Goal: Task Accomplishment & Management: Manage account settings

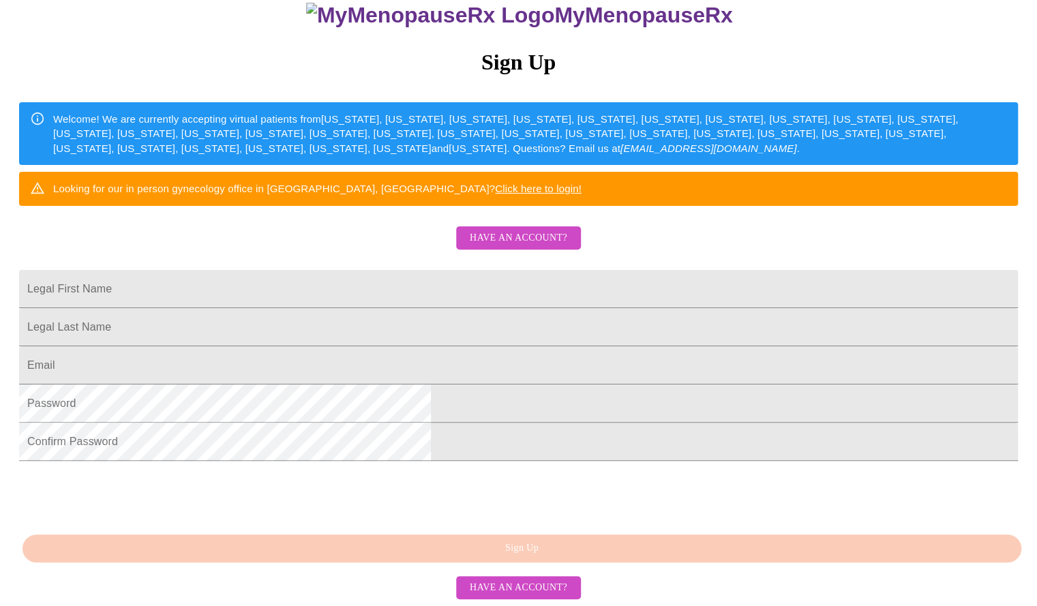
scroll to position [250, 0]
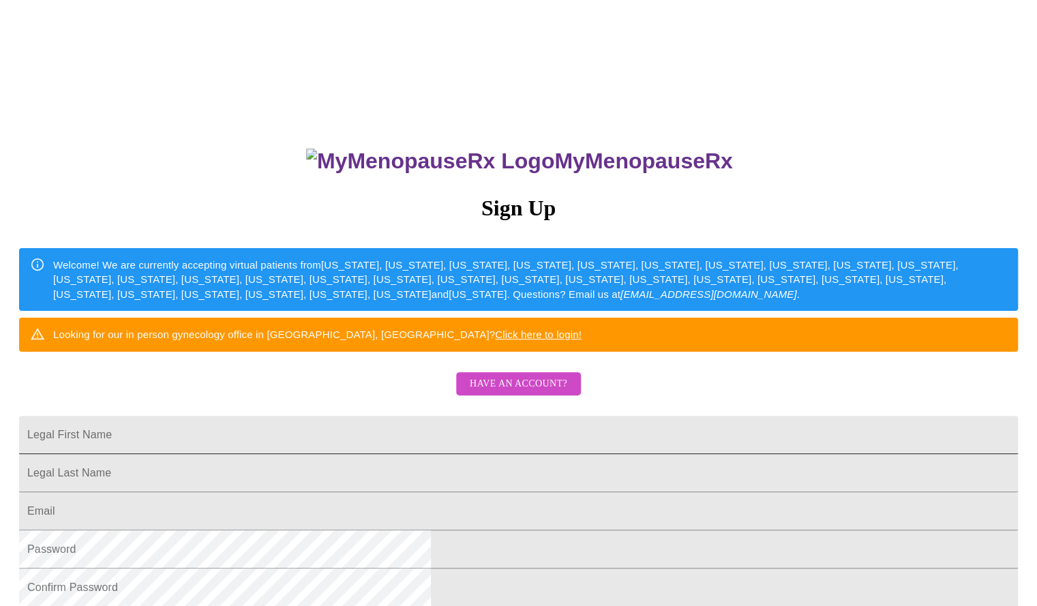
click at [445, 454] on input "Legal First Name" at bounding box center [518, 435] width 999 height 38
type input "Makiko"
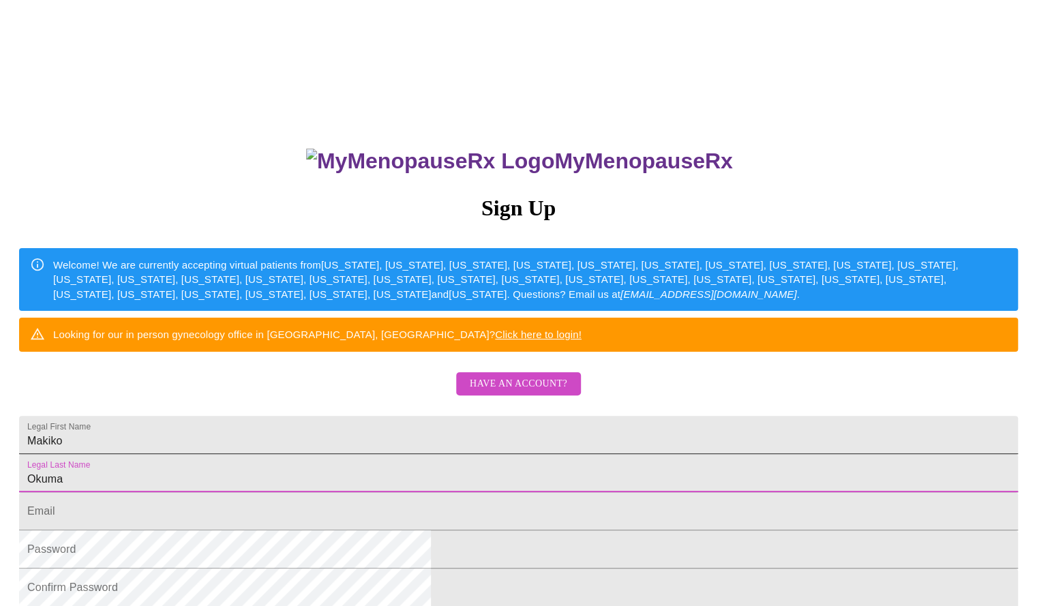
type input "Okuma"
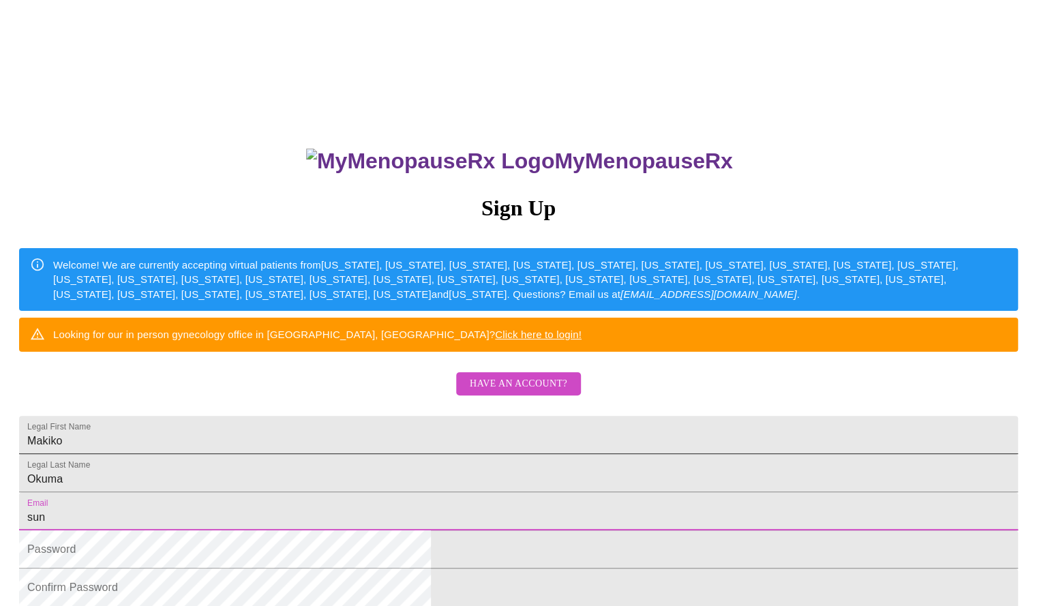
type input "sunil.srivastava@gmail.com"
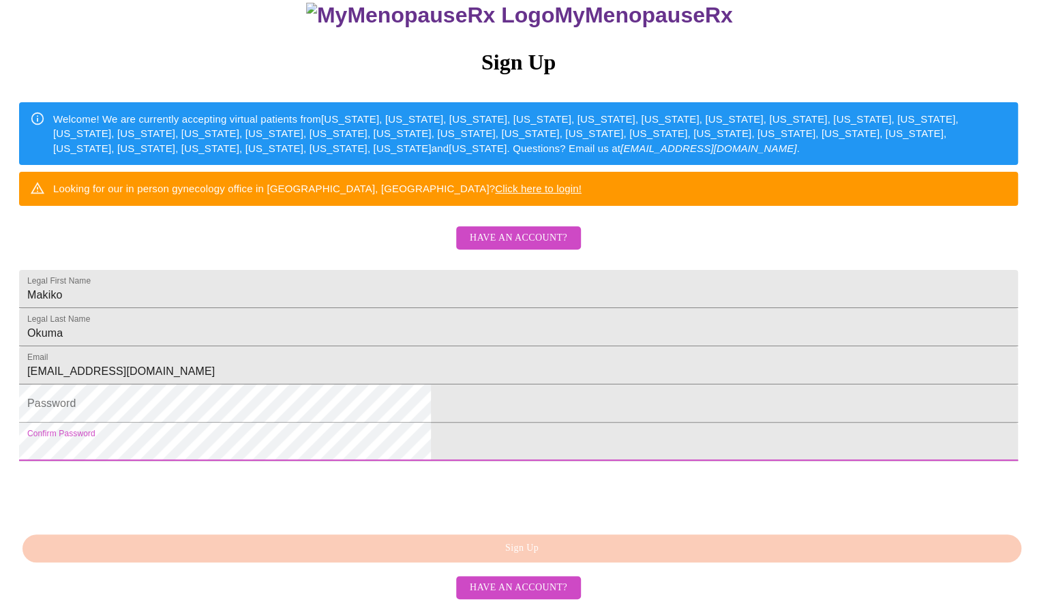
drag, startPoint x: 442, startPoint y: 398, endPoint x: 365, endPoint y: 349, distance: 91.4
click at [365, 353] on form "Email sunil.srivastava@gmail.com" at bounding box center [518, 372] width 999 height 38
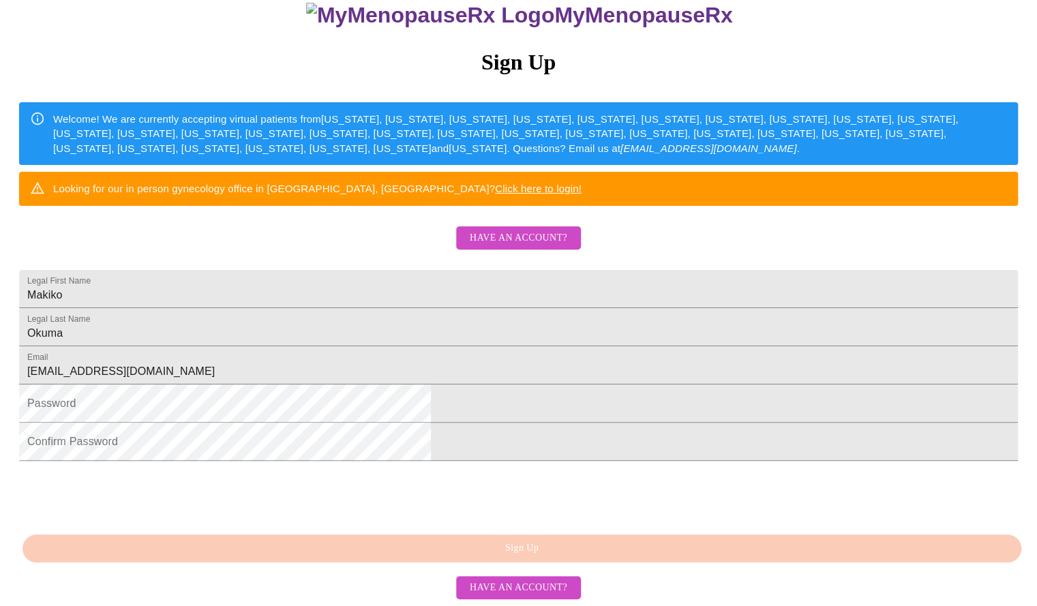
click at [229, 393] on html "MyMenopauseRx Sign Up Welcome! We are currently accepting virtual patients from…" at bounding box center [518, 223] width 1037 height 739
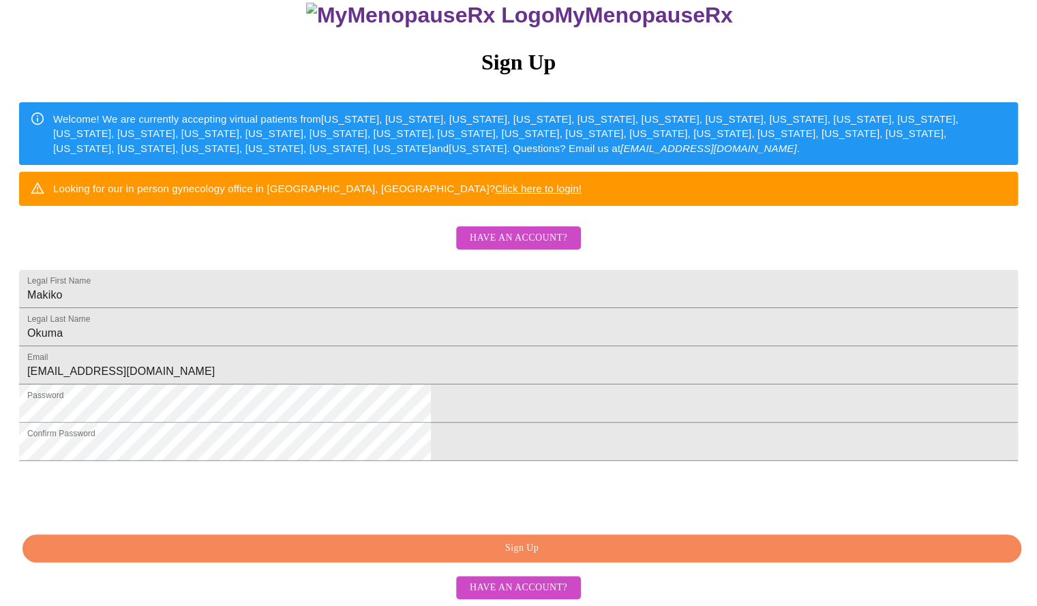
click at [531, 555] on span "Sign Up" at bounding box center [522, 548] width 968 height 17
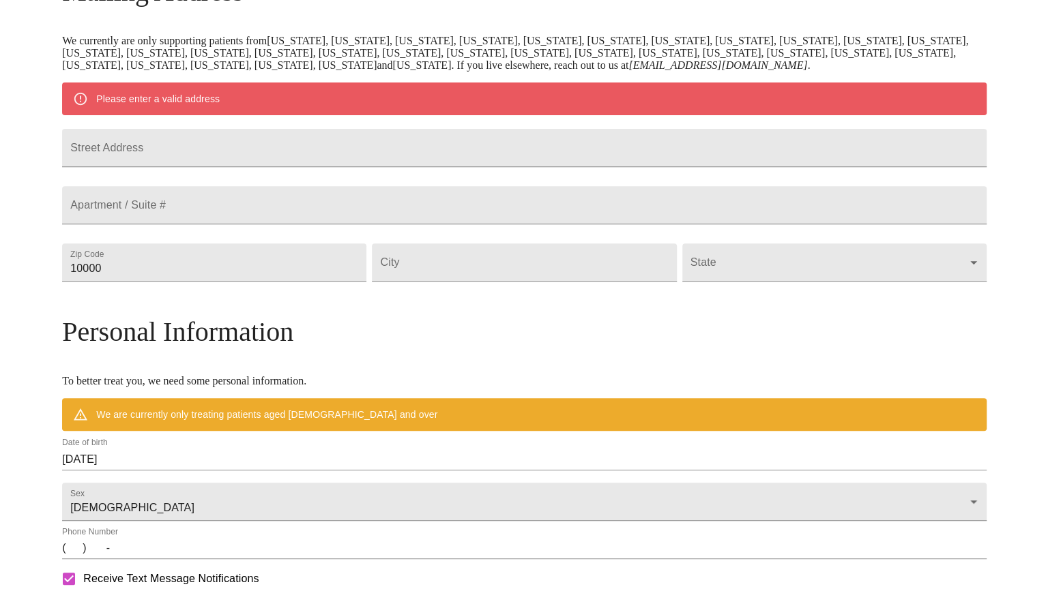
scroll to position [196, 0]
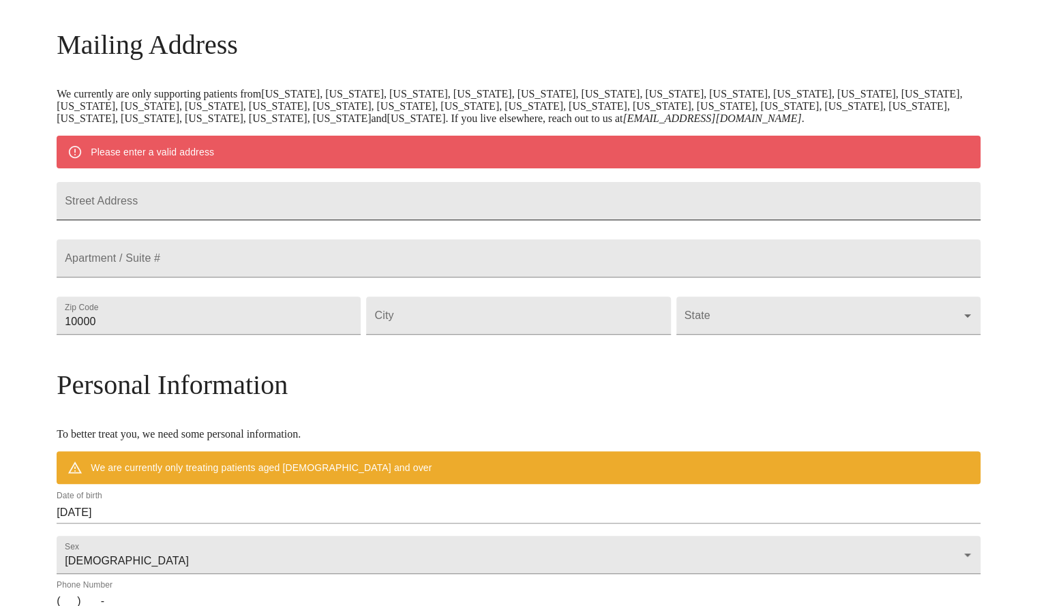
click at [429, 212] on input "Street Address" at bounding box center [519, 201] width 924 height 38
type input "8821 228th way ne"
type input "98053"
type input "redmond"
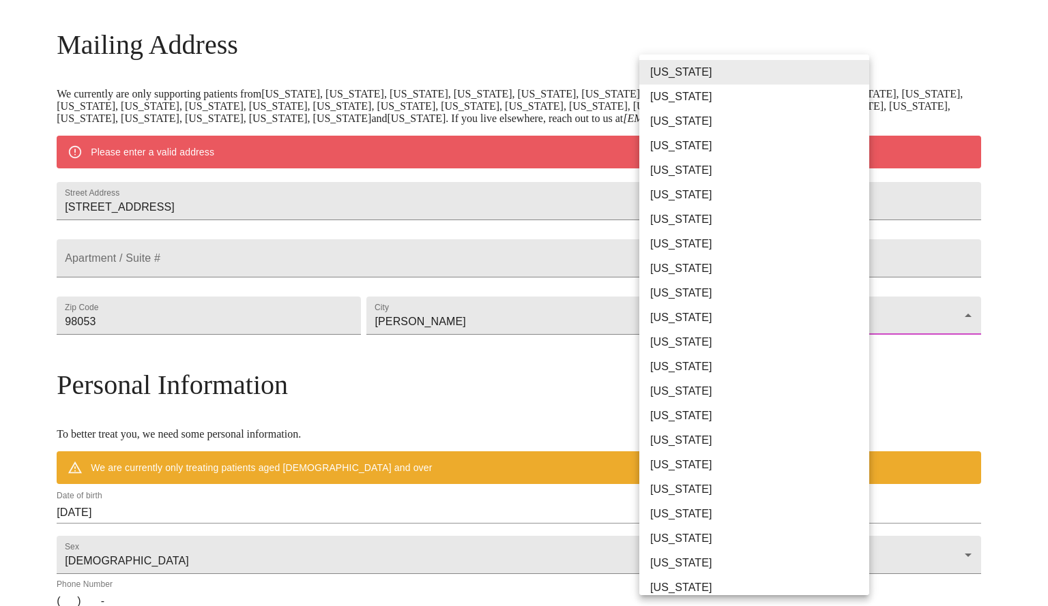
click at [690, 346] on body "MyMenopauseRx Welcome to MyMenopauseRx Since it's your first time here, you'll …" at bounding box center [523, 340] width 1037 height 1063
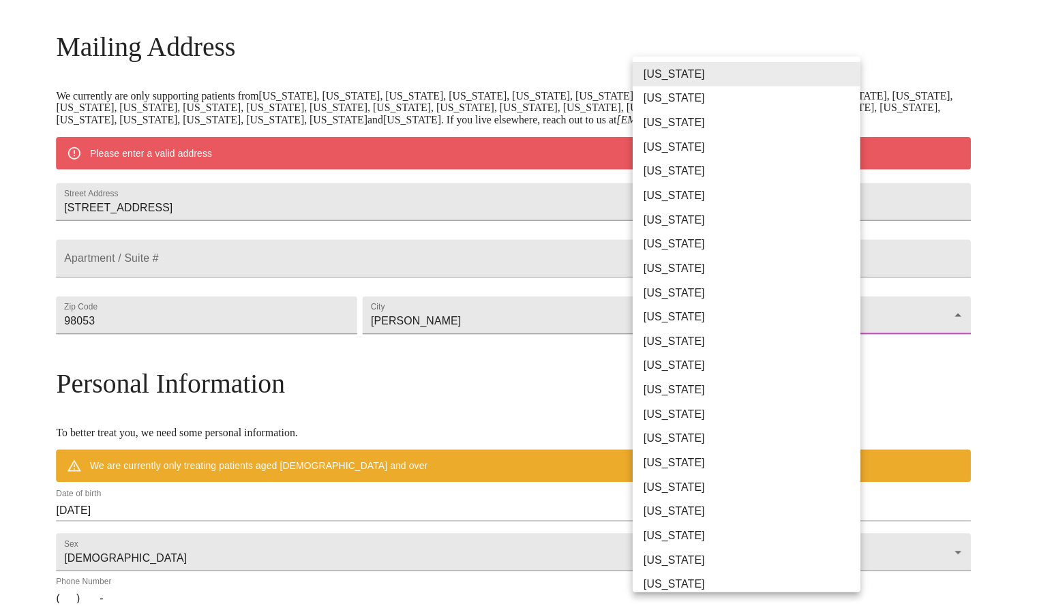
scroll to position [697, 0]
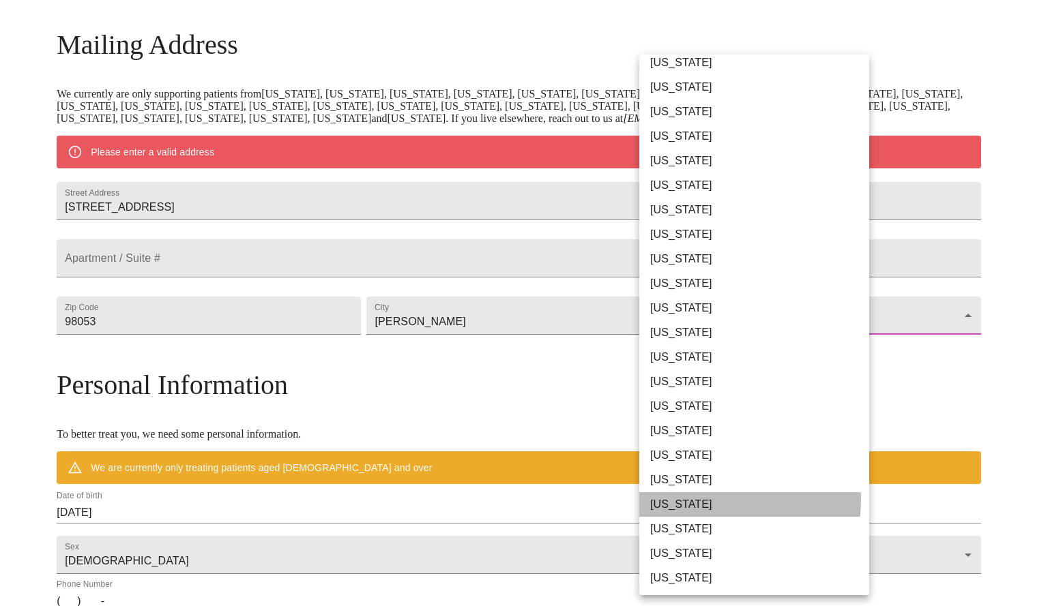
click at [700, 499] on li "[US_STATE]" at bounding box center [759, 504] width 240 height 25
type input "[US_STATE]"
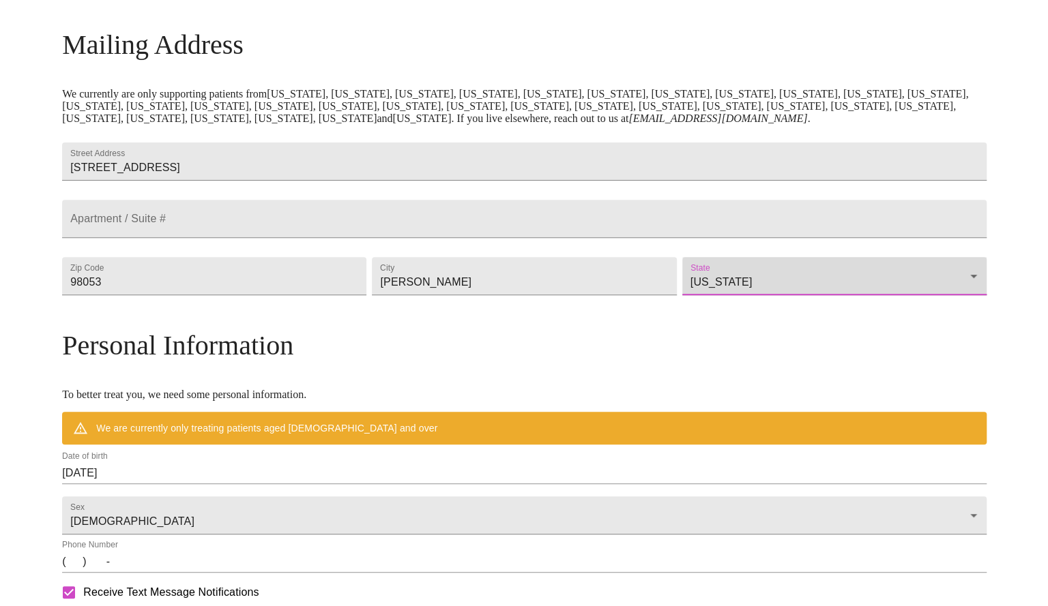
scroll to position [403, 0]
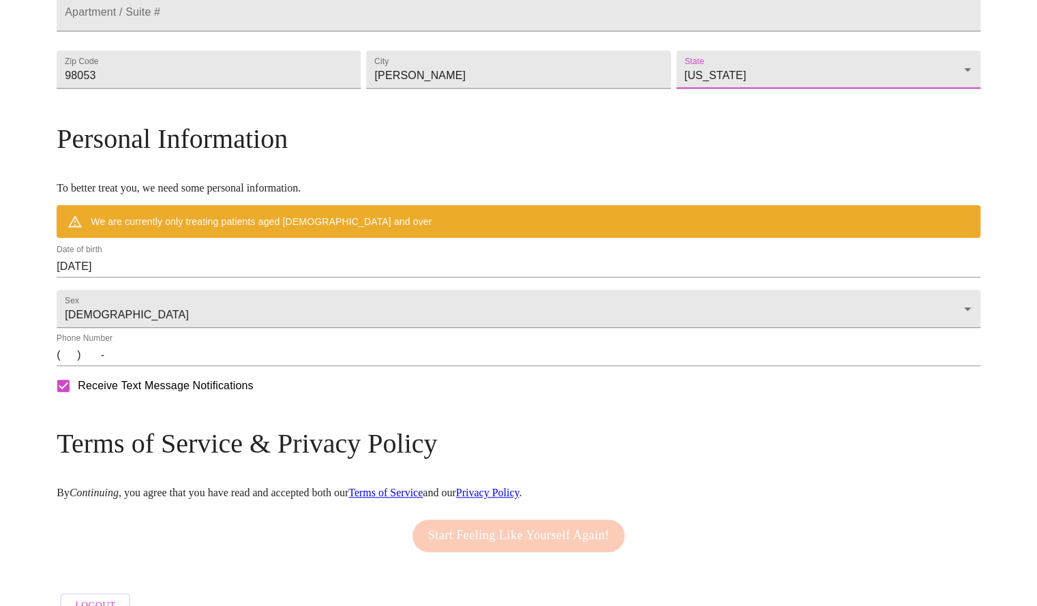
click at [322, 278] on input "08/20/2025" at bounding box center [519, 267] width 924 height 22
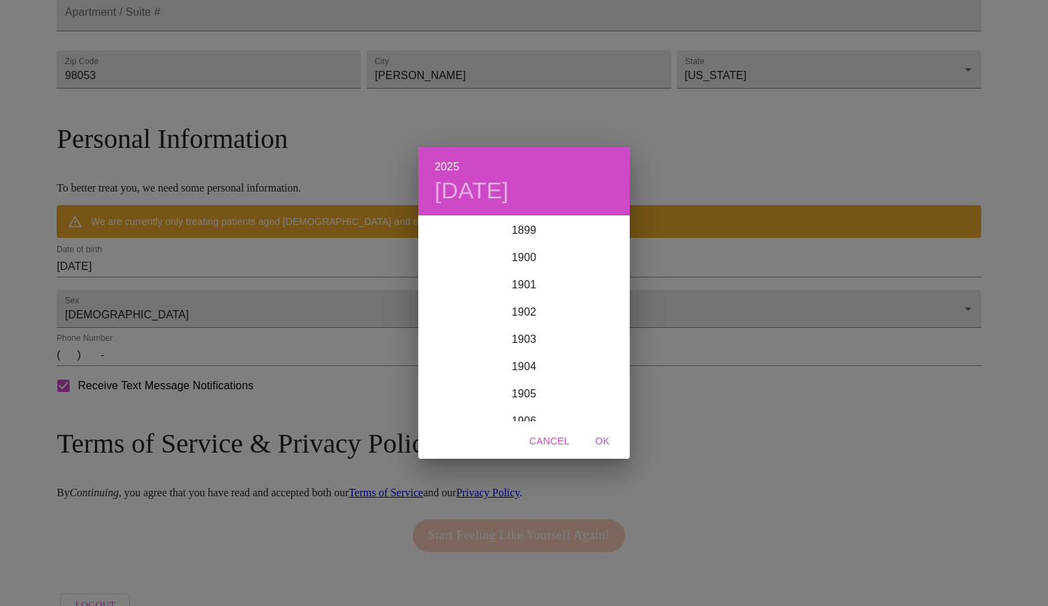
scroll to position [3356, 0]
click at [322, 291] on div "2025 Wed, Aug 20 1899 1900 1901 1902 1903 1904 1905 1906 1907 1908 1909 1910 19…" at bounding box center [524, 303] width 1048 height 606
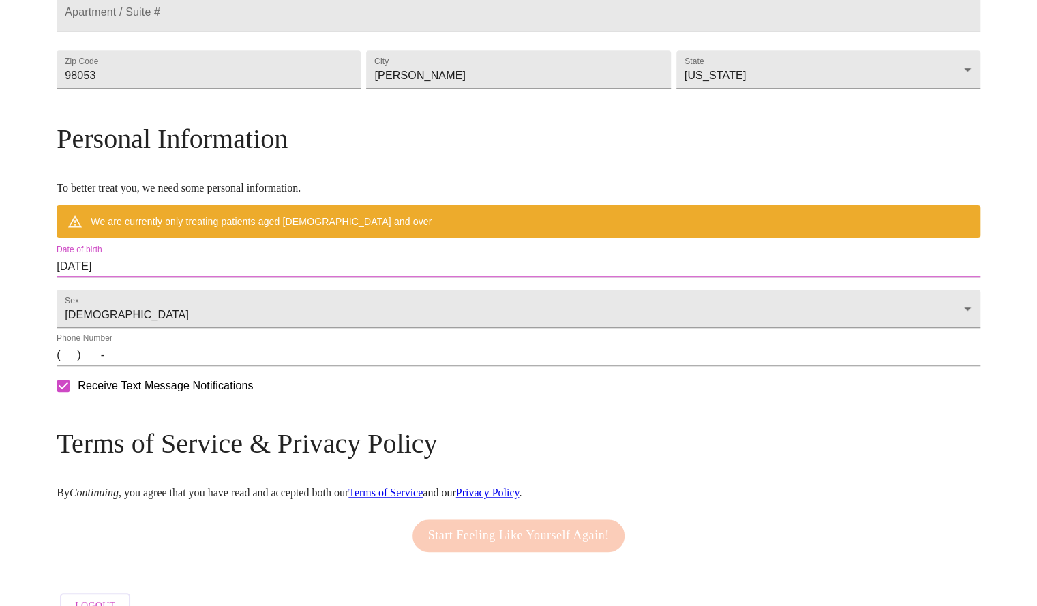
click at [242, 278] on input "08/20/2025" at bounding box center [519, 267] width 924 height 22
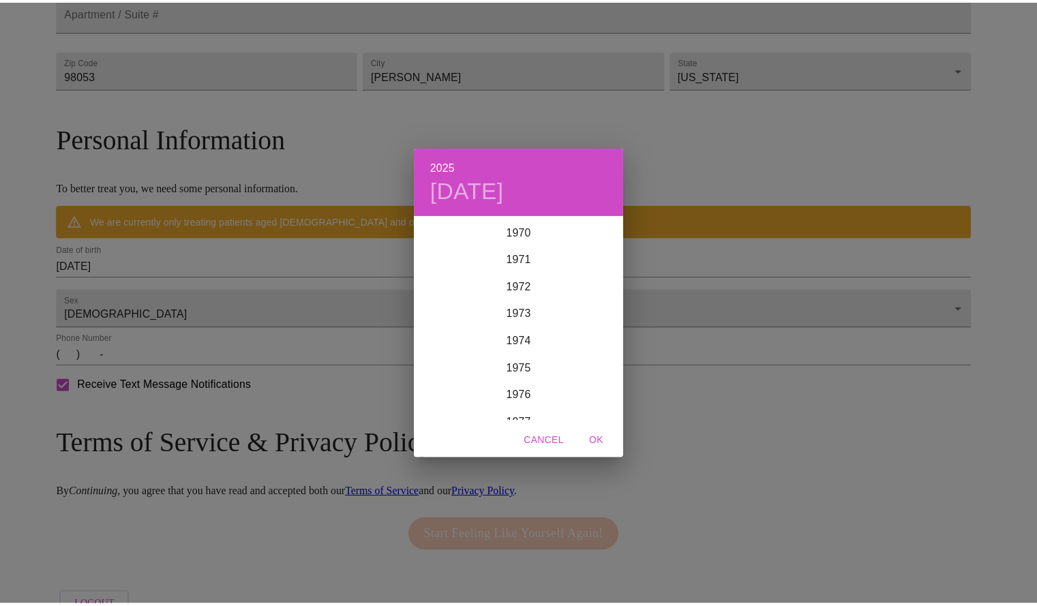
scroll to position [1937, 0]
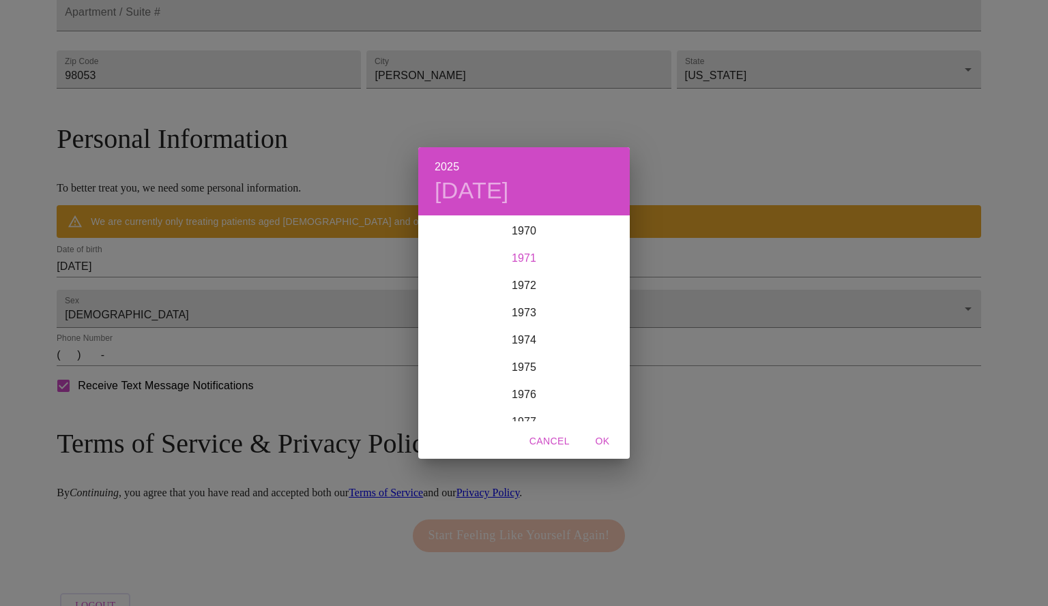
click at [527, 261] on div "1971" at bounding box center [523, 258] width 211 height 27
click at [589, 291] on div "Jun" at bounding box center [594, 293] width 70 height 51
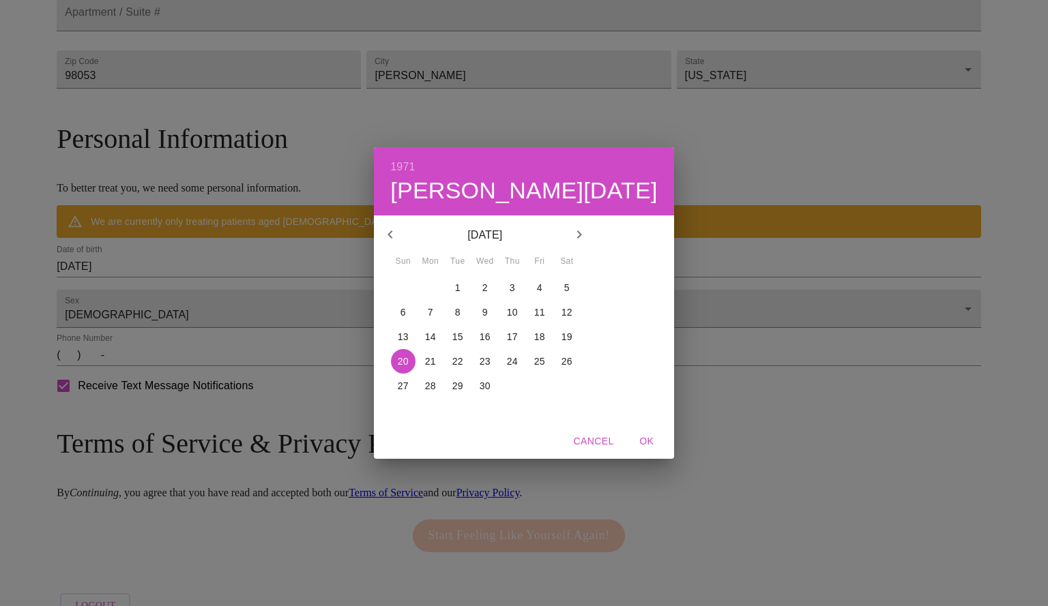
click at [409, 336] on p "13" at bounding box center [403, 337] width 11 height 14
click at [630, 441] on span "OK" at bounding box center [646, 441] width 33 height 17
type input "06/13/1971"
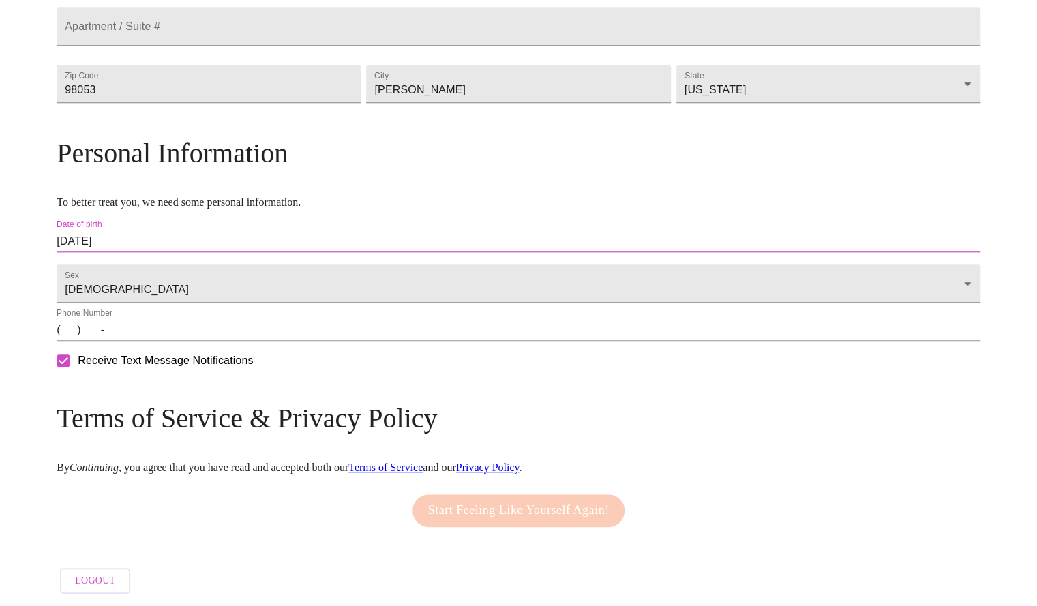
click at [179, 341] on input "(   )    -" at bounding box center [519, 330] width 924 height 22
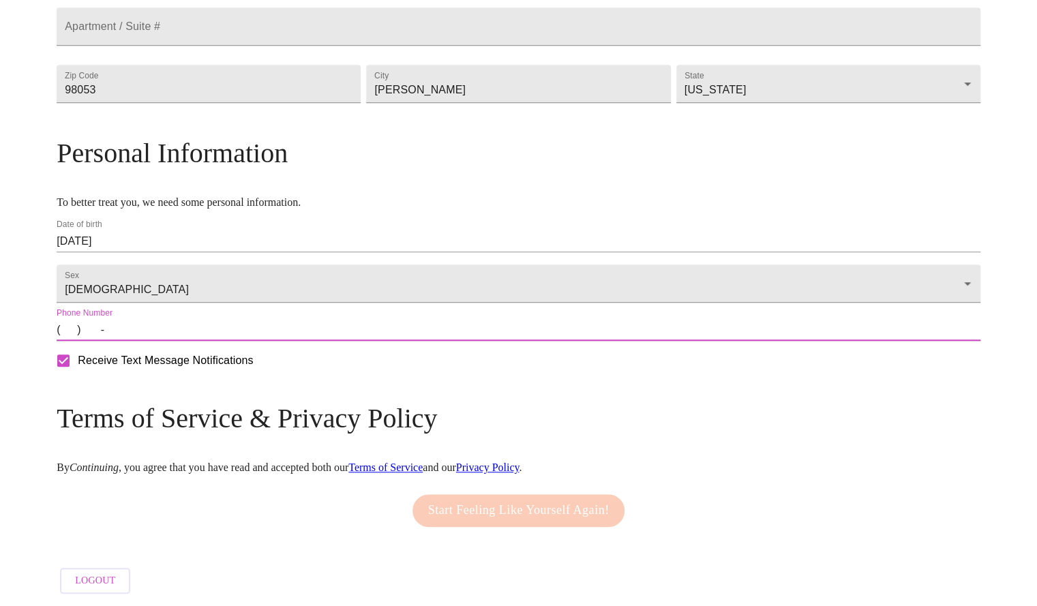
type input "(425) 503-7086"
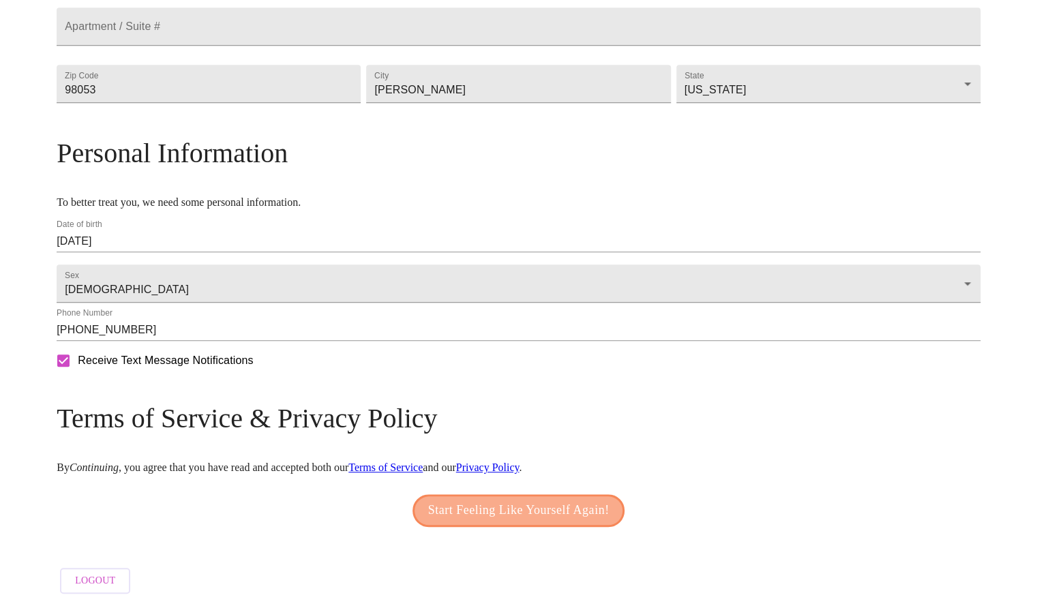
click at [486, 506] on span "Start Feeling Like Yourself Again!" at bounding box center [518, 511] width 181 height 22
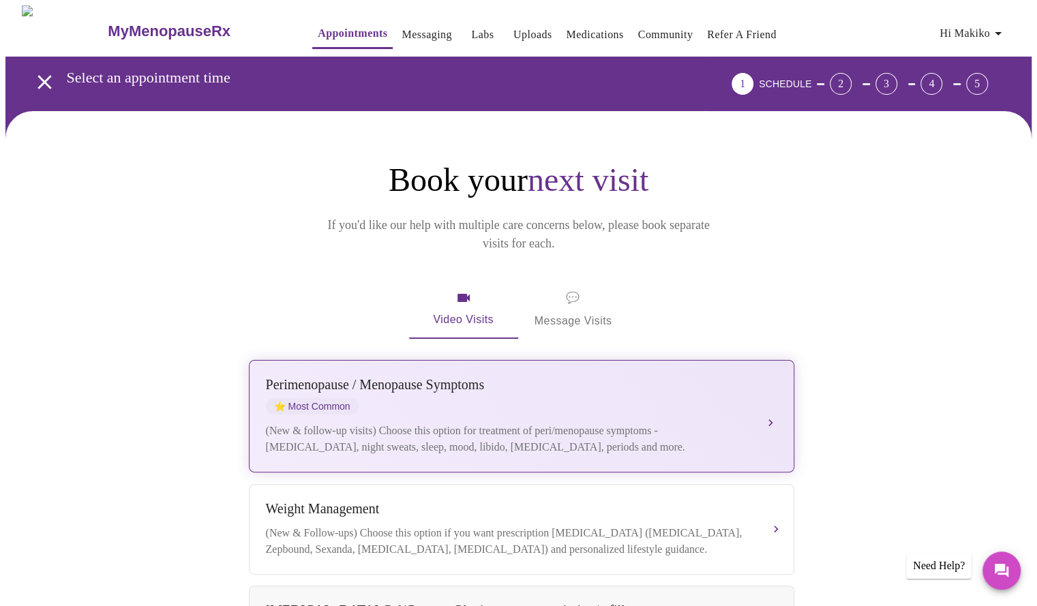
click at [417, 398] on div "Perimenopause / Menopause Symptoms ⭐ Most Common (New & follow-up visits) Choos…" at bounding box center [522, 416] width 512 height 78
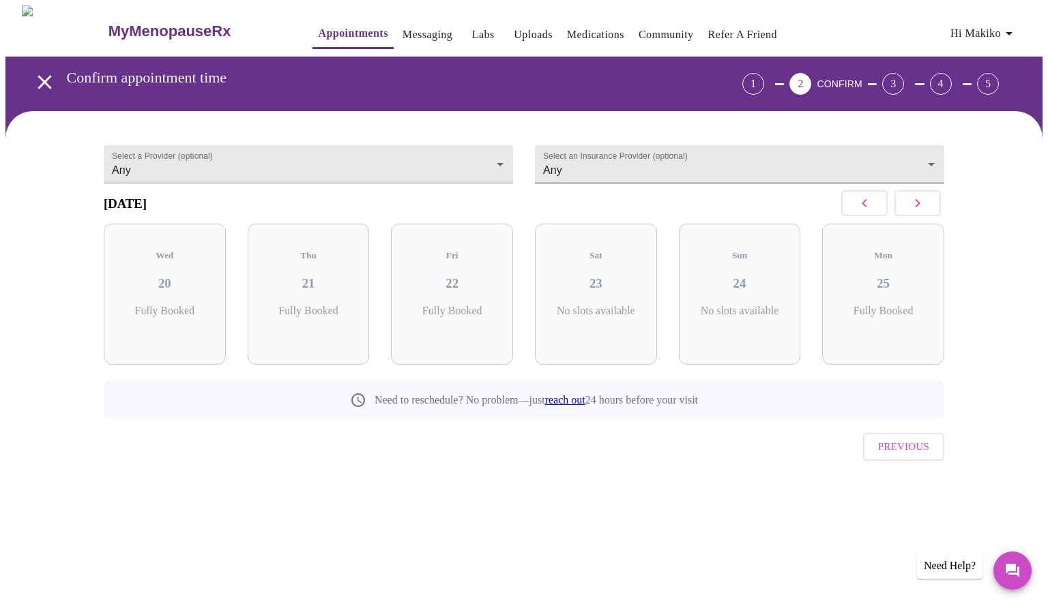
click at [779, 163] on body "MyMenopauseRx Appointments Messaging Labs Uploads Medications Community Refer a…" at bounding box center [523, 267] width 1037 height 524
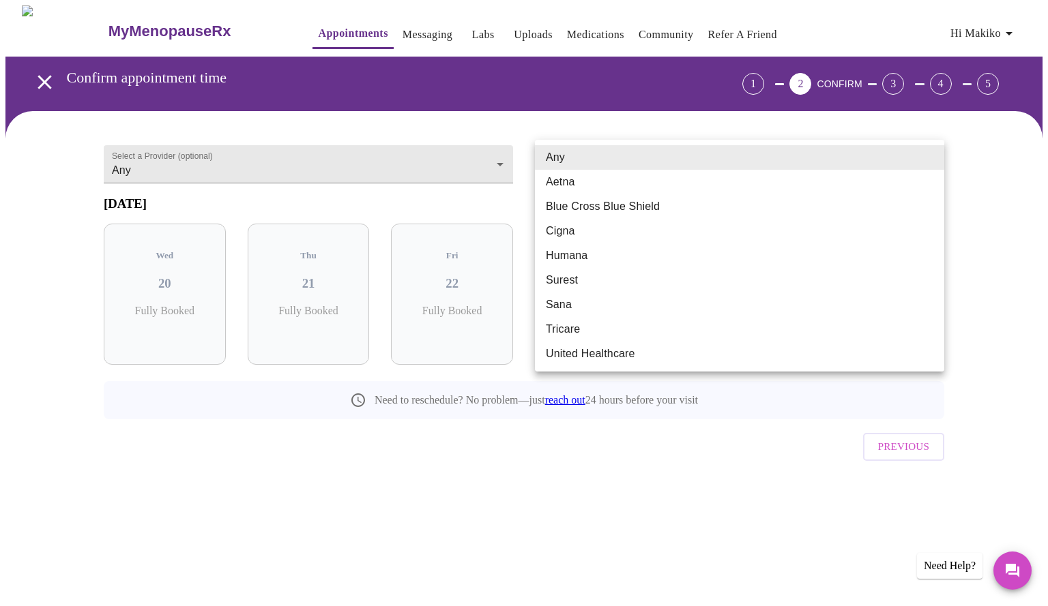
click at [735, 117] on div at bounding box center [524, 303] width 1048 height 606
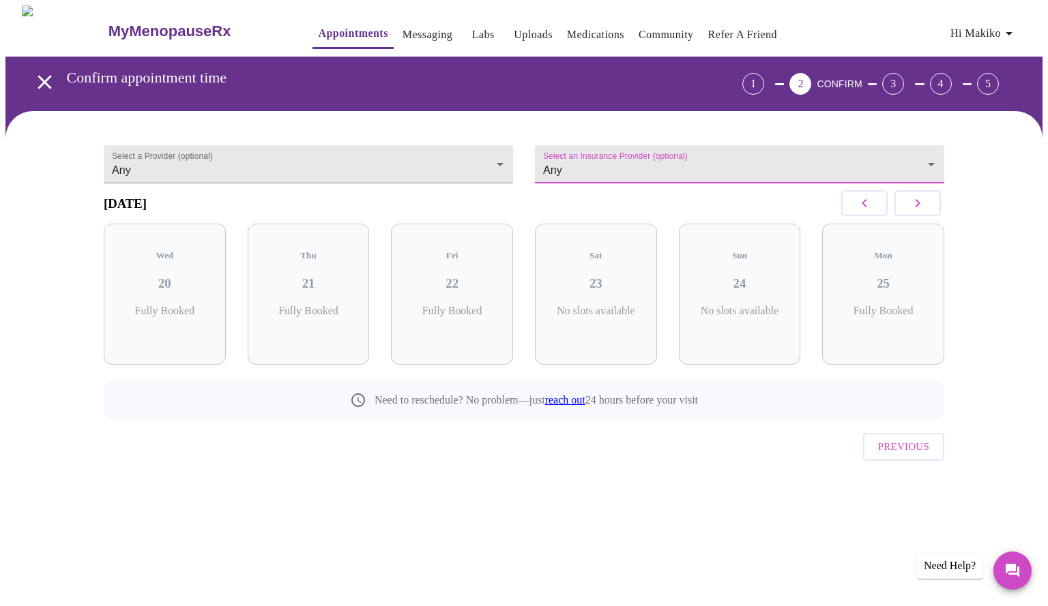
click at [930, 214] on button "button" at bounding box center [917, 203] width 46 height 26
click at [316, 320] on span "( 14 Total)" at bounding box center [313, 325] width 37 height 10
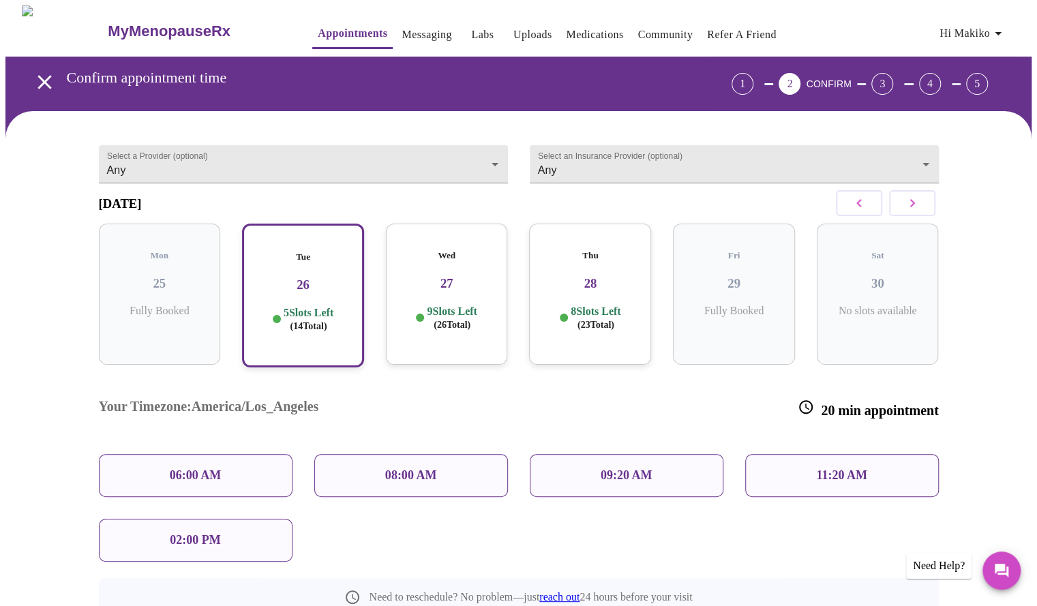
click at [614, 454] on div "09:20 AM" at bounding box center [627, 475] width 194 height 43
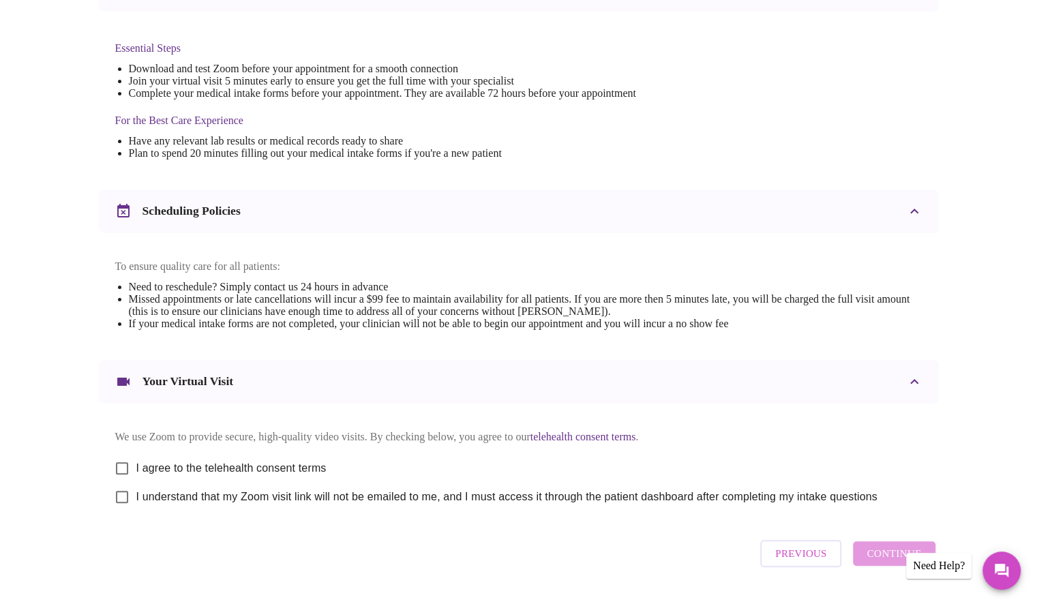
scroll to position [382, 0]
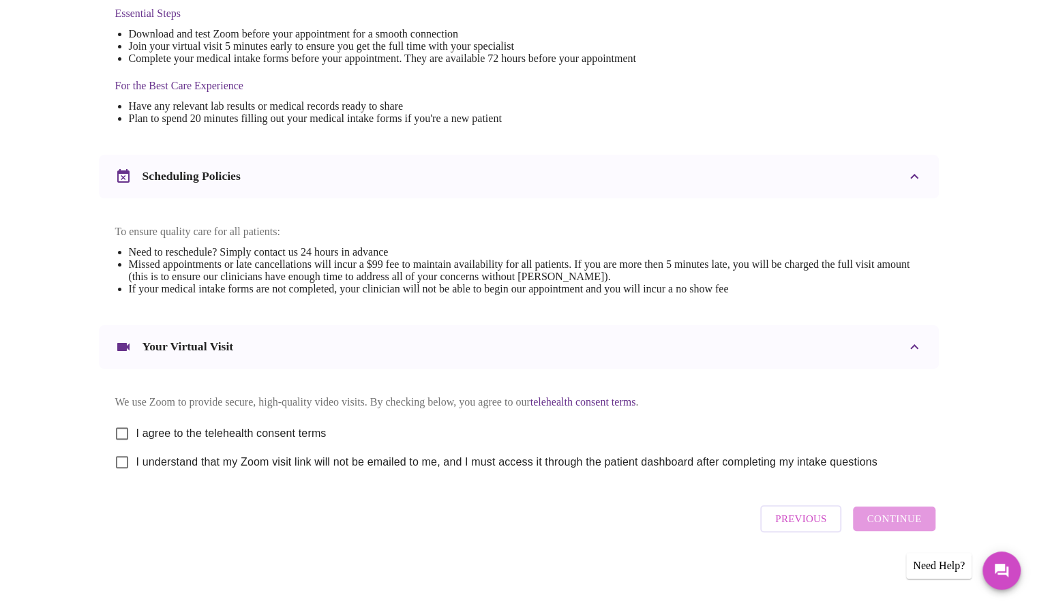
click at [122, 434] on input "I agree to the telehealth consent terms" at bounding box center [122, 433] width 29 height 29
checkbox input "true"
click at [128, 474] on input "I understand that my Zoom visit link will not be emailed to me, and I must acce…" at bounding box center [122, 462] width 29 height 29
checkbox input "true"
click at [888, 527] on span "Continue" at bounding box center [894, 519] width 55 height 18
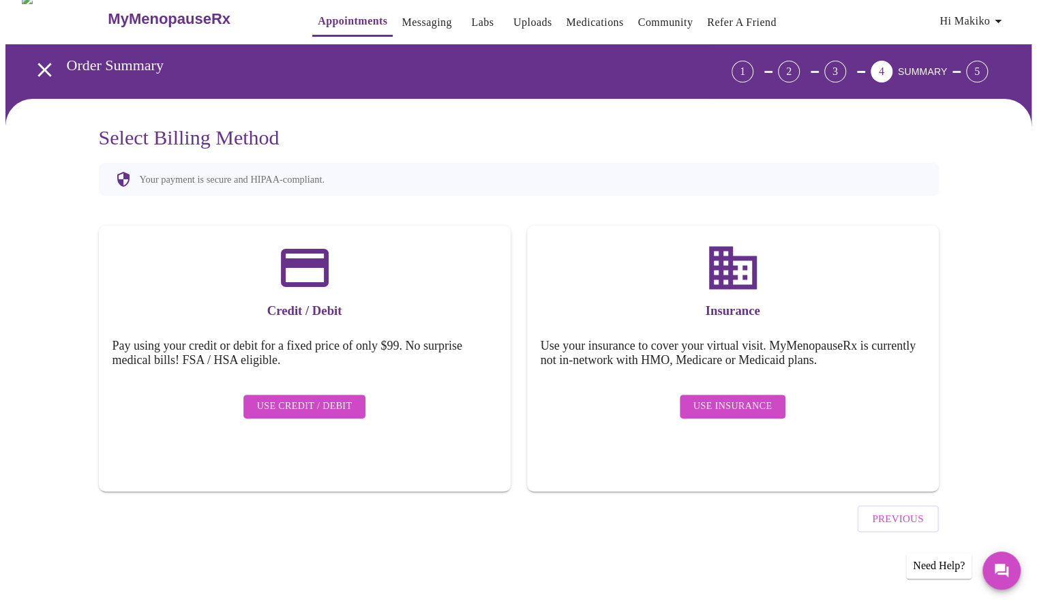
scroll to position [0, 0]
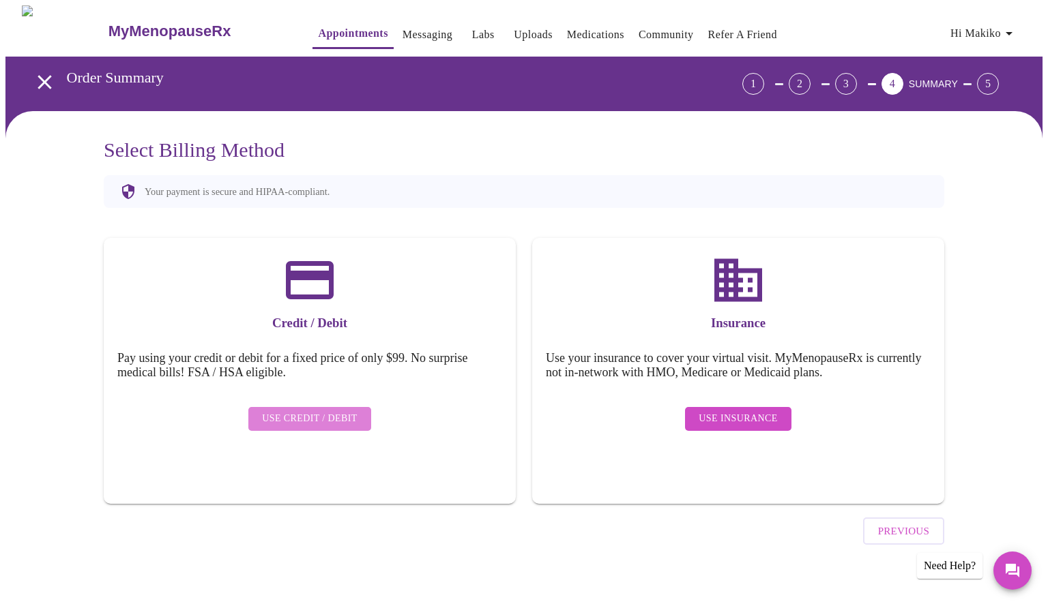
click at [347, 414] on span "Use Credit / Debit" at bounding box center [309, 419] width 95 height 17
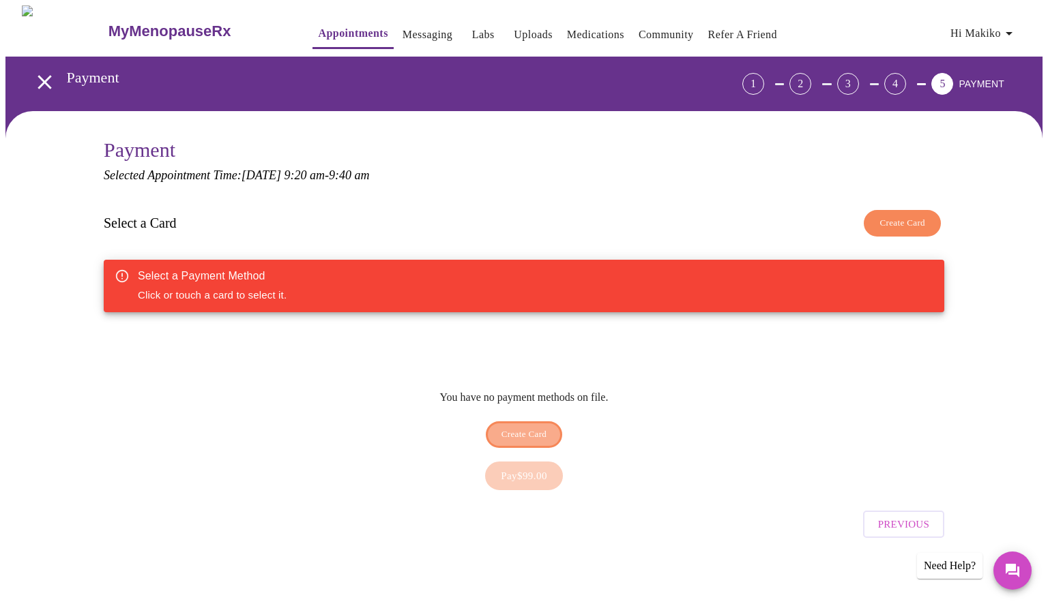
click at [522, 427] on span "Create Card" at bounding box center [524, 435] width 46 height 16
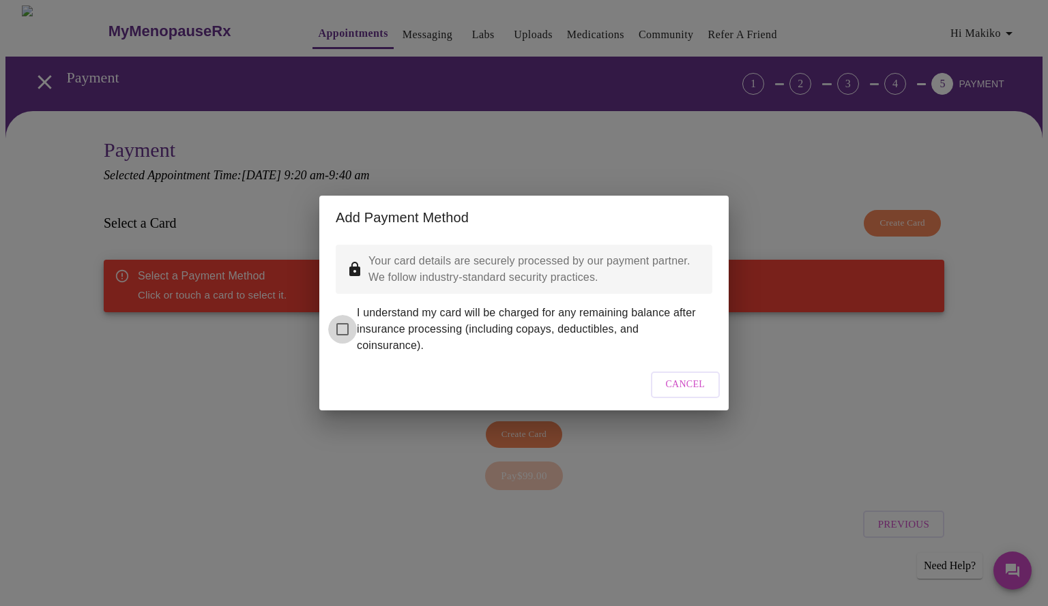
click at [344, 321] on input "I understand my card will be charged for any remaining balance after insurance …" at bounding box center [342, 329] width 29 height 29
checkbox input "true"
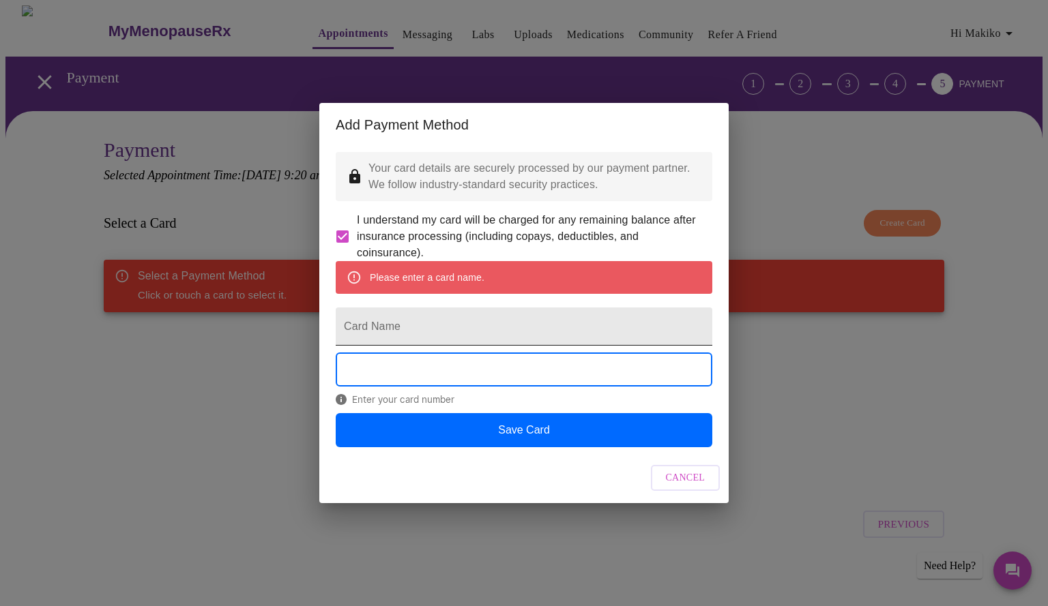
click at [486, 340] on input "Card Name" at bounding box center [524, 327] width 377 height 38
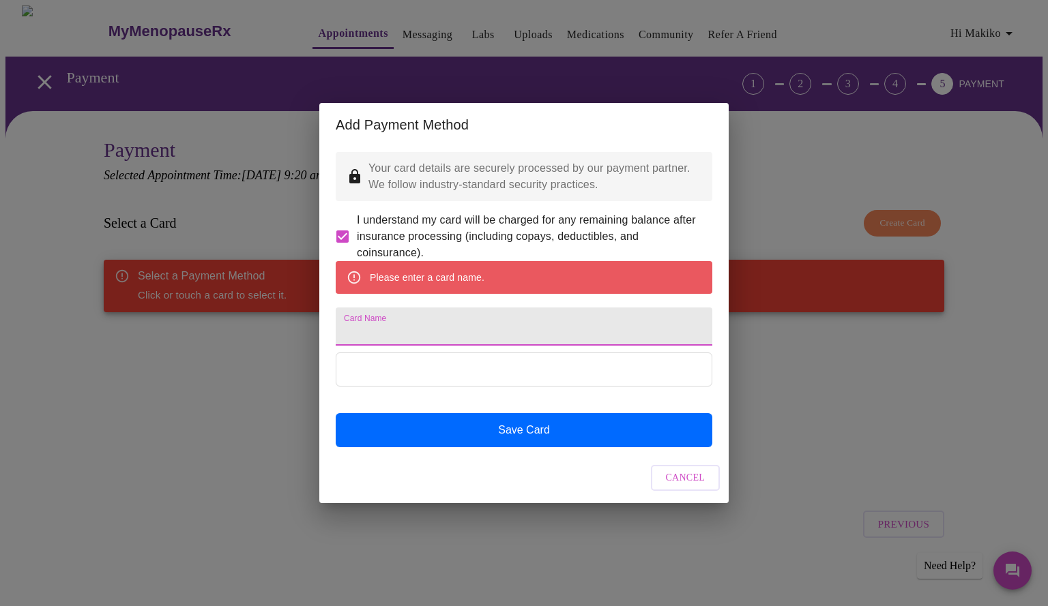
click at [484, 344] on input "Card Name" at bounding box center [524, 327] width 377 height 38
click at [484, 340] on input "Card Name" at bounding box center [524, 327] width 377 height 38
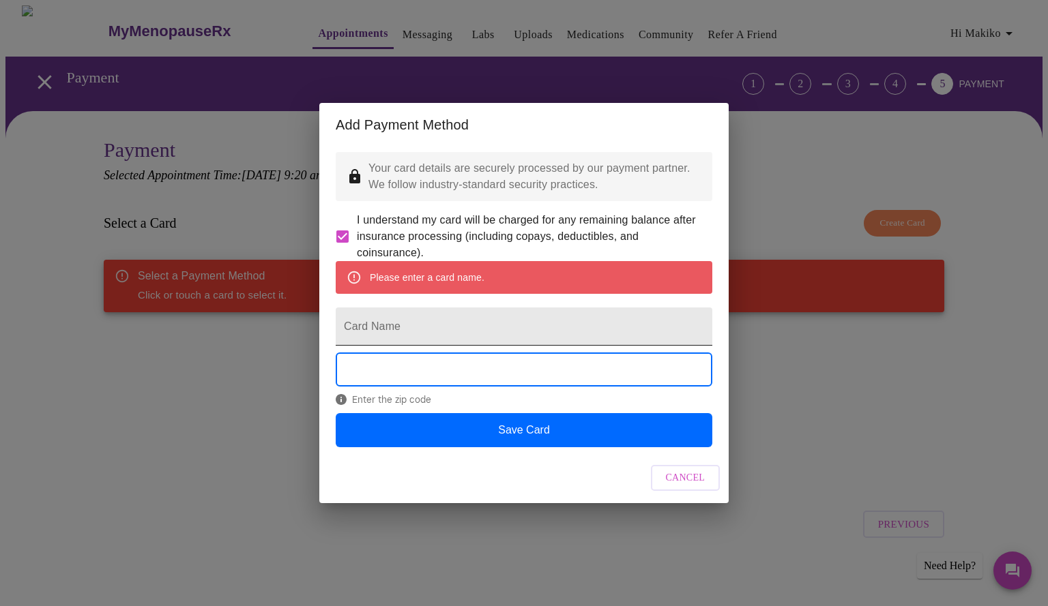
click at [546, 332] on input "Card Name" at bounding box center [524, 327] width 377 height 38
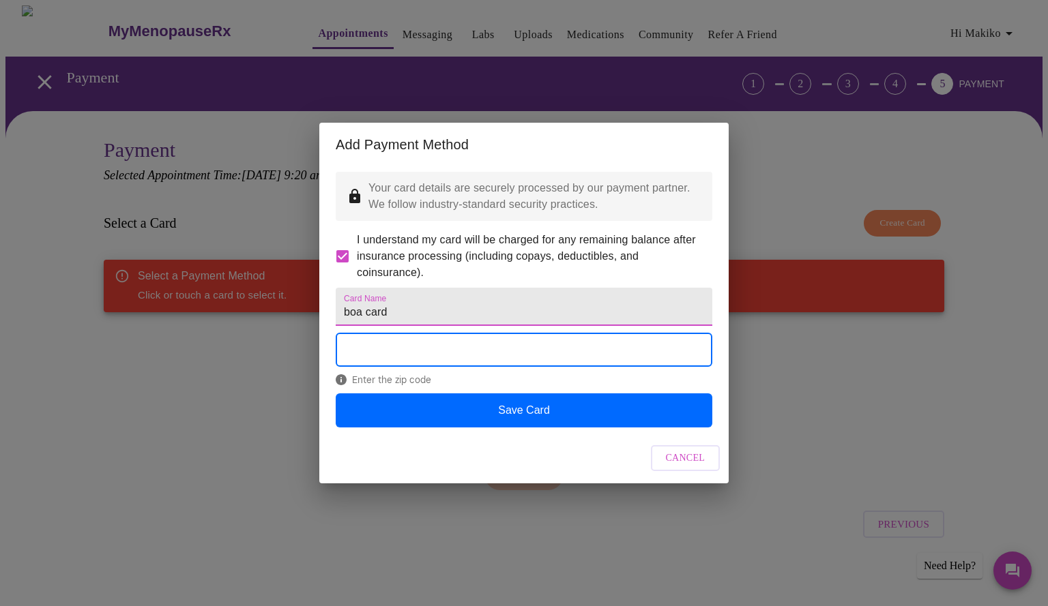
type input "boa card"
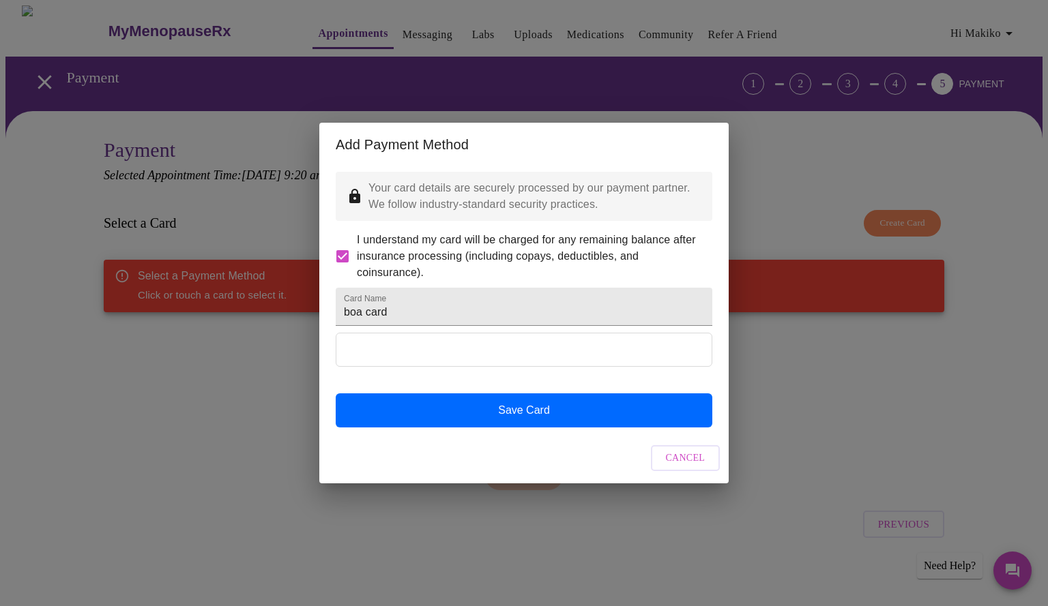
click at [588, 393] on div at bounding box center [524, 363] width 377 height 60
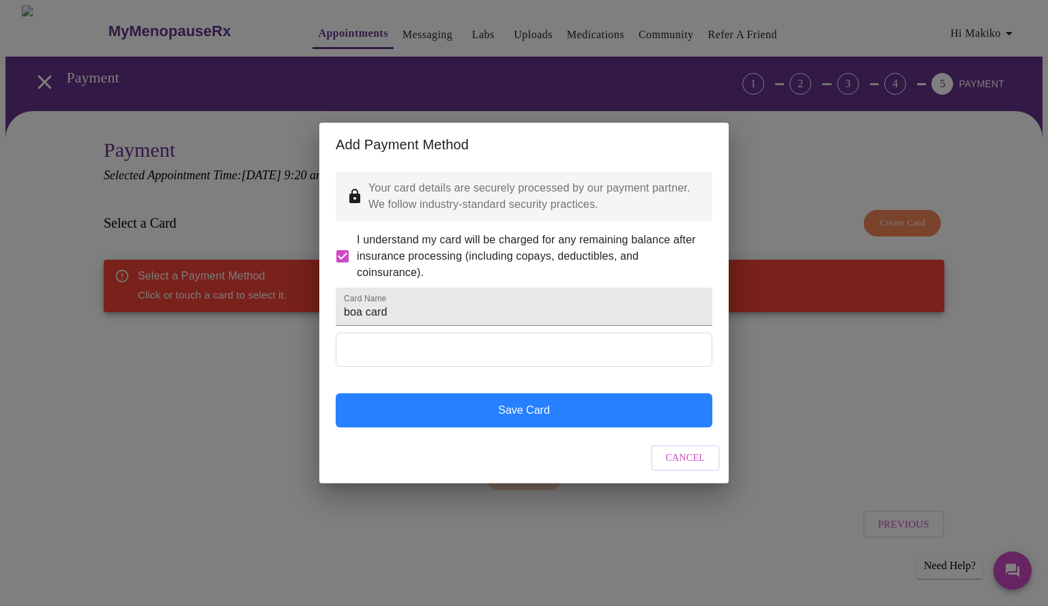
click at [556, 419] on button "Save Card" at bounding box center [524, 411] width 377 height 34
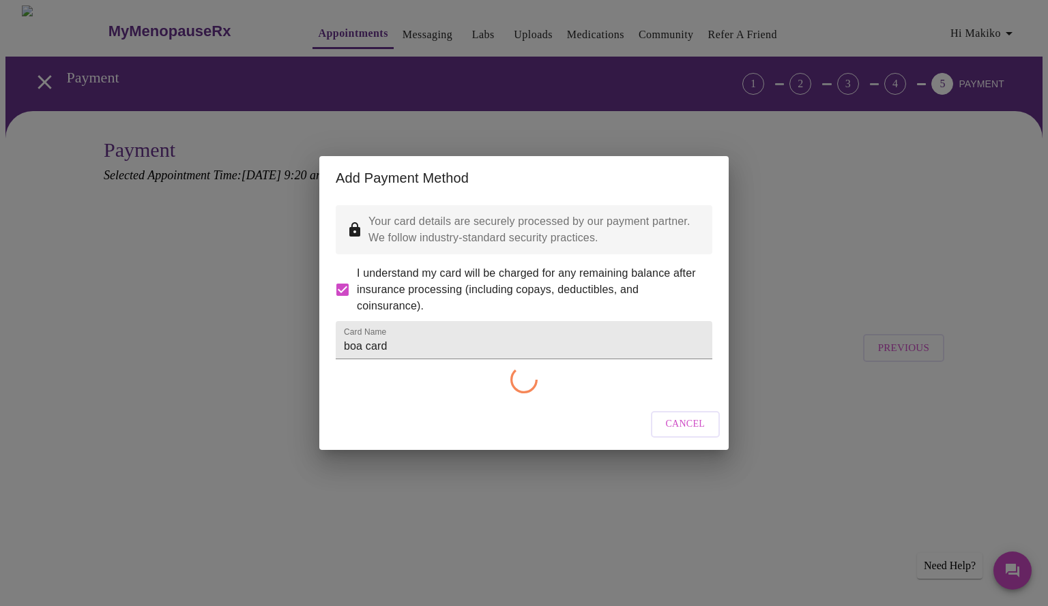
checkbox input "false"
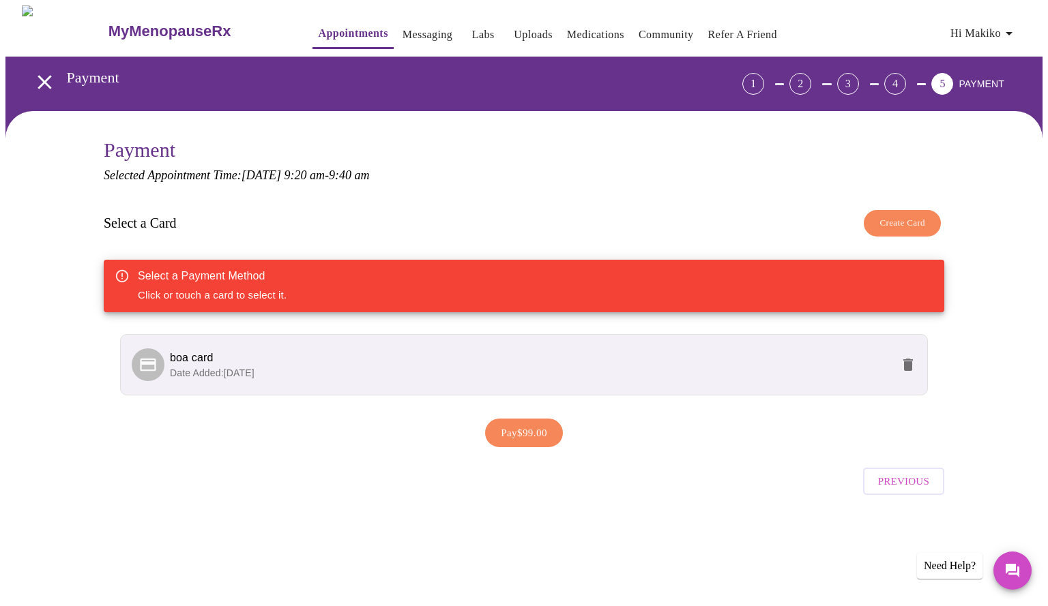
click at [520, 426] on span "Pay $99.00" at bounding box center [524, 433] width 46 height 18
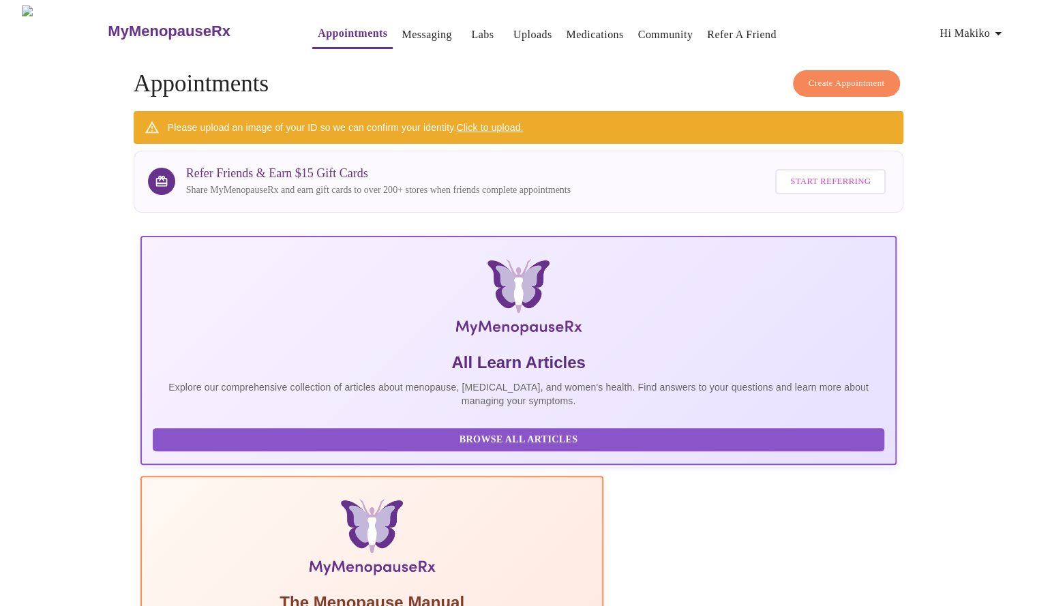
click at [847, 184] on span "Start Referring" at bounding box center [831, 182] width 80 height 16
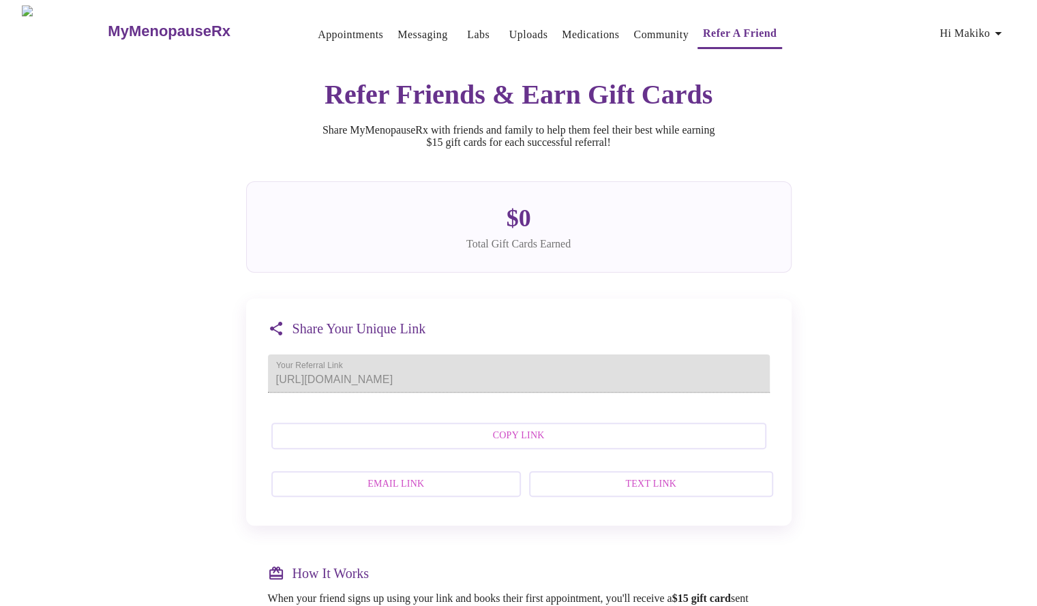
click at [441, 445] on span "Copy Link" at bounding box center [518, 436] width 465 height 17
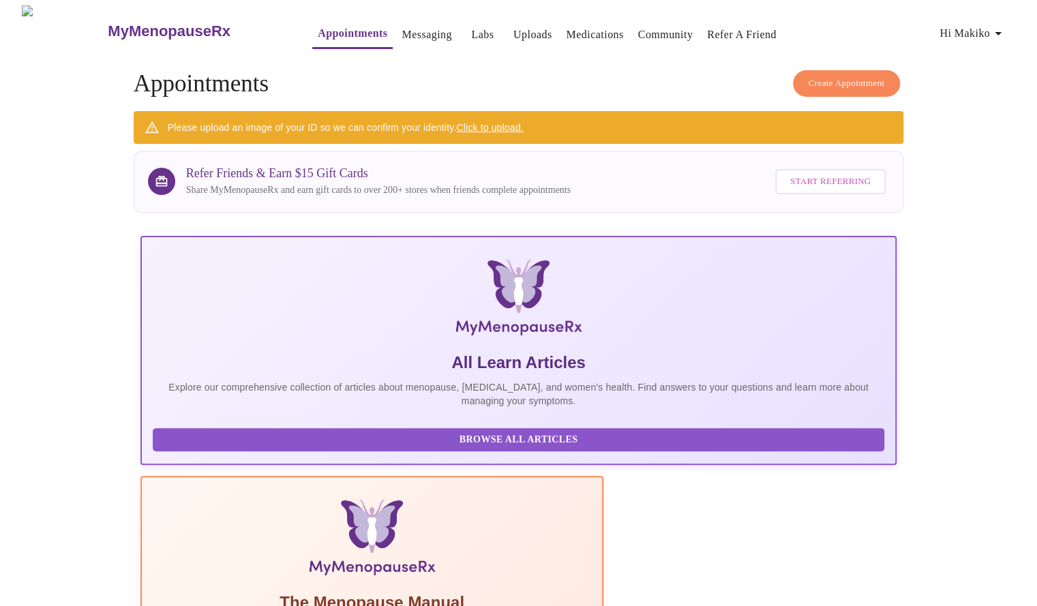
click at [471, 25] on link "Labs" at bounding box center [482, 34] width 23 height 19
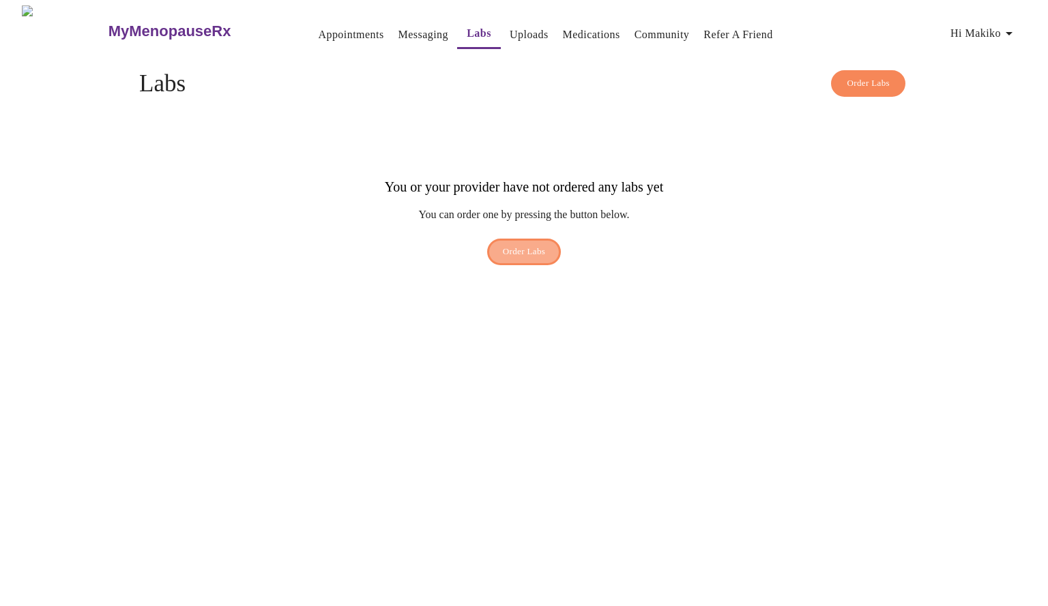
click at [538, 239] on button "Order Labs" at bounding box center [524, 252] width 74 height 27
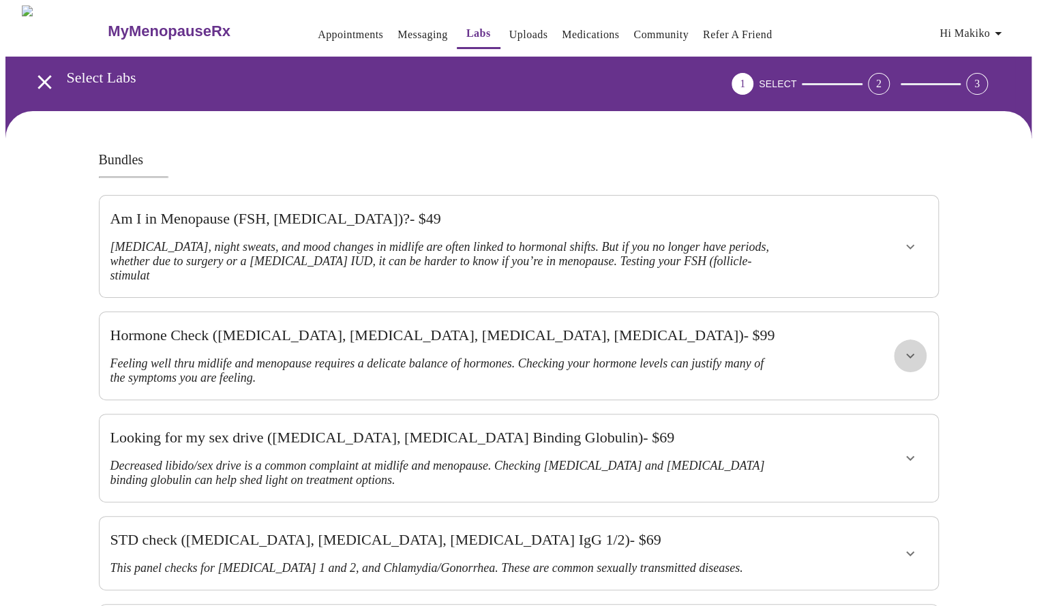
click at [921, 340] on button "show more" at bounding box center [910, 356] width 33 height 33
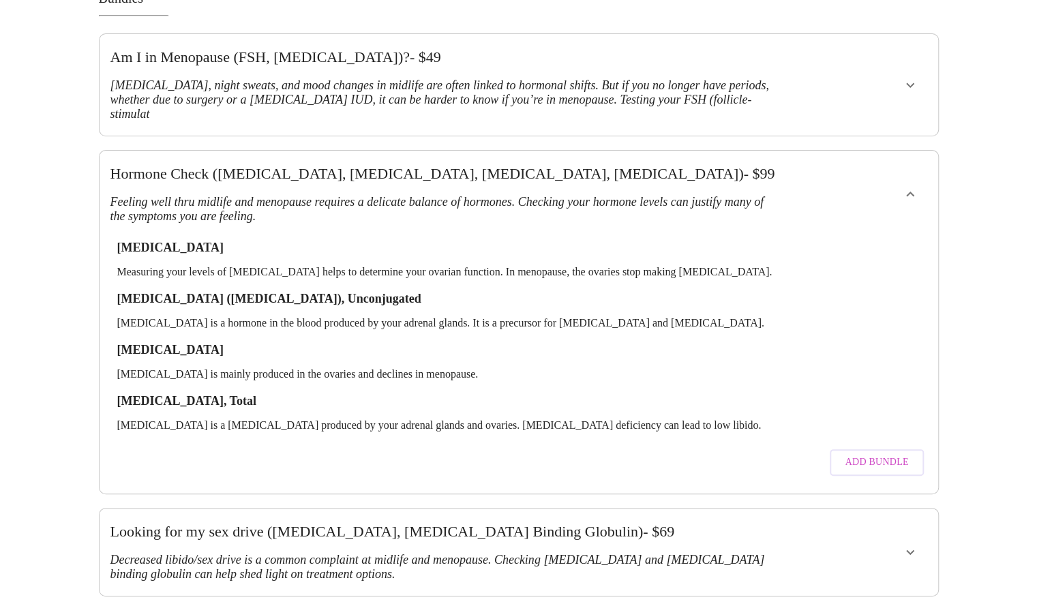
scroll to position [162, 0]
click at [900, 454] on span "Add Bundle" at bounding box center [876, 462] width 63 height 17
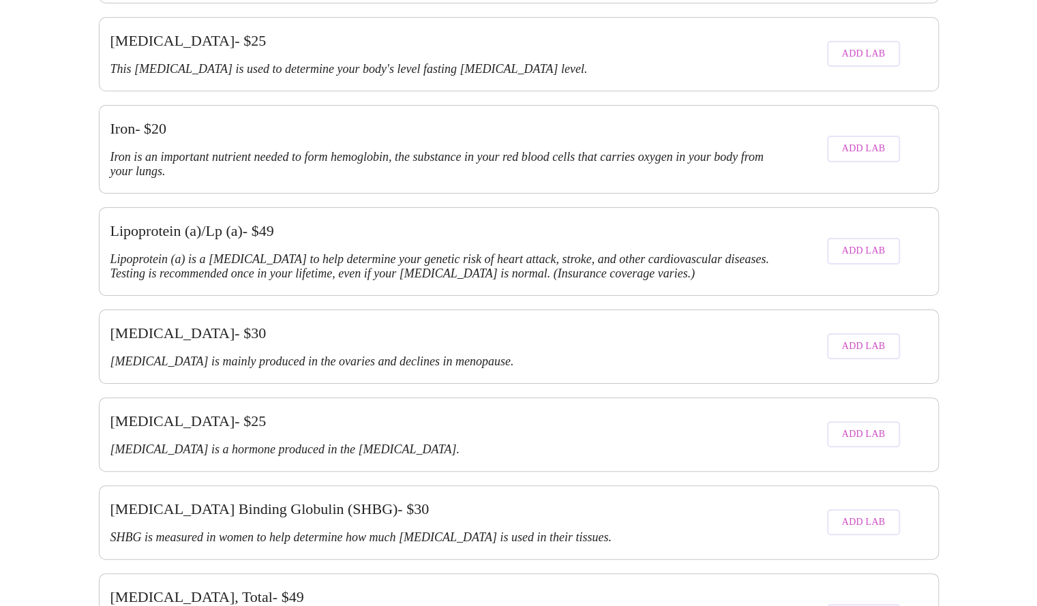
scroll to position [2805, 0]
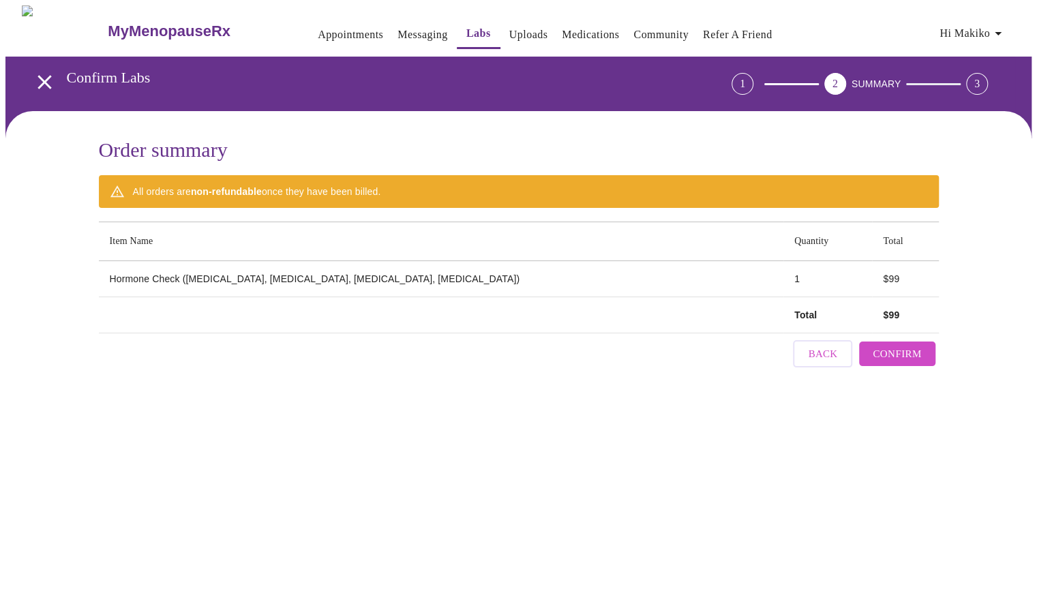
scroll to position [0, 0]
click at [927, 353] on button "Confirm" at bounding box center [903, 354] width 76 height 25
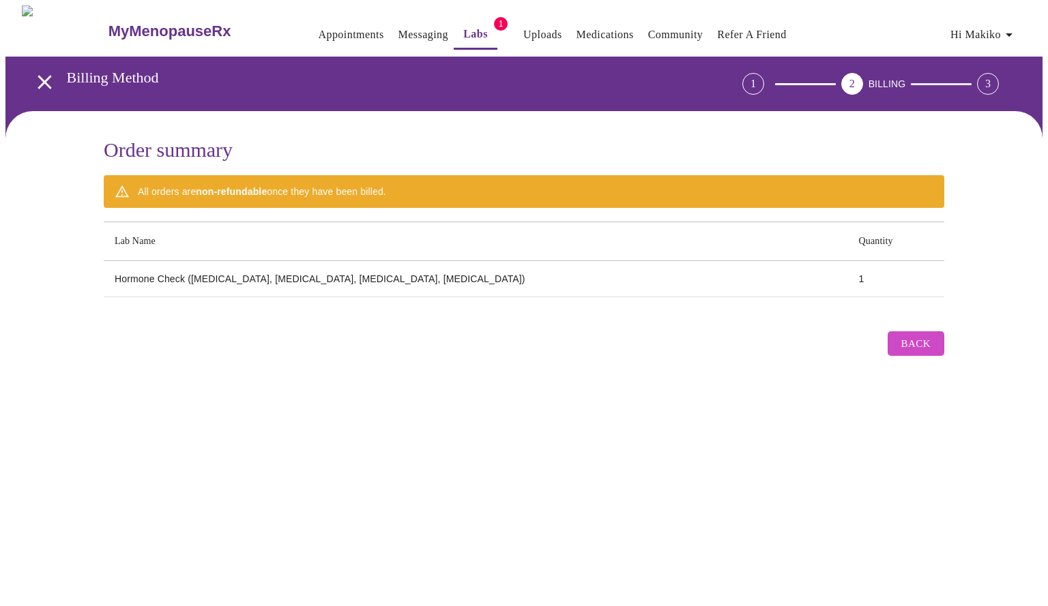
click at [930, 344] on button "Back" at bounding box center [915, 344] width 57 height 25
click at [915, 344] on span "Back" at bounding box center [915, 344] width 29 height 18
click at [911, 345] on span "Back" at bounding box center [915, 344] width 29 height 18
click at [41, 81] on icon "open drawer" at bounding box center [45, 82] width 24 height 24
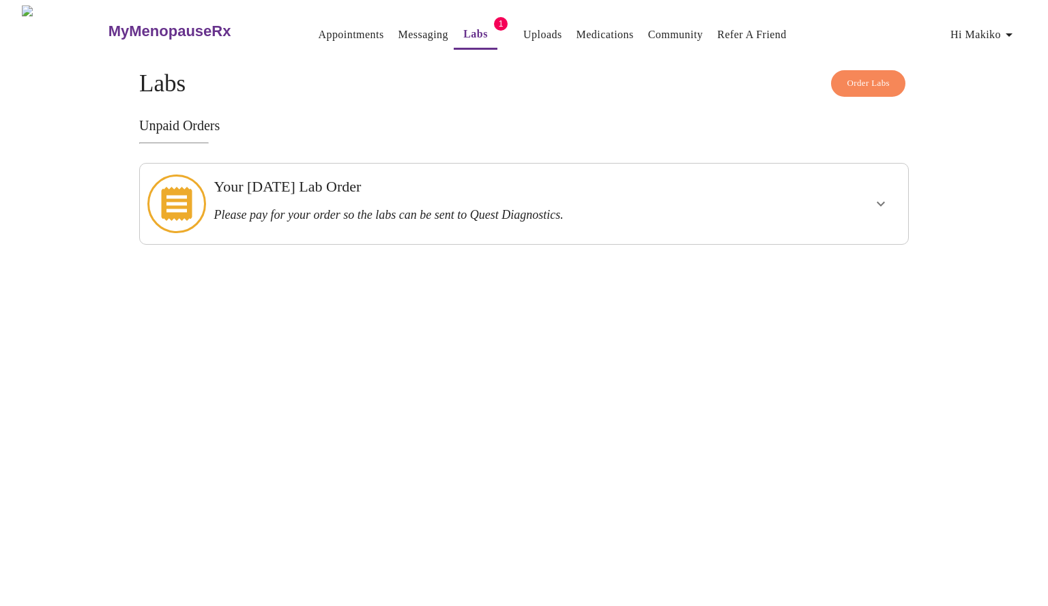
click at [881, 202] on icon "show more" at bounding box center [881, 204] width 8 height 5
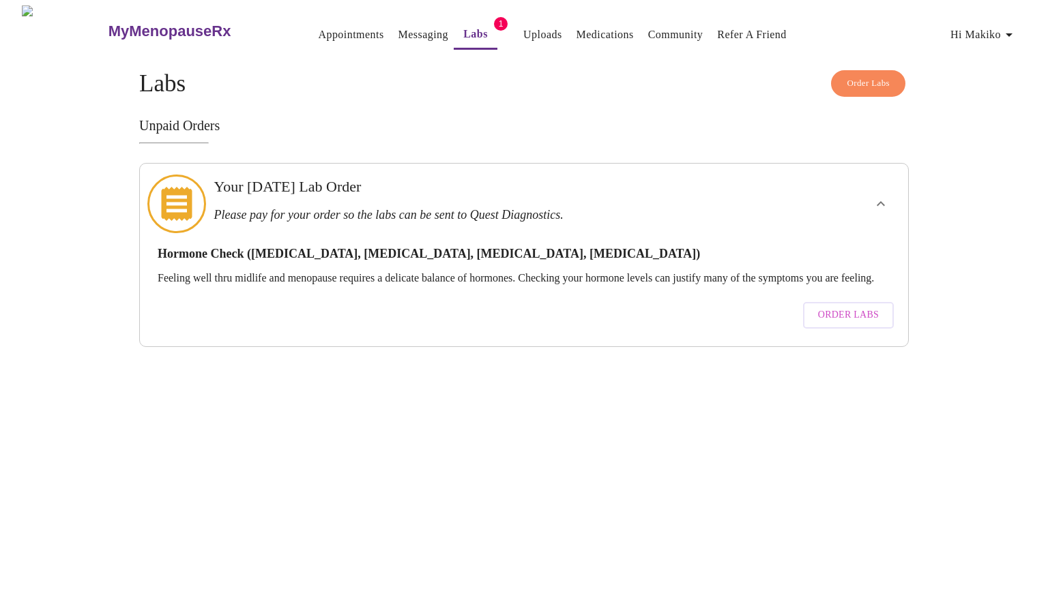
click at [840, 310] on span "Order Labs" at bounding box center [848, 315] width 61 height 17
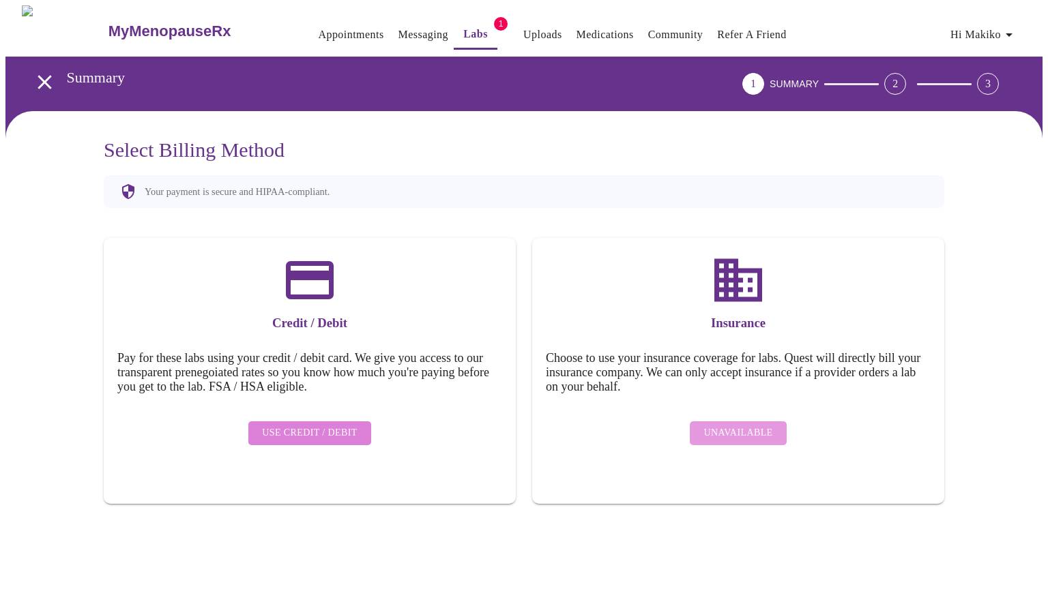
click at [315, 425] on span "Use Credit / Debit" at bounding box center [309, 433] width 95 height 17
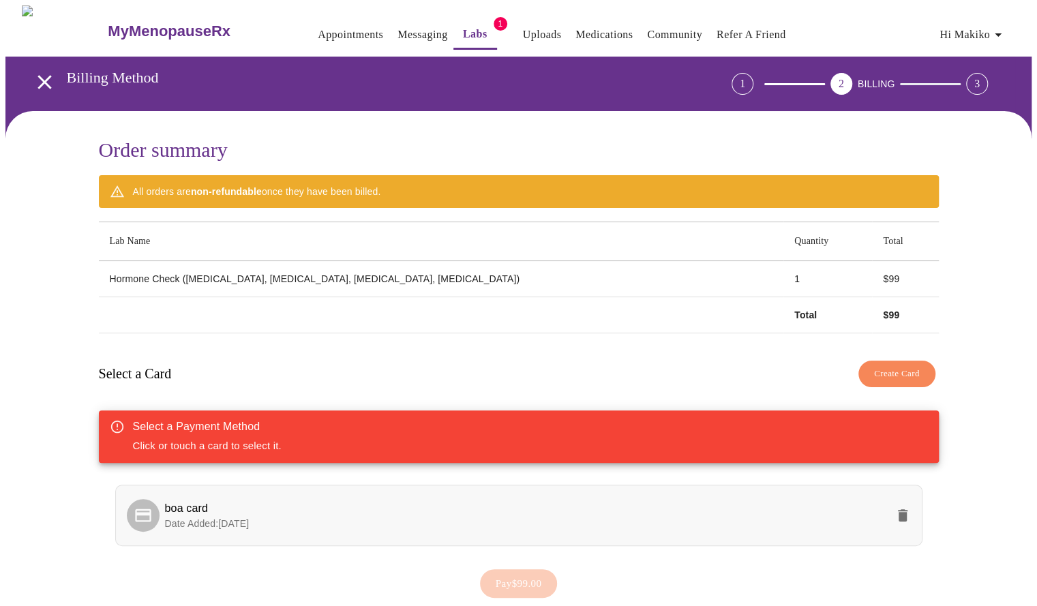
click at [314, 501] on span "boa card" at bounding box center [526, 509] width 722 height 16
click at [198, 276] on td "Hormone Check (Estradiol, Progesterone, DHEA, Testosterone)" at bounding box center [441, 279] width 685 height 36
click at [463, 31] on link "Labs" at bounding box center [475, 34] width 25 height 19
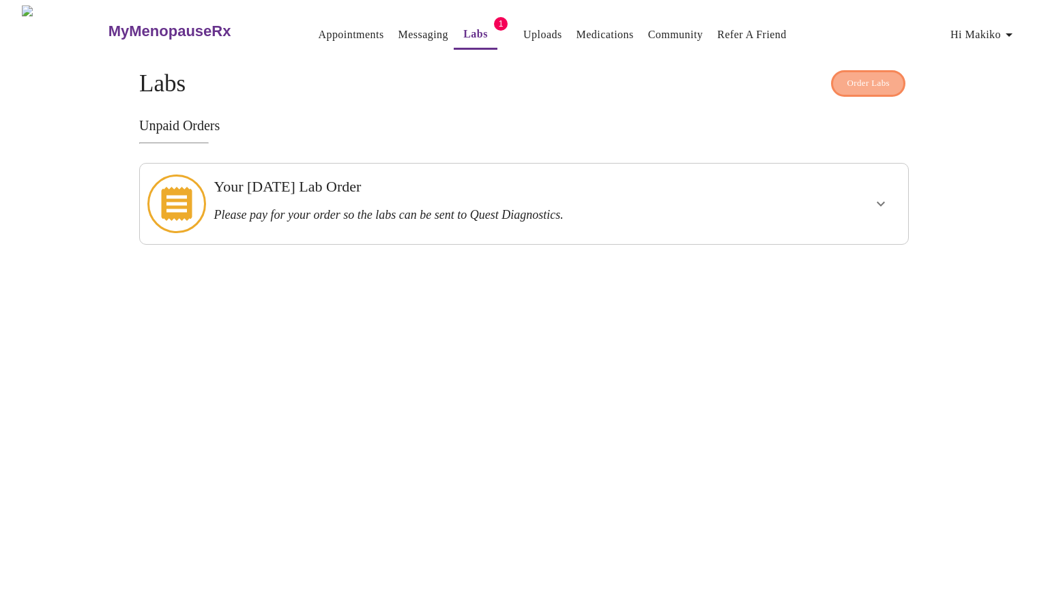
click at [870, 84] on span "Order Labs" at bounding box center [867, 84] width 43 height 16
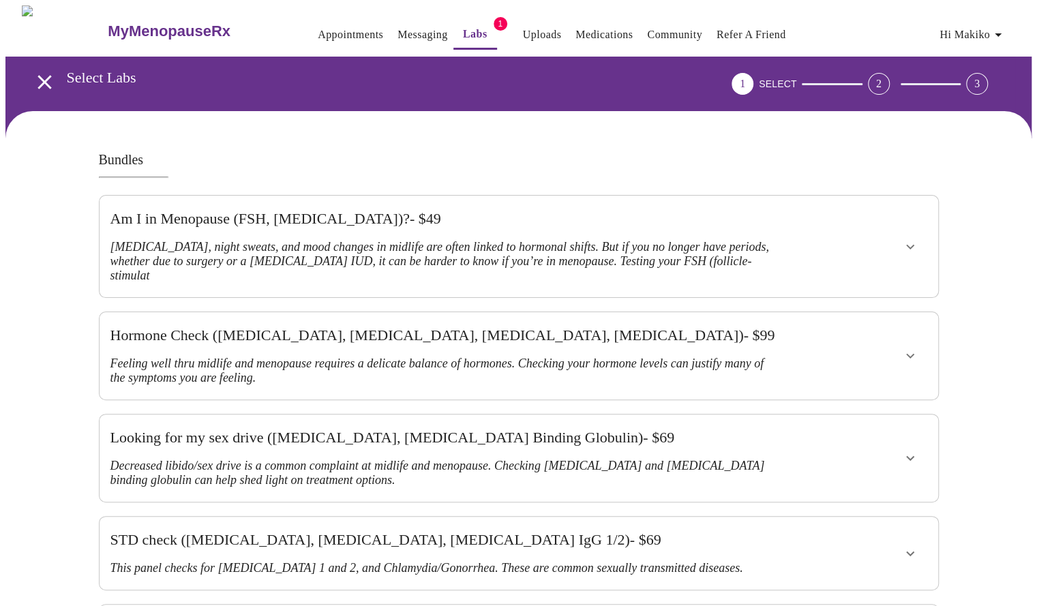
click at [918, 239] on icon "show more" at bounding box center [910, 247] width 16 height 16
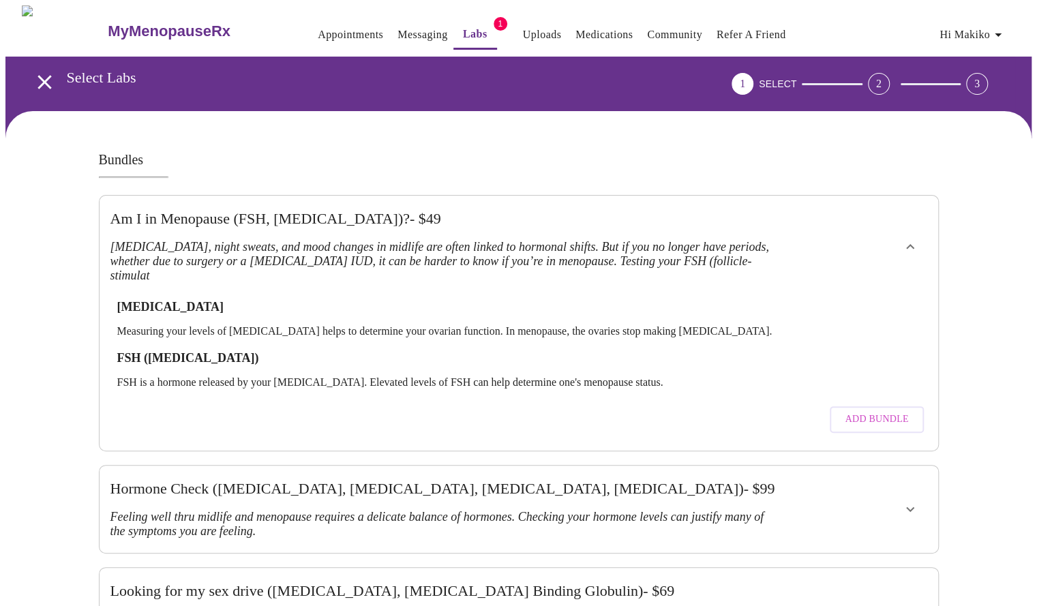
click at [869, 411] on span "Add Bundle" at bounding box center [876, 419] width 63 height 17
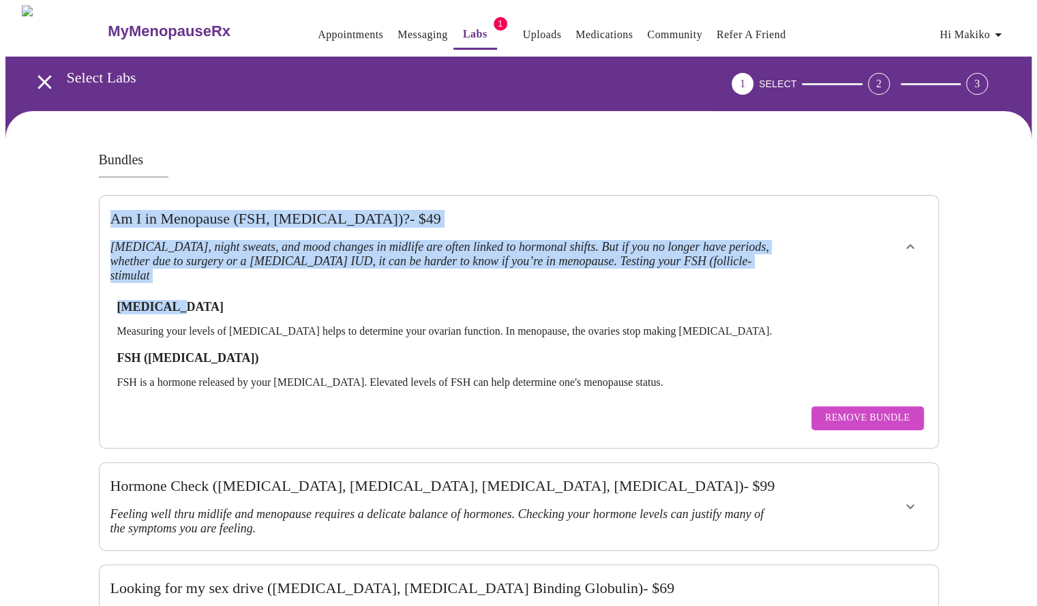
drag, startPoint x: 280, startPoint y: 272, endPoint x: 451, endPoint y: 141, distance: 215.6
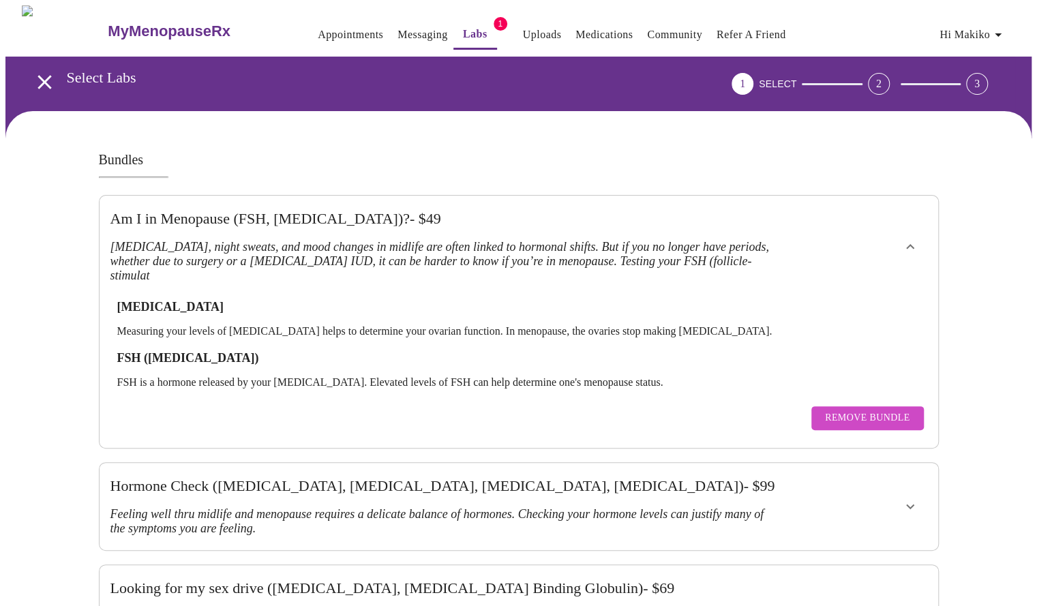
click at [404, 84] on h3 "Select Labs" at bounding box center [361, 78] width 589 height 18
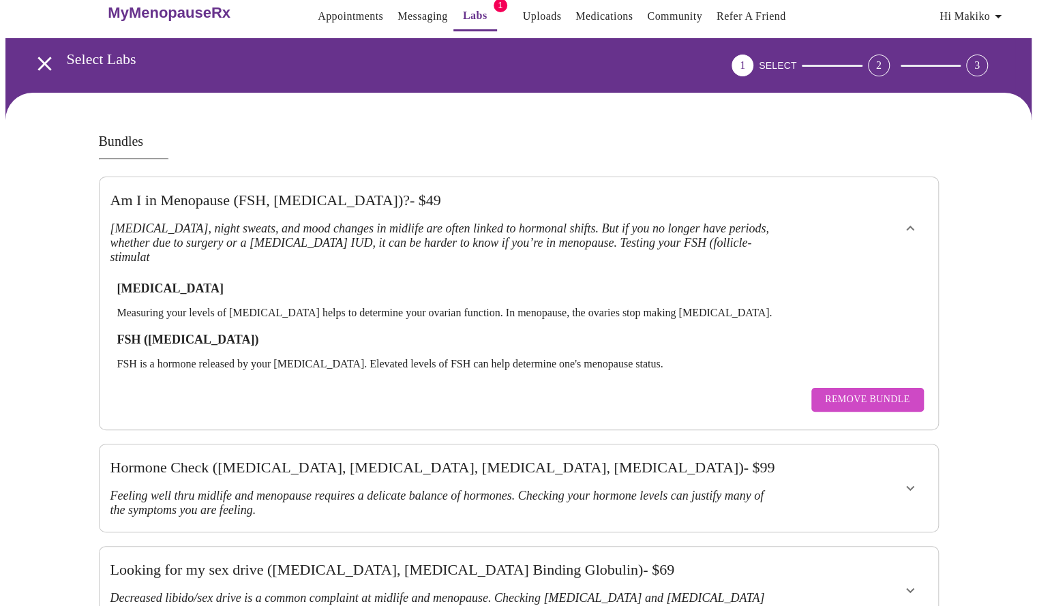
scroll to position [19, 0]
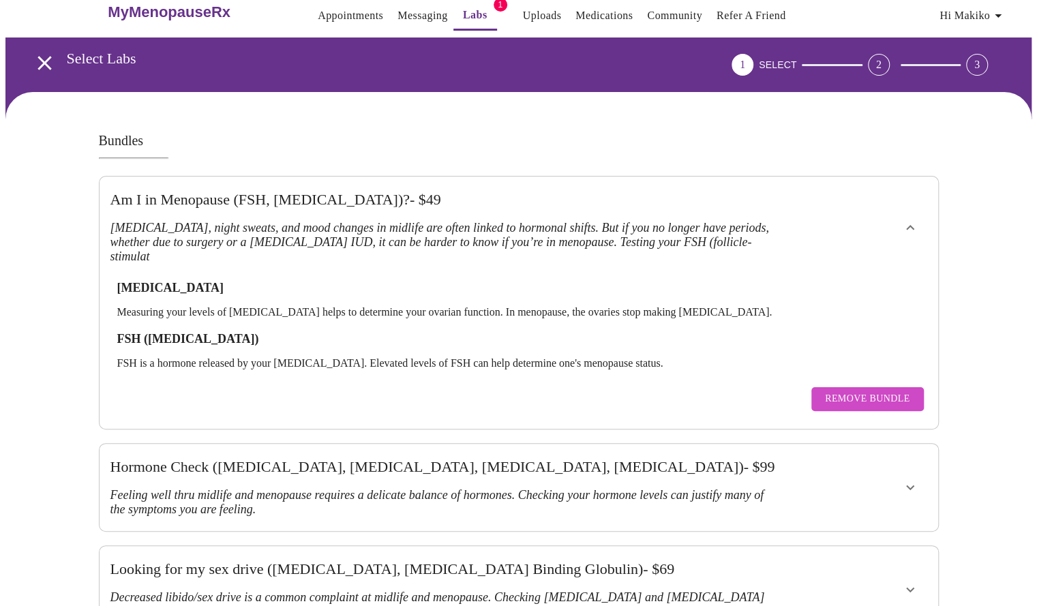
drag, startPoint x: 143, startPoint y: 308, endPoint x: 283, endPoint y: 309, distance: 140.5
click at [283, 332] on h3 "FSH (Follicle Stimulating Hormone)" at bounding box center [519, 339] width 804 height 14
click at [447, 458] on h3 "Hormone Check (Estradiol, Progesterone, DHEA, Testosterone) - $ 99" at bounding box center [445, 467] width 668 height 18
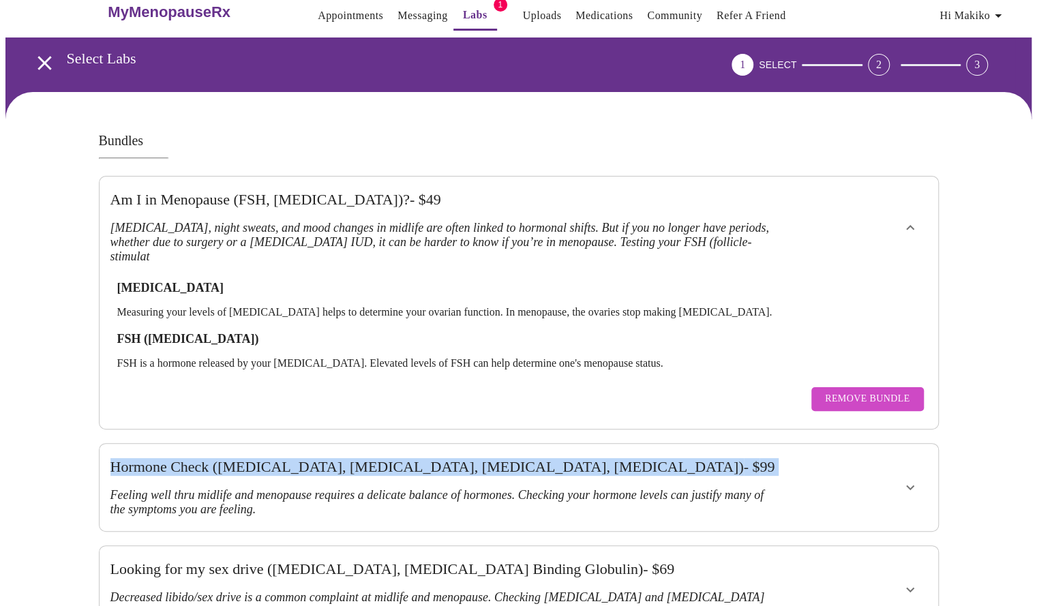
click at [447, 458] on h3 "Hormone Check (Estradiol, Progesterone, DHEA, Testosterone) - $ 99" at bounding box center [445, 467] width 668 height 18
drag, startPoint x: 147, startPoint y: 307, endPoint x: 321, endPoint y: 291, distance: 174.0
click at [321, 291] on div "Estradiol Measuring your levels of estradiol helps to determine your ovarian fu…" at bounding box center [519, 342] width 817 height 151
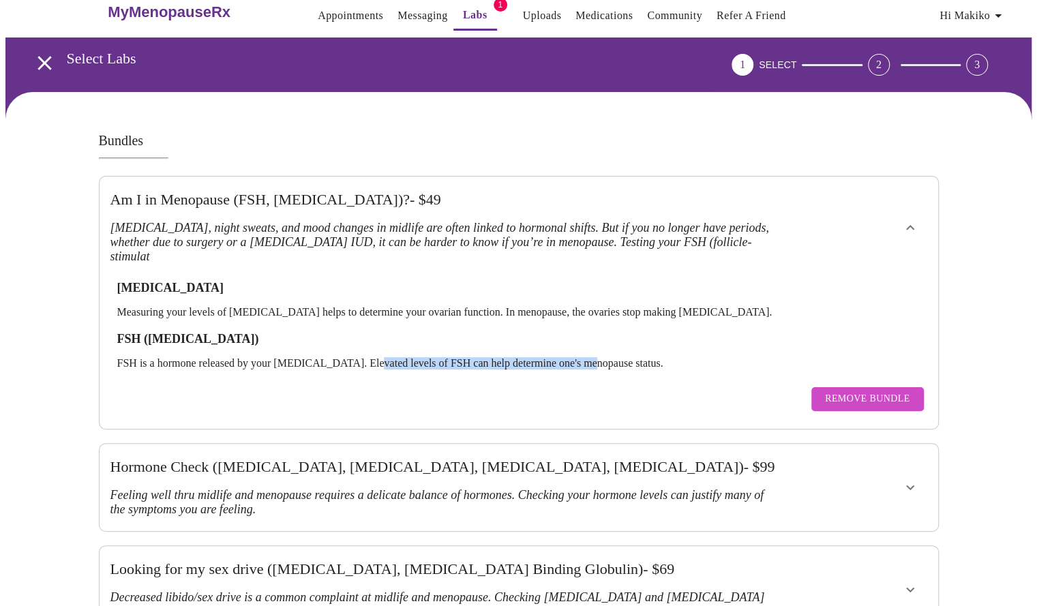
drag, startPoint x: 370, startPoint y: 328, endPoint x: 602, endPoint y: 332, distance: 231.3
click at [602, 357] on p "FSH is a hormone released by your pituitary gland. Elevated levels of FSH can h…" at bounding box center [519, 363] width 804 height 12
drag, startPoint x: 284, startPoint y: 327, endPoint x: 360, endPoint y: 329, distance: 76.4
click at [360, 357] on p "FSH is a hormone released by your pituitary gland. Elevated levels of FSH can h…" at bounding box center [519, 363] width 804 height 12
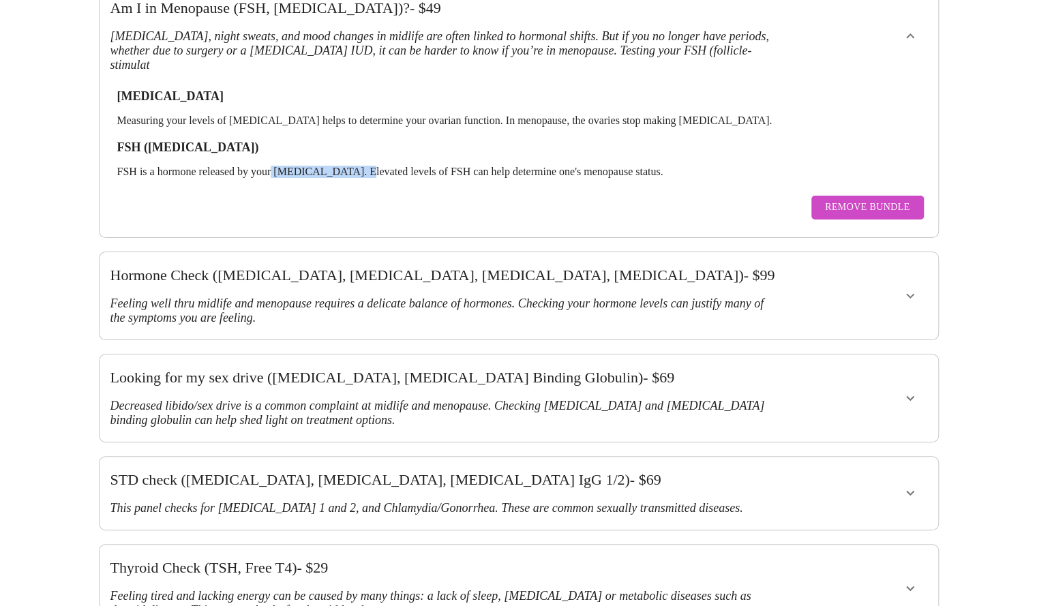
scroll to position [213, 0]
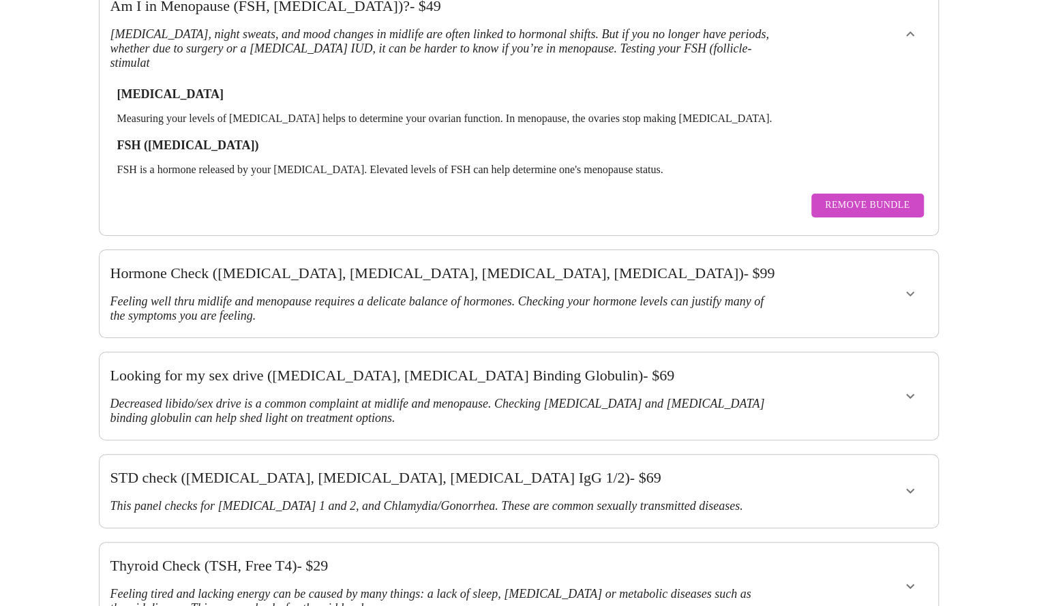
click at [542, 295] on h3 "Feeling well thru midlife and menopause requires a delicate balance of hormones…" at bounding box center [445, 309] width 668 height 29
click at [911, 286] on icon "show more" at bounding box center [910, 294] width 16 height 16
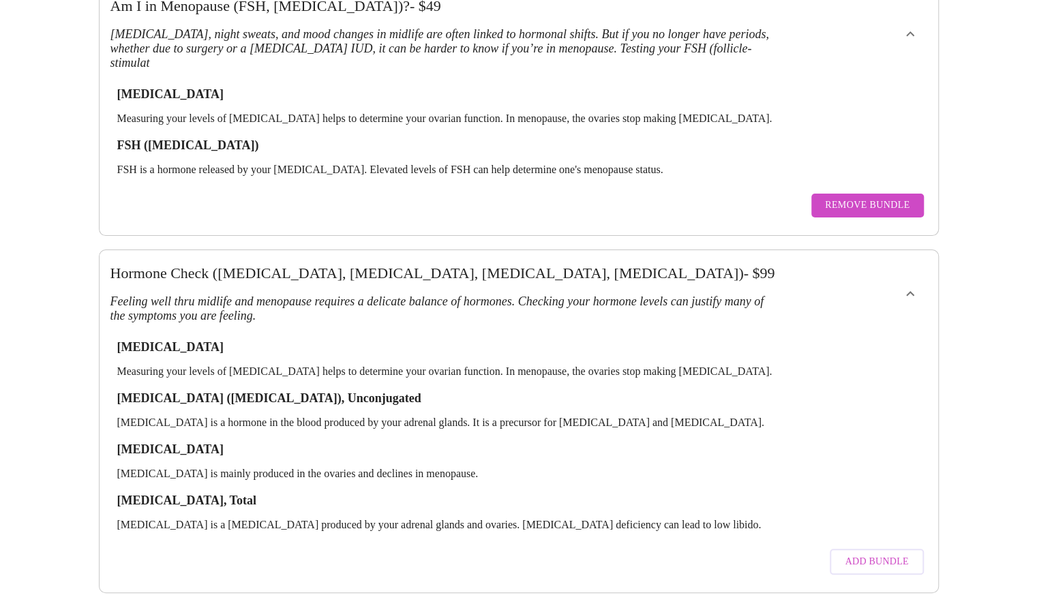
scroll to position [0, 0]
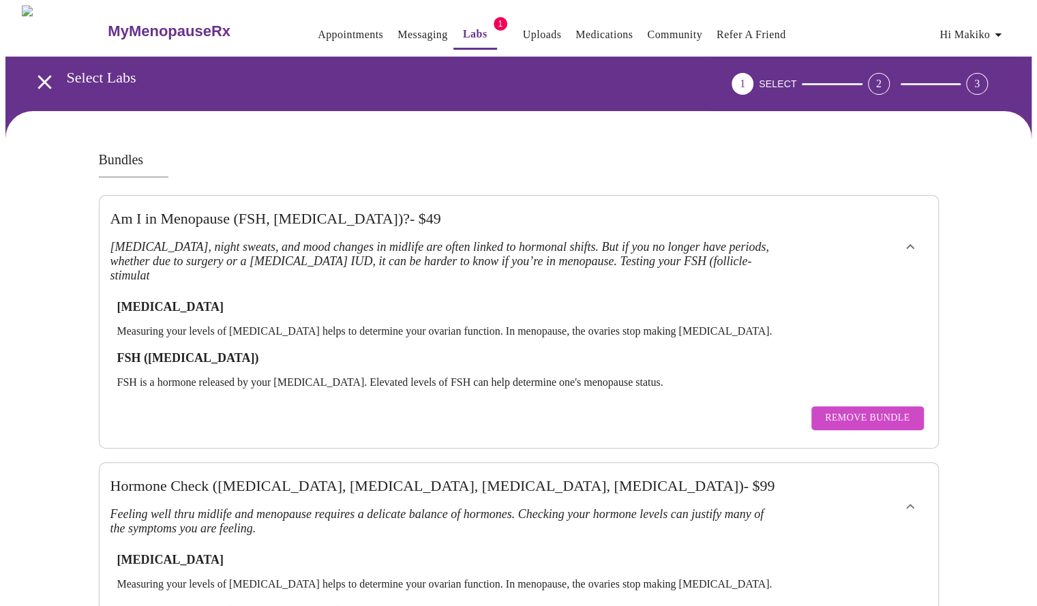
click at [463, 31] on link "Labs" at bounding box center [475, 34] width 25 height 19
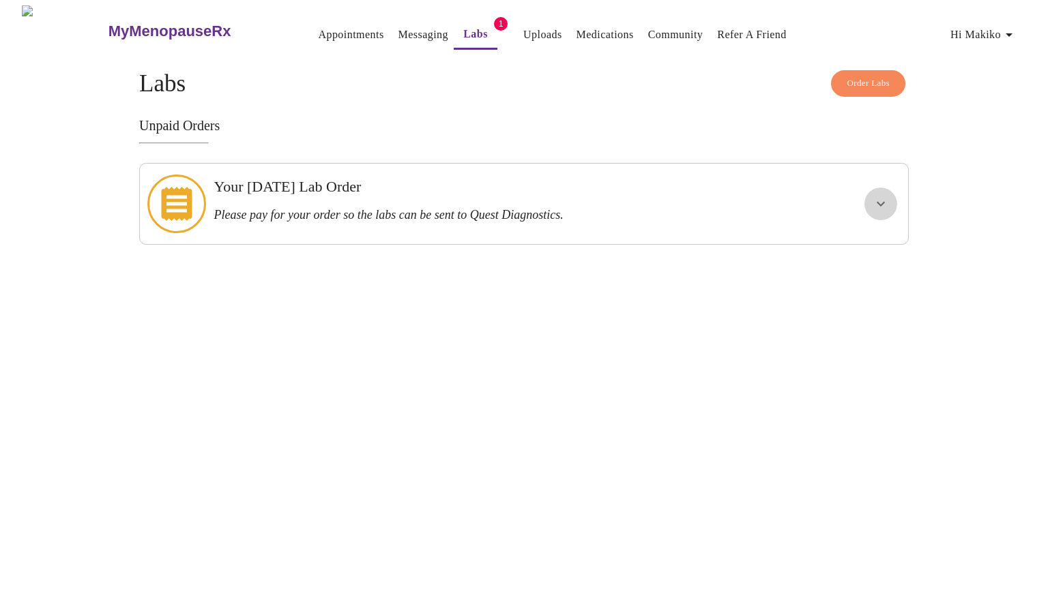
click at [874, 196] on icon "show more" at bounding box center [880, 204] width 16 height 16
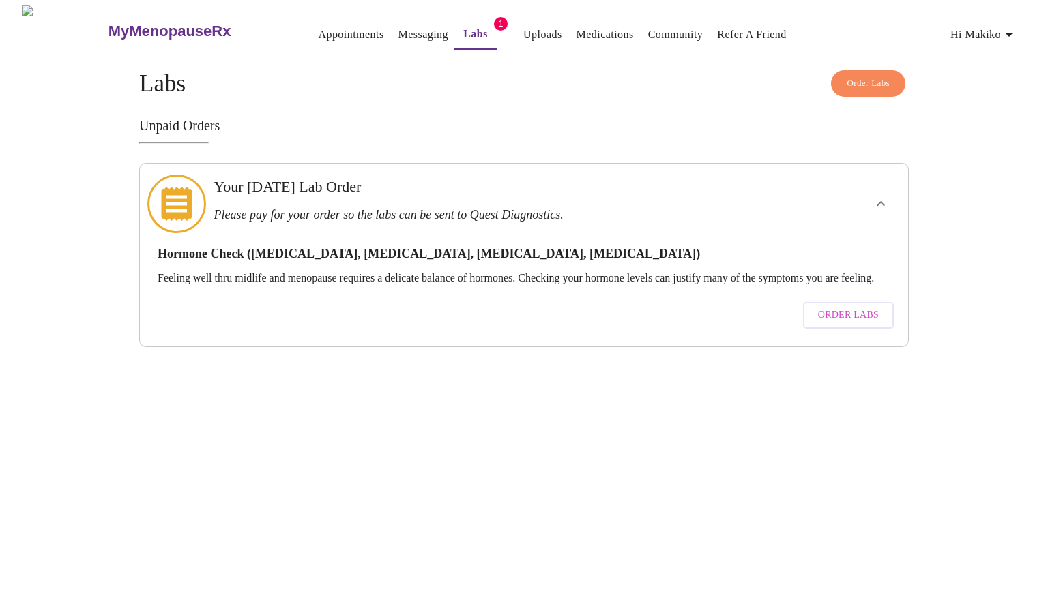
click at [463, 36] on link "Labs" at bounding box center [475, 34] width 25 height 19
click at [858, 77] on span "Order Labs" at bounding box center [867, 84] width 43 height 16
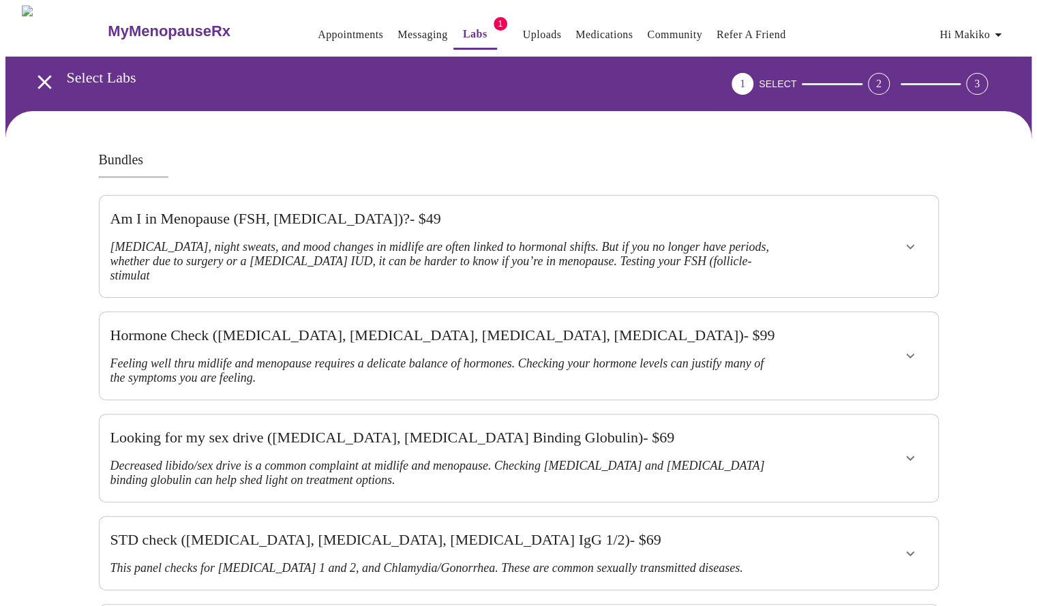
click at [911, 239] on icon "show more" at bounding box center [910, 247] width 16 height 16
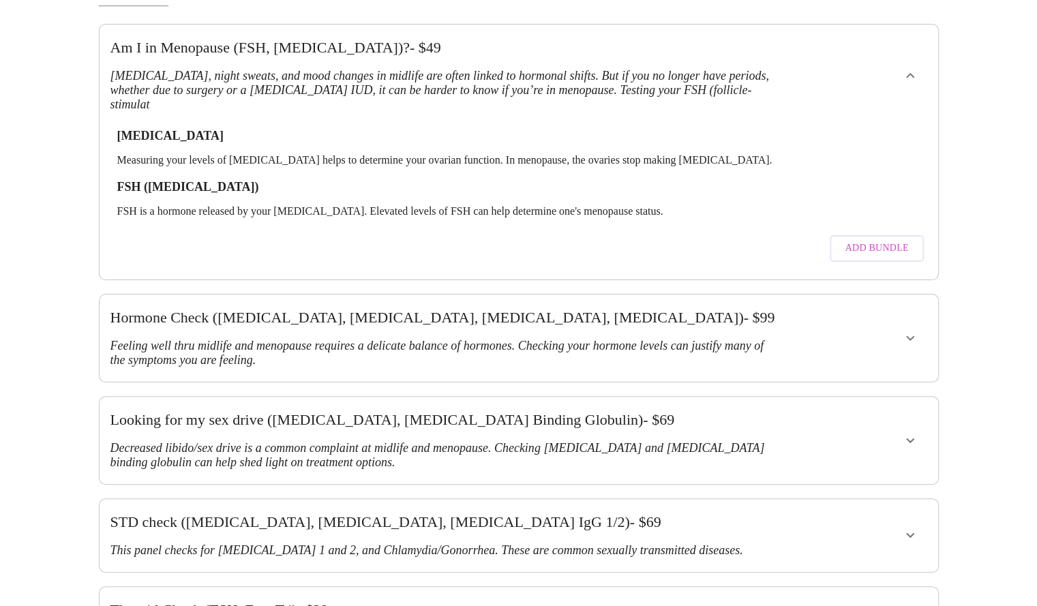
scroll to position [87, 0]
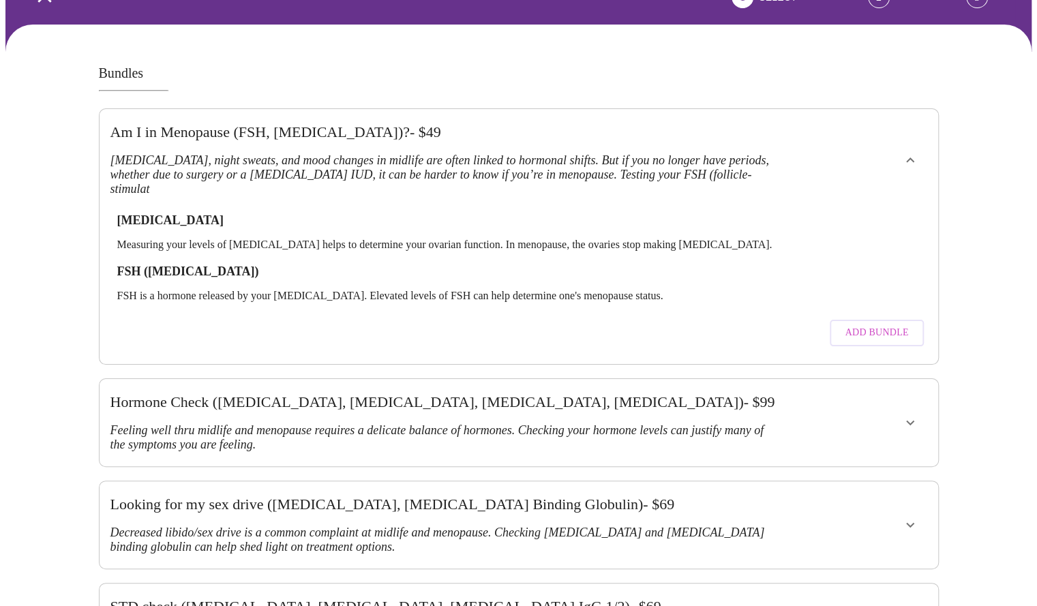
click at [905, 517] on icon "show more" at bounding box center [910, 525] width 16 height 16
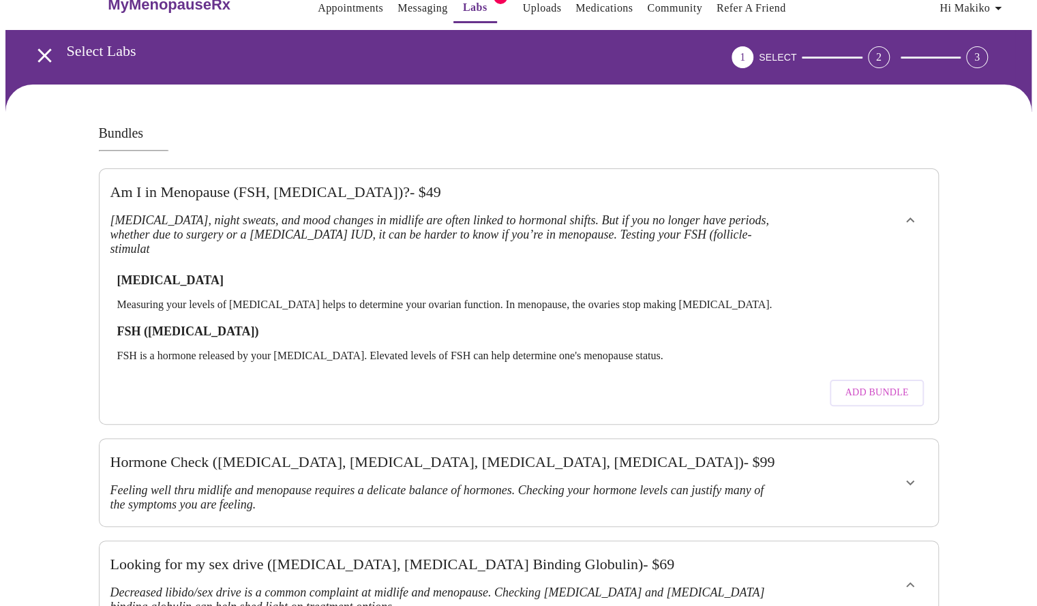
scroll to position [0, 0]
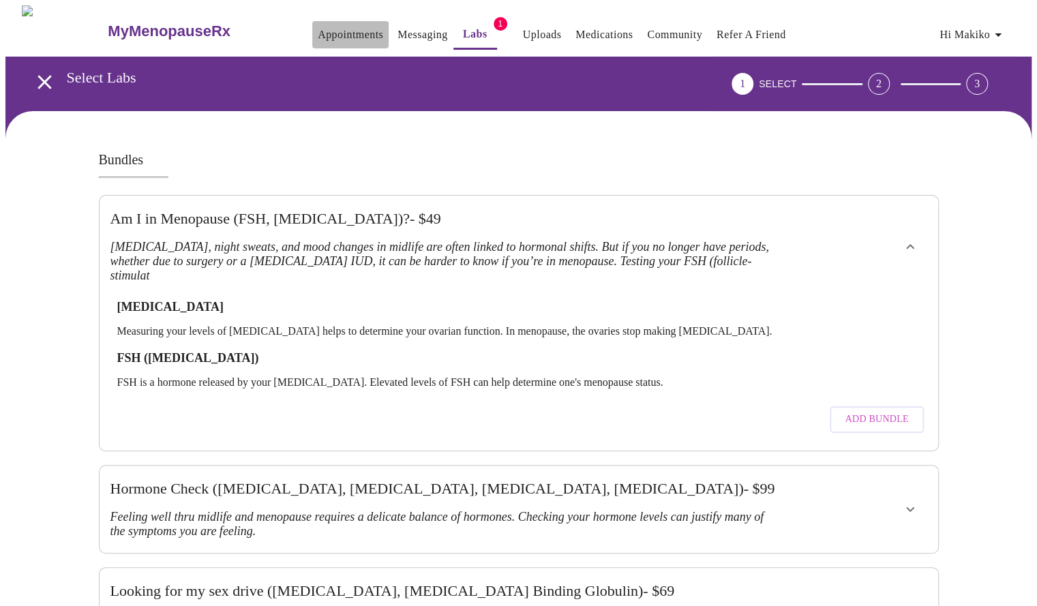
click at [330, 30] on link "Appointments" at bounding box center [350, 34] width 65 height 19
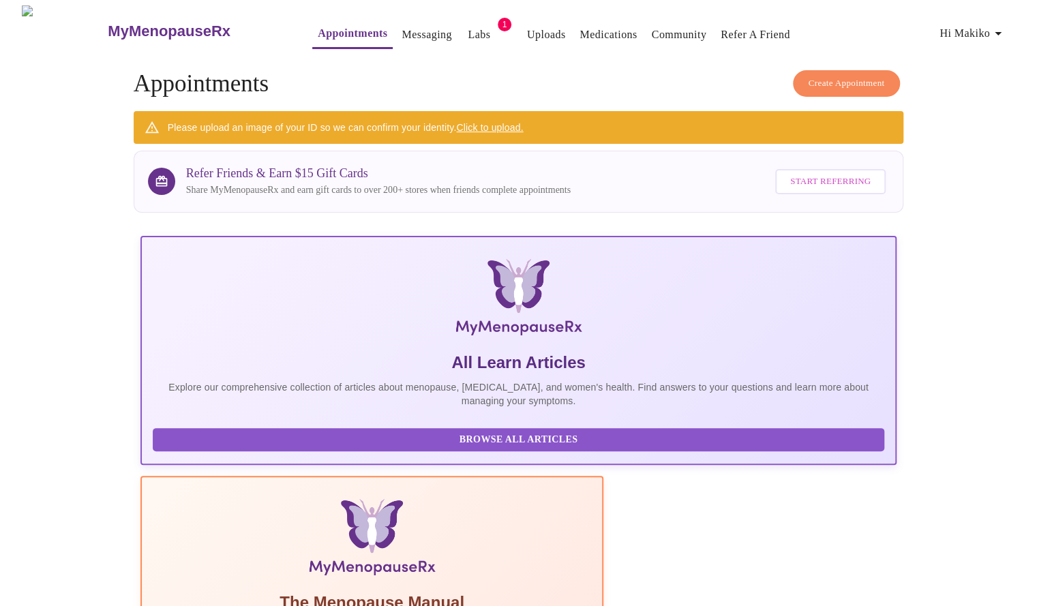
scroll to position [1, 0]
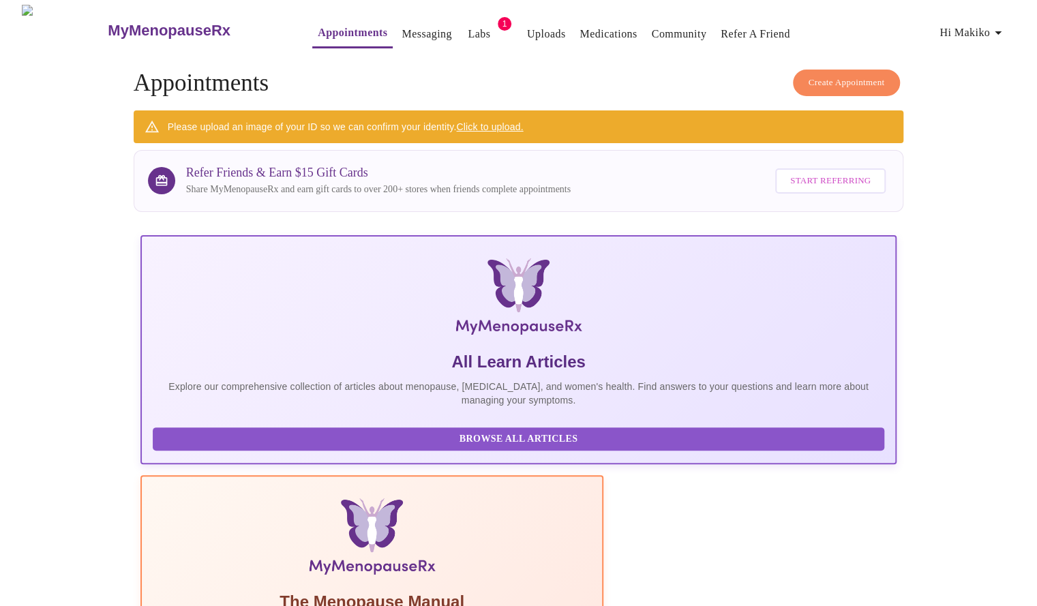
click at [289, 380] on p "Explore our comprehensive collection of articles about menopause, [MEDICAL_DATA…" at bounding box center [519, 393] width 733 height 27
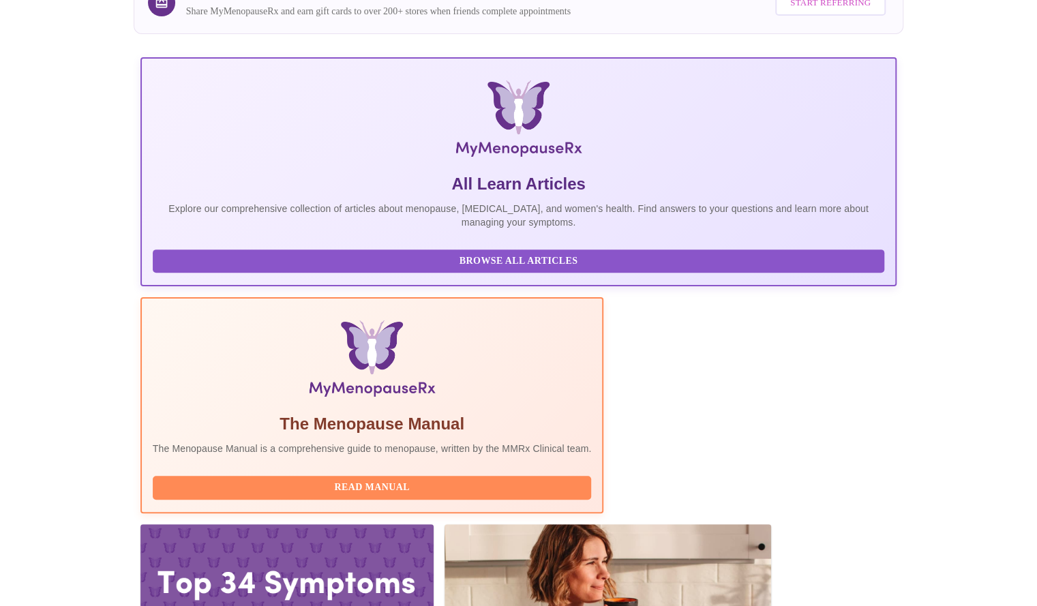
scroll to position [178, 0]
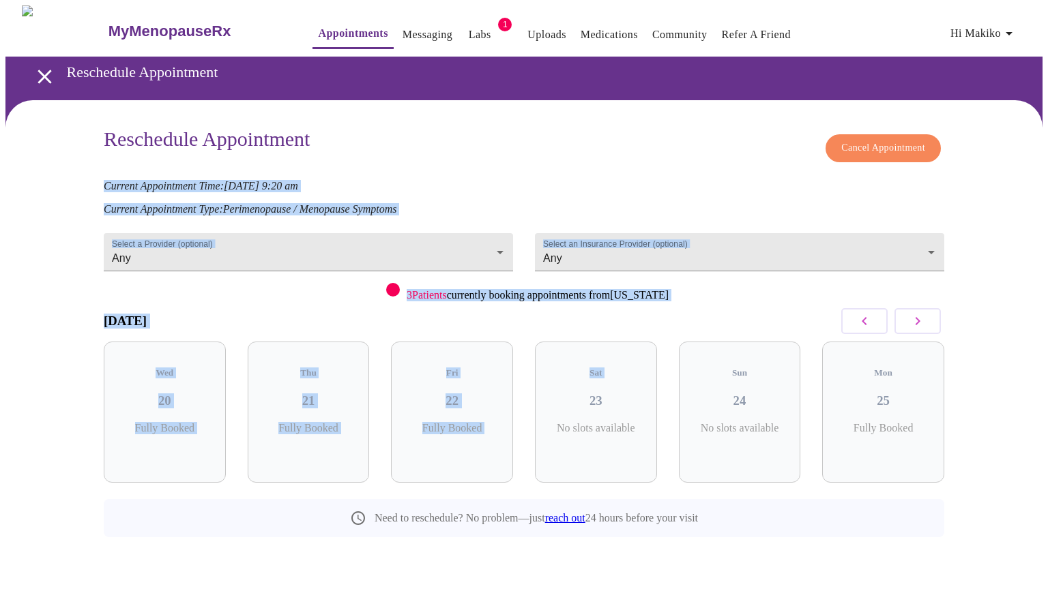
drag, startPoint x: 585, startPoint y: 368, endPoint x: 863, endPoint y: 132, distance: 364.8
click at [863, 132] on div "Reschedule Appointment Cancel Appointment Current Appointment Time: [DATE] 9:20…" at bounding box center [524, 333] width 840 height 410
click at [866, 140] on span "Cancel Appointment" at bounding box center [883, 148] width 84 height 17
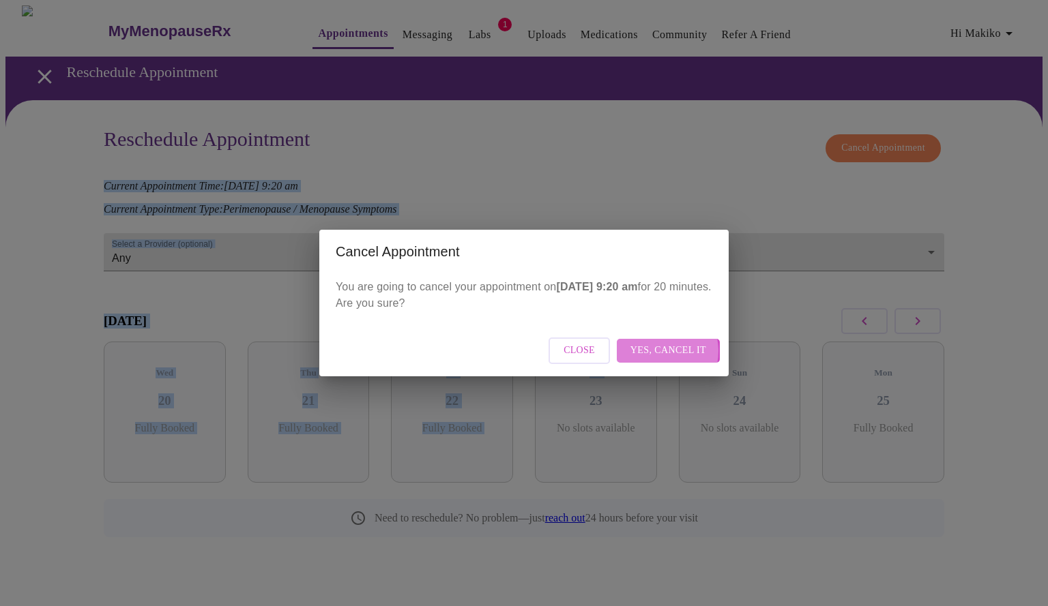
click at [661, 351] on span "Yes, cancel it" at bounding box center [668, 350] width 76 height 17
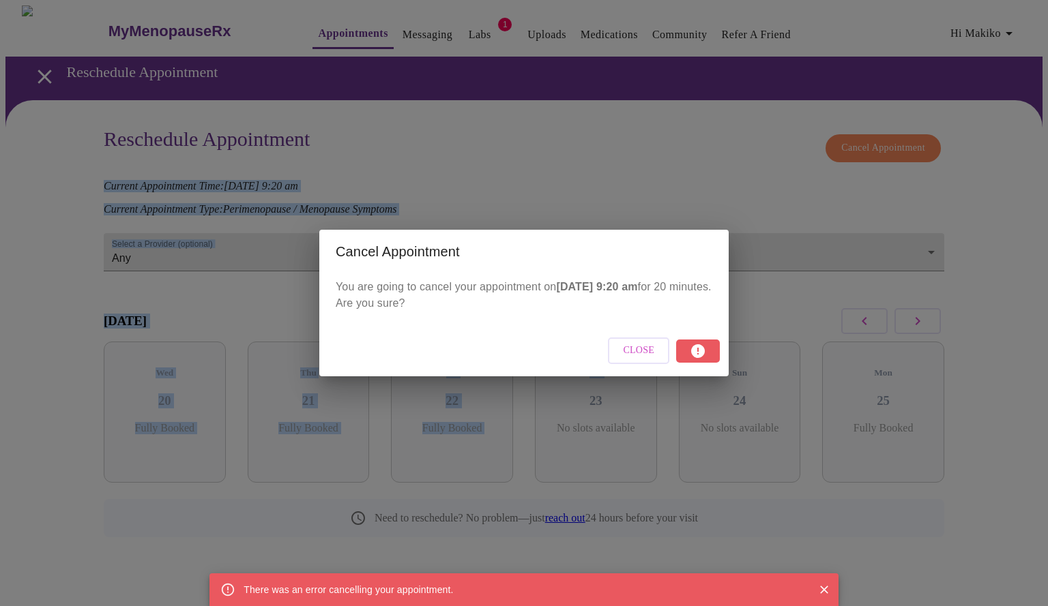
click at [649, 350] on span "Close" at bounding box center [638, 350] width 31 height 17
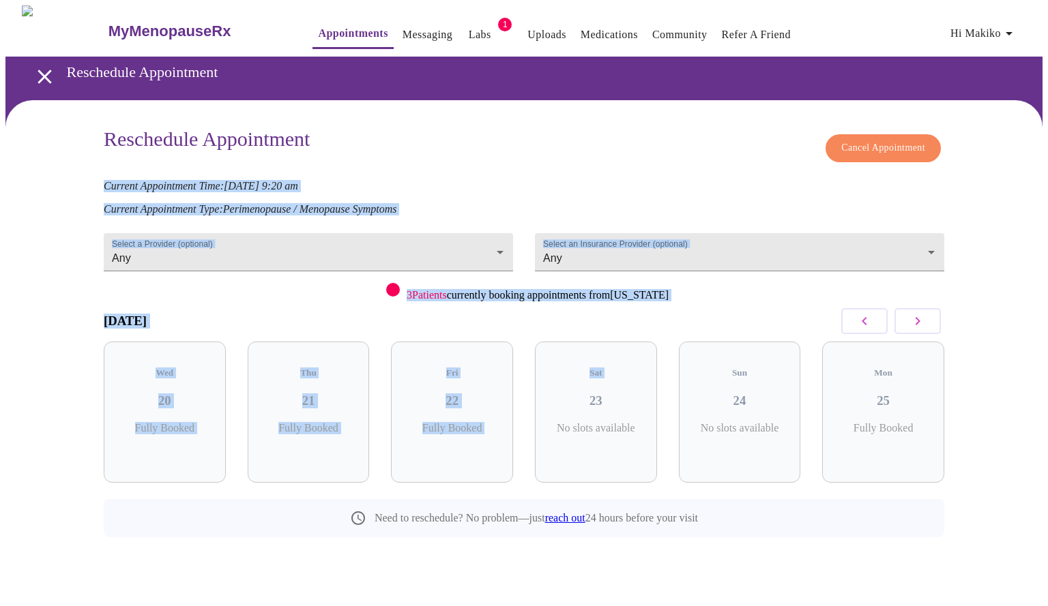
click at [863, 140] on span "Cancel Appointment" at bounding box center [883, 148] width 84 height 17
click at [853, 141] on span "Cancel Appointment" at bounding box center [883, 148] width 84 height 17
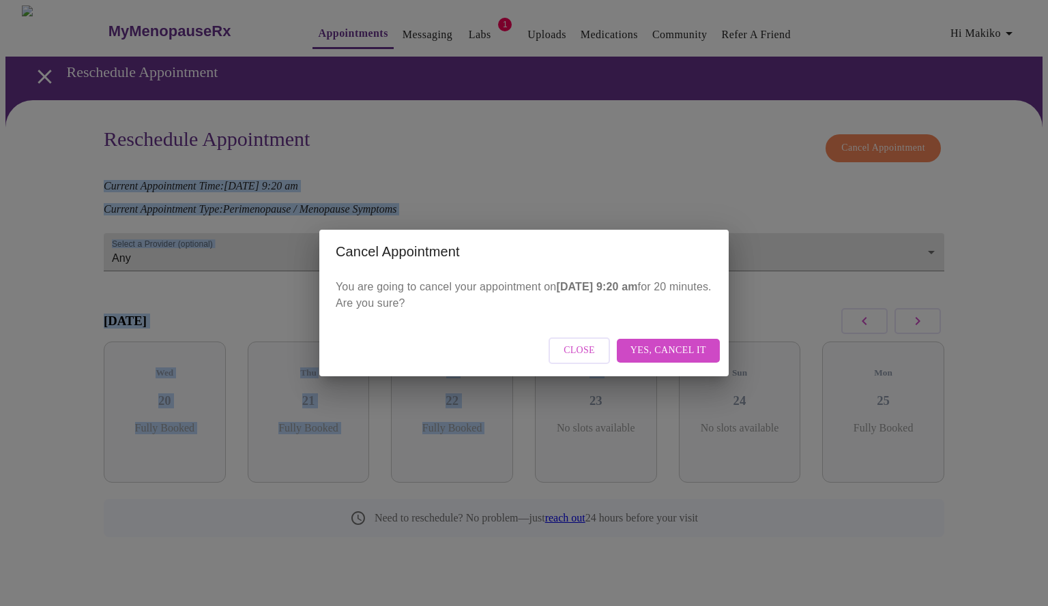
click at [687, 351] on span "Yes, cancel it" at bounding box center [668, 350] width 76 height 17
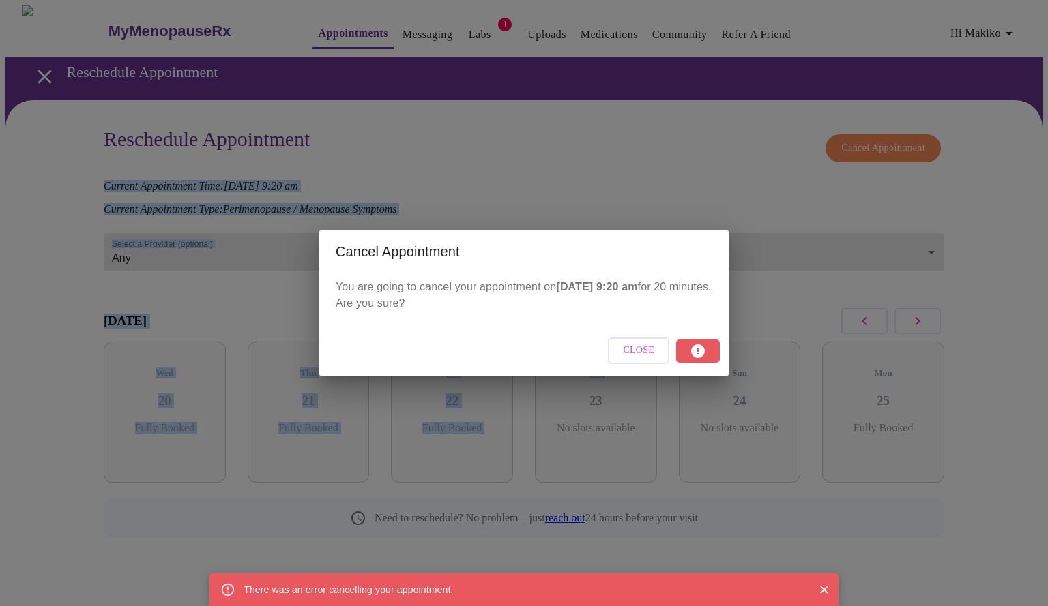
click at [824, 587] on icon "Close" at bounding box center [824, 590] width 14 height 14
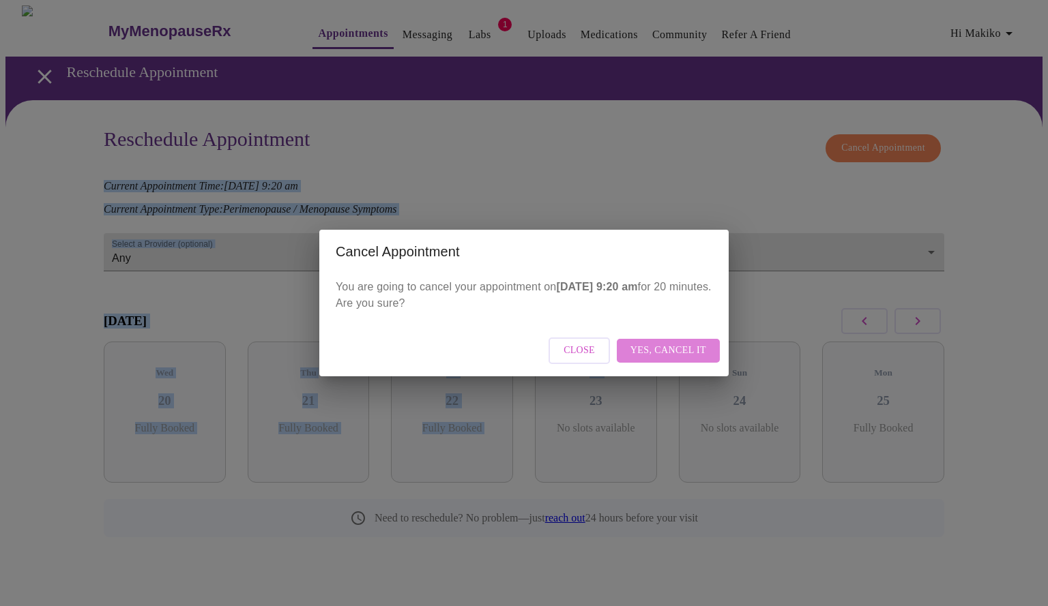
click at [706, 347] on button "Yes, cancel it" at bounding box center [668, 351] width 103 height 24
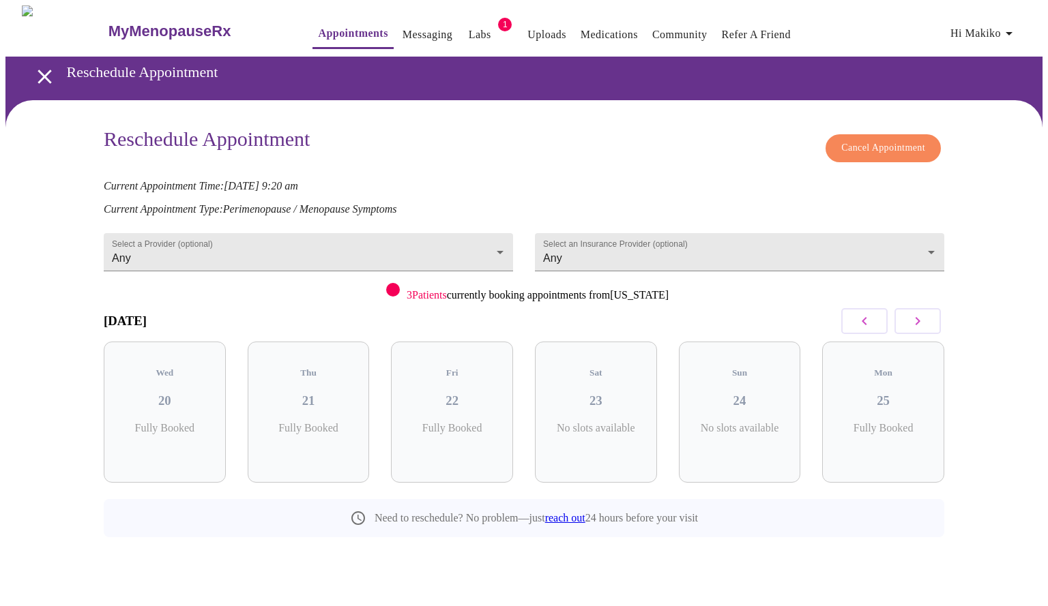
click at [762, 546] on div "Reschedule Appointment Cancel Appointment Current Appointment Time: [DATE] 9:20…" at bounding box center [523, 349] width 1037 height 499
click at [469, 30] on link "Labs" at bounding box center [480, 34] width 23 height 19
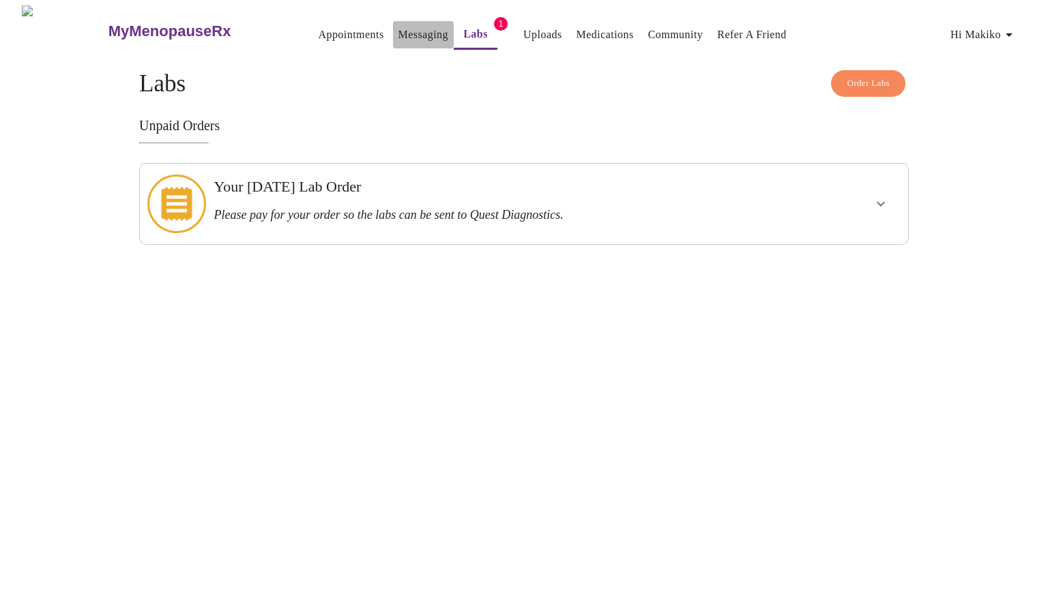
click at [398, 25] on link "Messaging" at bounding box center [423, 34] width 50 height 19
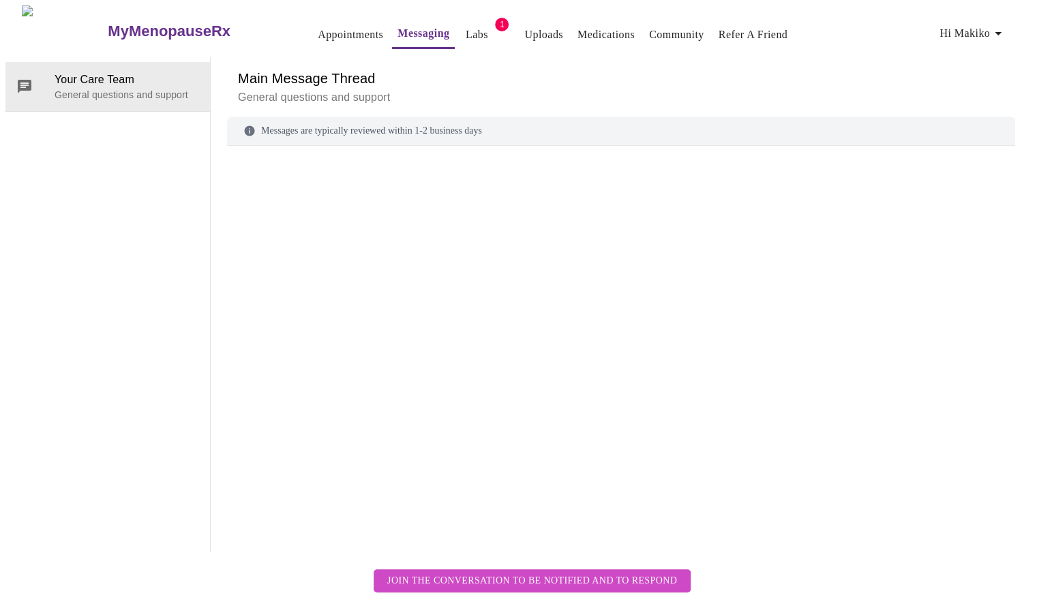
scroll to position [51, 0]
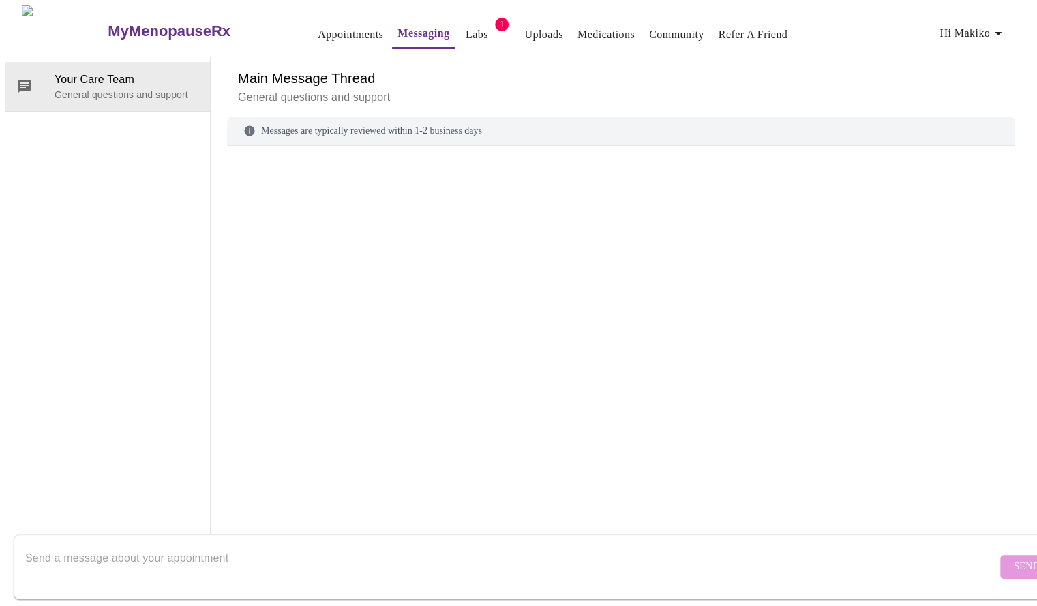
click at [150, 545] on textarea "Send a message about your appointment" at bounding box center [511, 567] width 972 height 44
type textarea "hi please cancel my appt on [DATE]"
click at [1001, 561] on button "Send" at bounding box center [1027, 567] width 53 height 24
click at [604, 545] on textarea "Send a message about your appointment" at bounding box center [511, 567] width 972 height 44
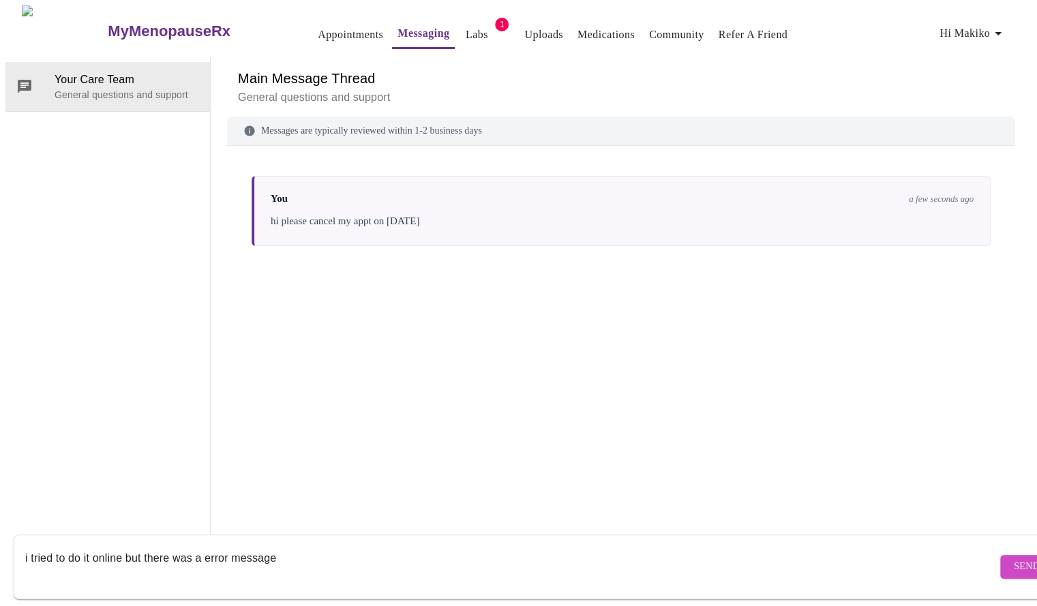
scroll to position [0, 0]
type textarea "i tried to do it online but there was a error message"
click at [334, 33] on link "Appointments" at bounding box center [350, 34] width 65 height 19
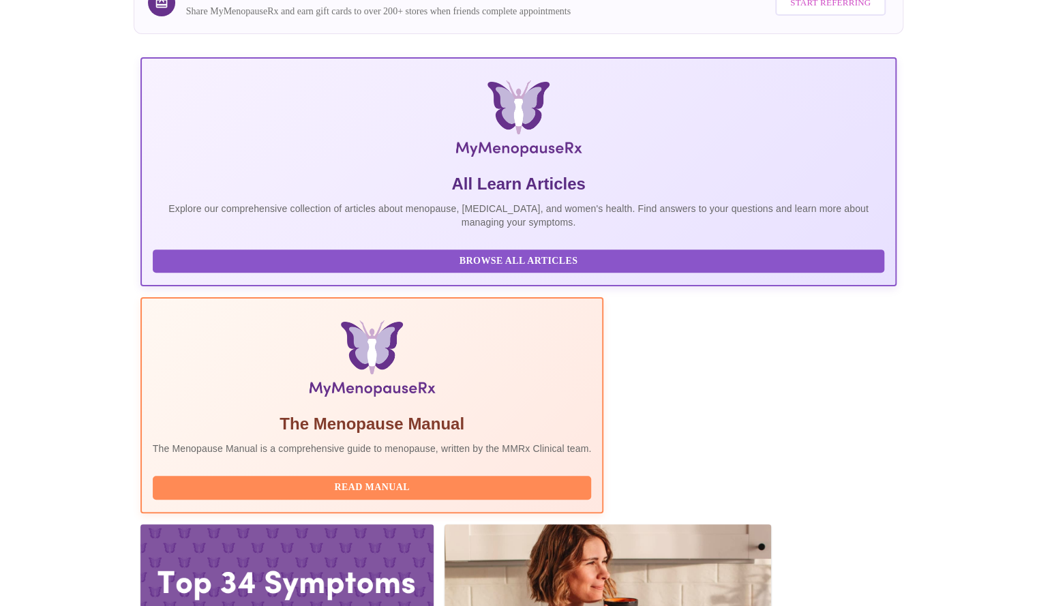
scroll to position [178, 0]
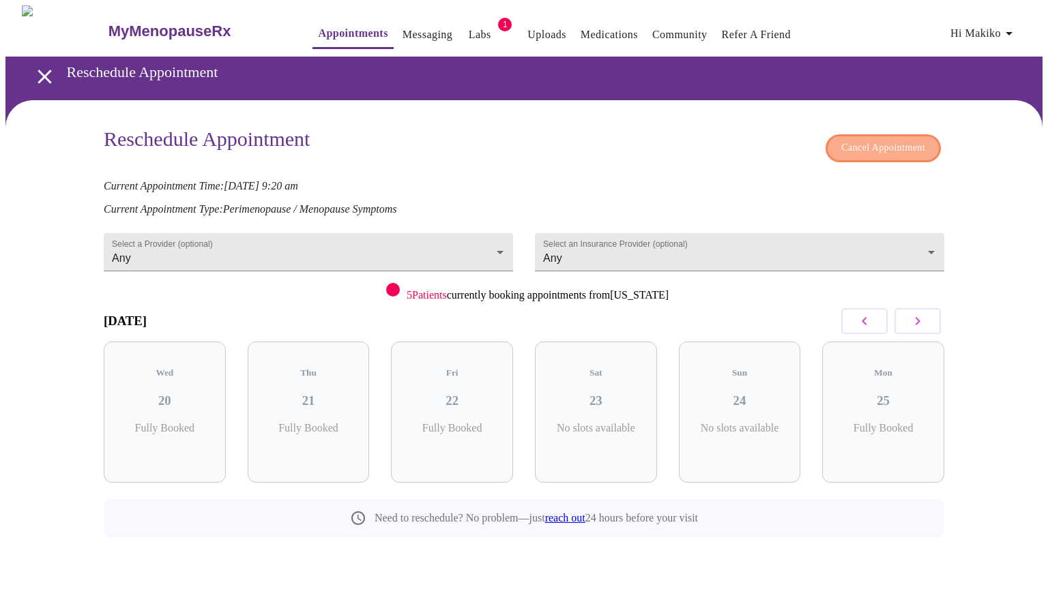
click at [874, 145] on span "Cancel Appointment" at bounding box center [883, 148] width 84 height 17
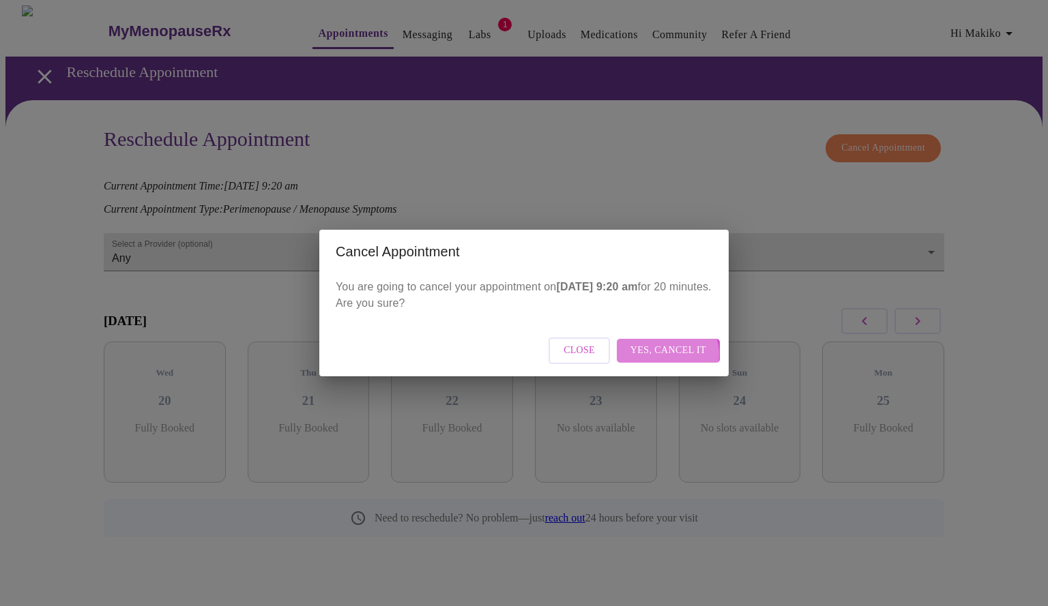
click at [669, 354] on span "Yes, cancel it" at bounding box center [668, 350] width 76 height 17
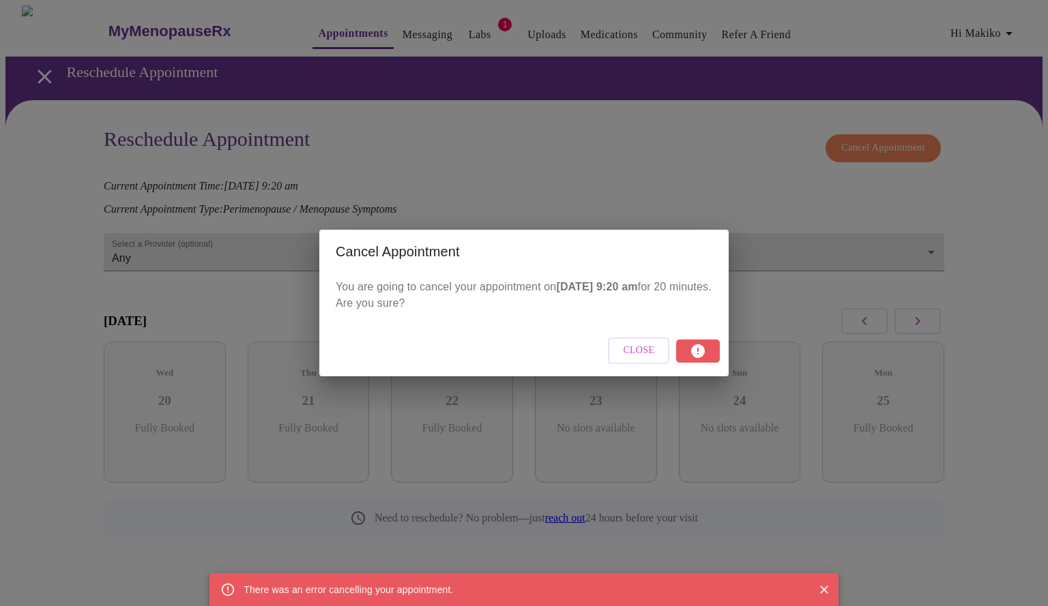
click at [763, 280] on div "Cancel Appointment You are going to cancel your appointment [DATE][DATE] 9:20 a…" at bounding box center [524, 303] width 1048 height 606
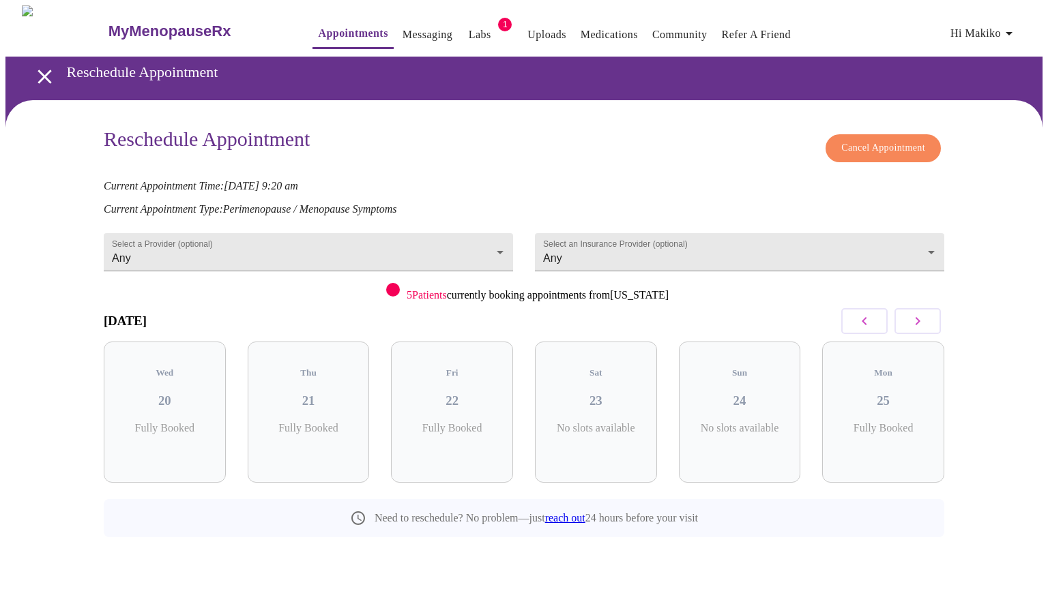
click at [50, 74] on icon "open drawer" at bounding box center [45, 77] width 24 height 24
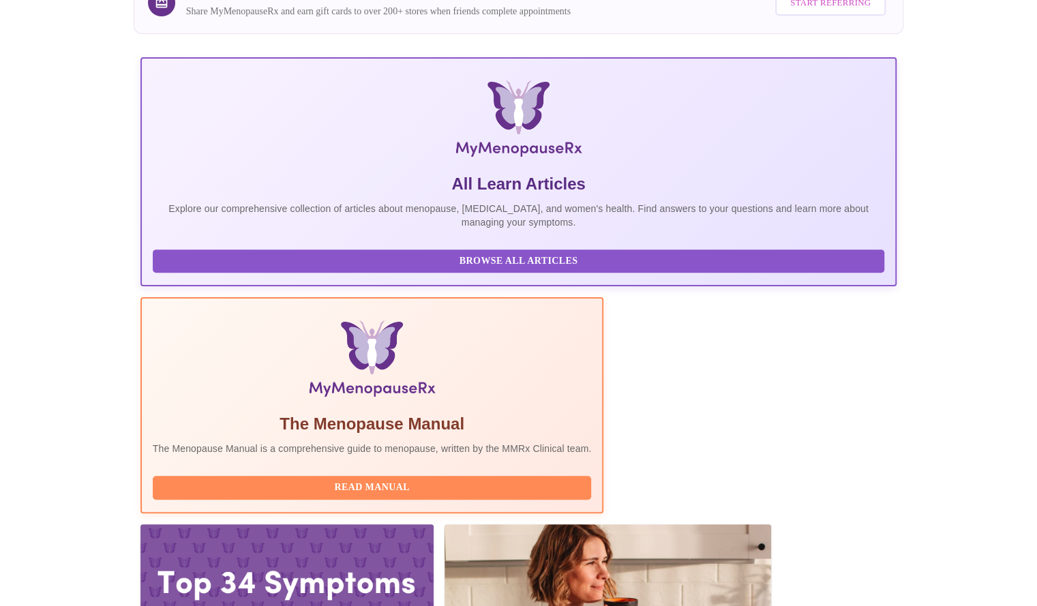
scroll to position [178, 0]
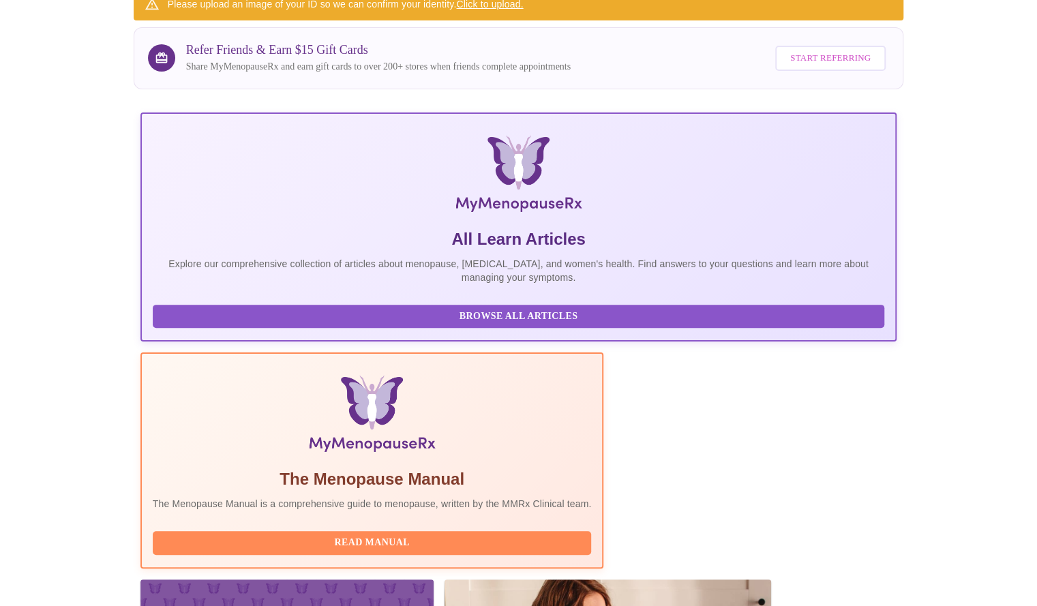
scroll to position [179, 0]
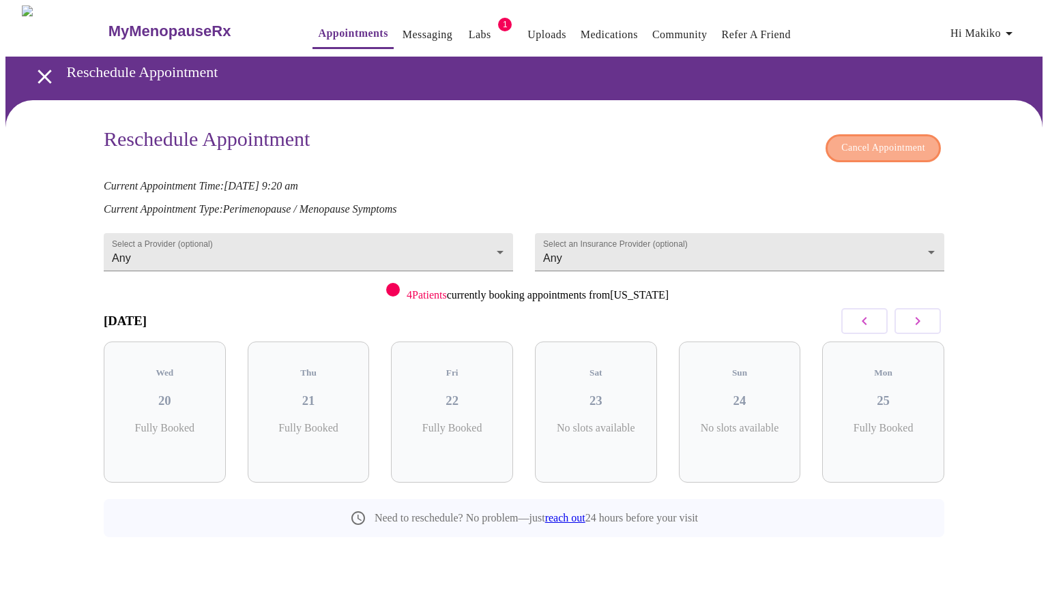
click at [877, 147] on span "Cancel Appointment" at bounding box center [883, 148] width 84 height 17
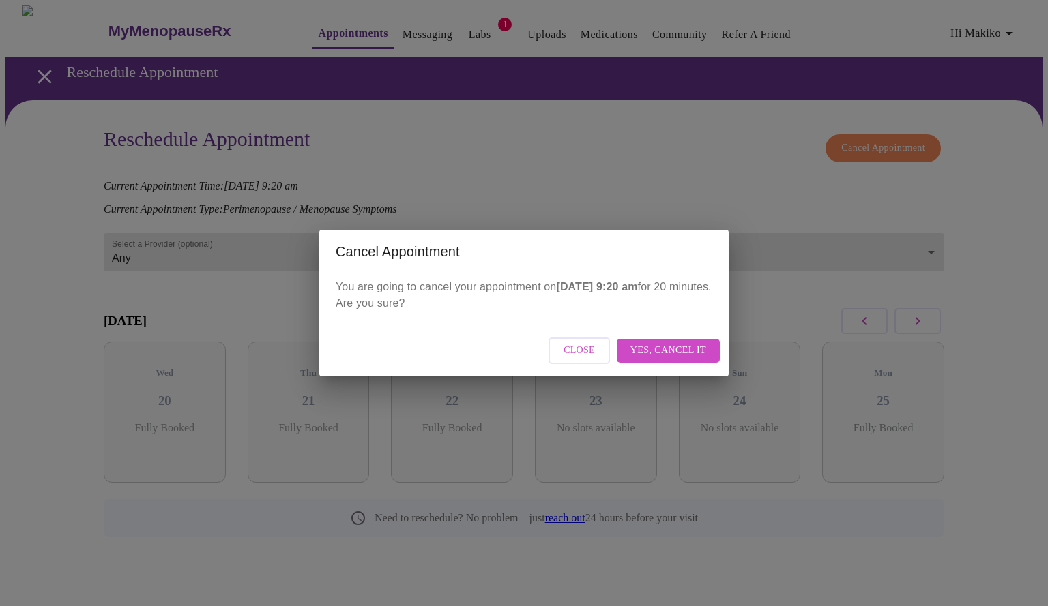
click at [703, 342] on button "Yes, cancel it" at bounding box center [668, 351] width 103 height 24
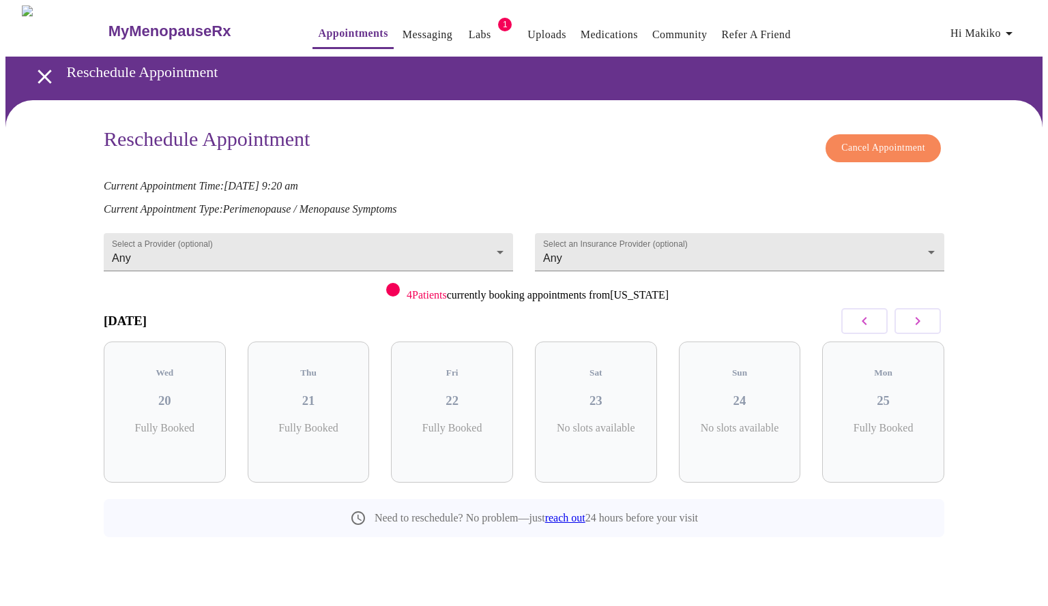
click at [740, 145] on div "Reschedule Appointment Cancel Appointment" at bounding box center [524, 149] width 840 height 42
click at [993, 25] on span "Hi Makiko" at bounding box center [983, 33] width 67 height 19
click at [1008, 103] on li "Log out" at bounding box center [988, 102] width 63 height 25
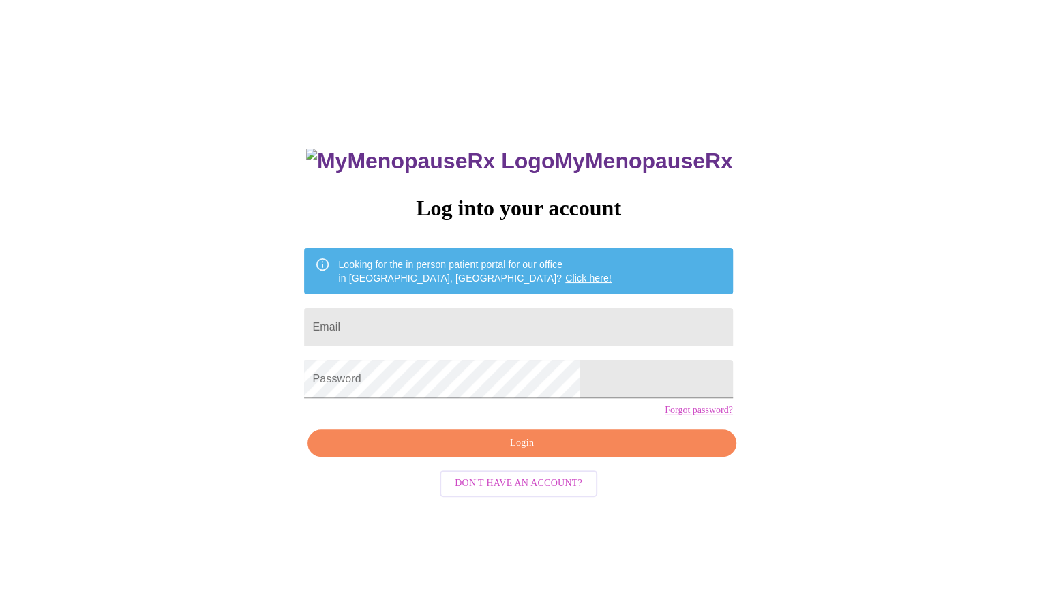
click at [587, 320] on input "Email" at bounding box center [518, 327] width 428 height 38
type input "[EMAIL_ADDRESS][DOMAIN_NAME]"
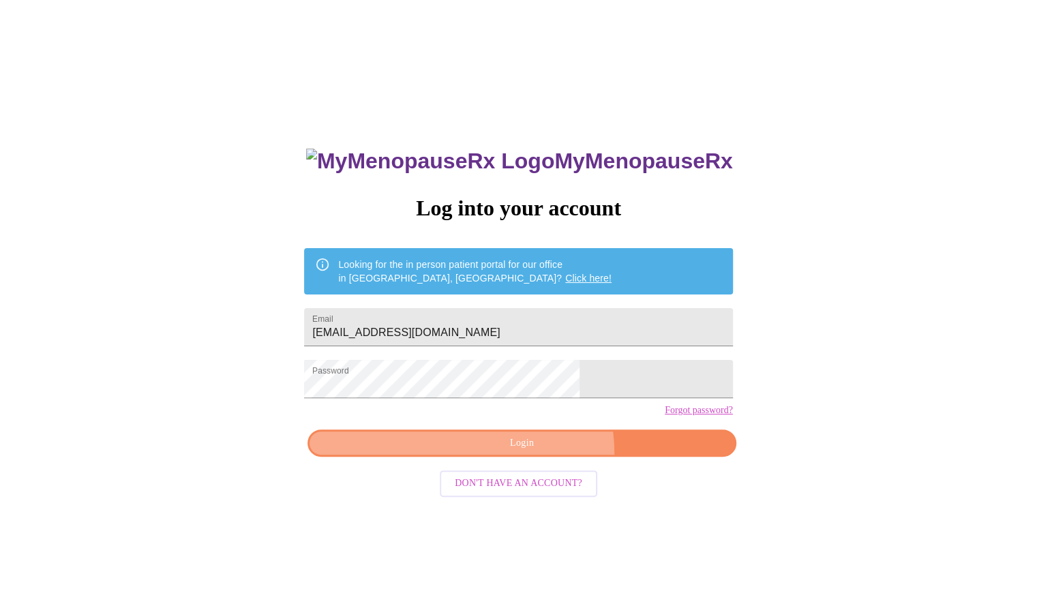
click at [538, 458] on button "Login" at bounding box center [522, 444] width 428 height 28
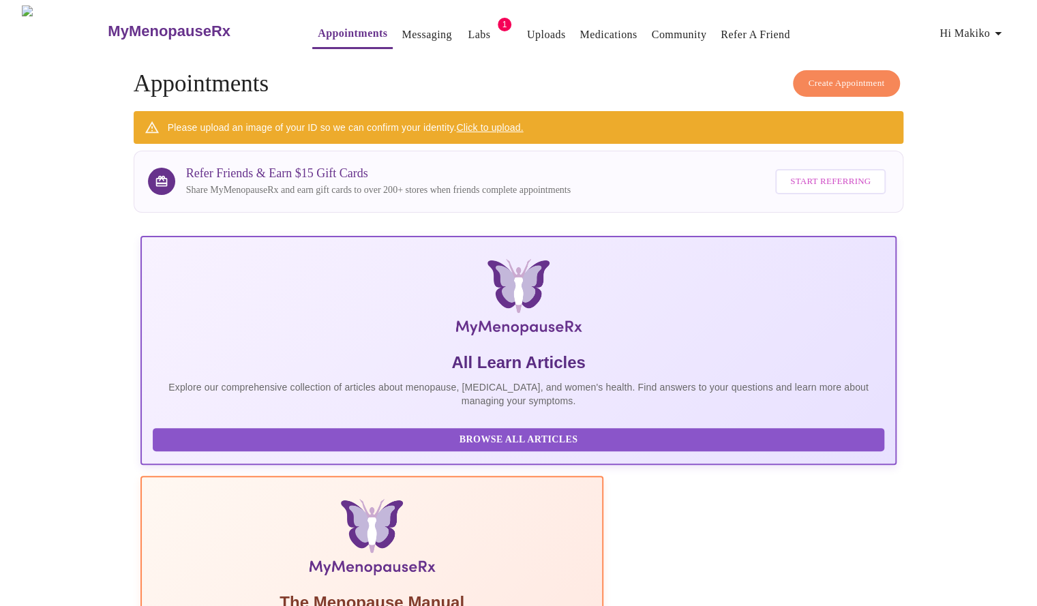
click at [859, 76] on span "Create Appointment" at bounding box center [847, 84] width 76 height 16
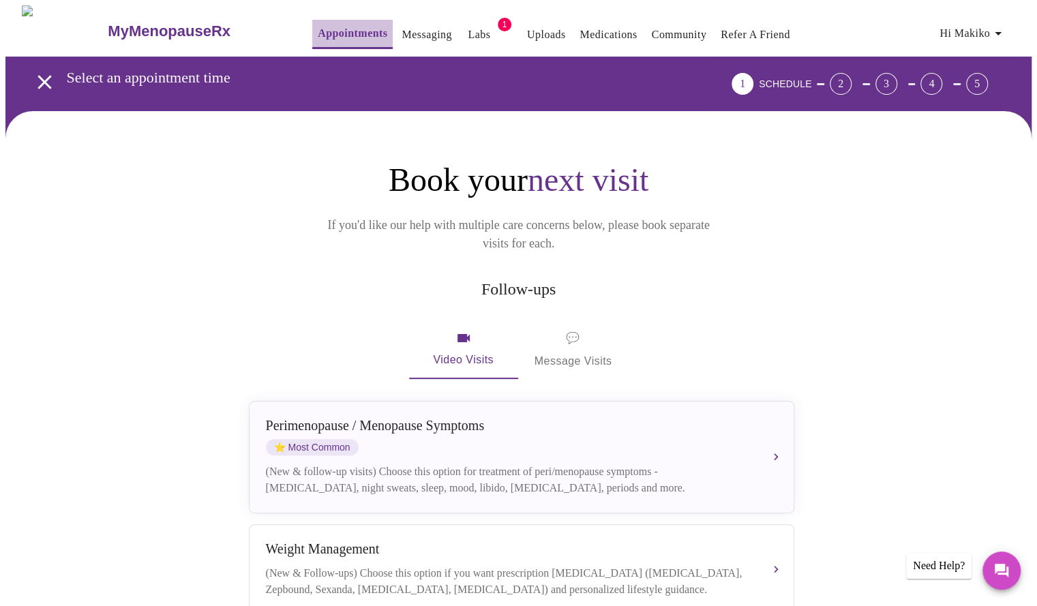
click at [318, 31] on link "Appointments" at bounding box center [353, 33] width 70 height 19
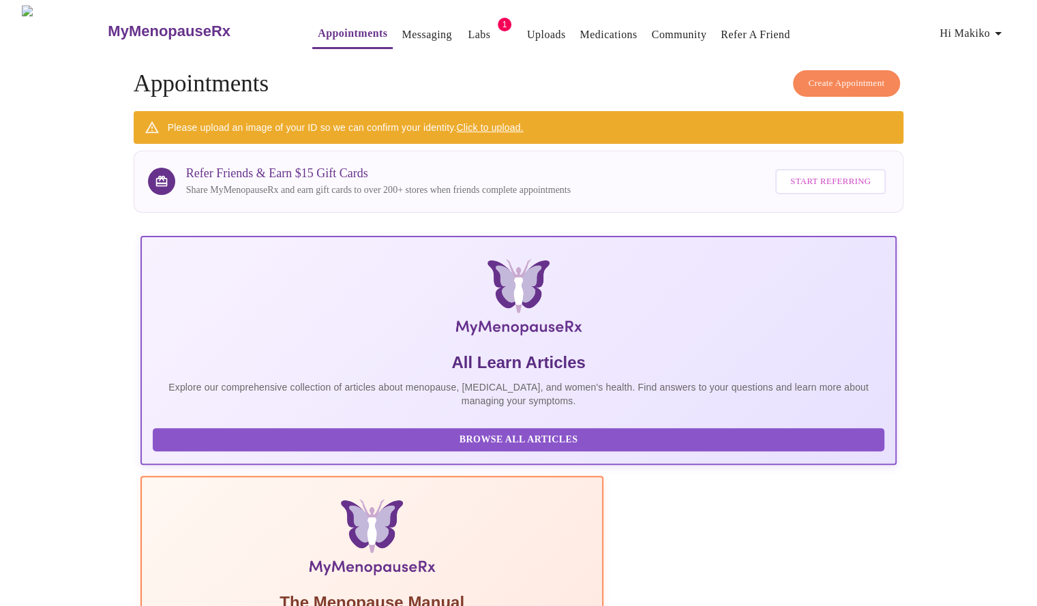
scroll to position [179, 0]
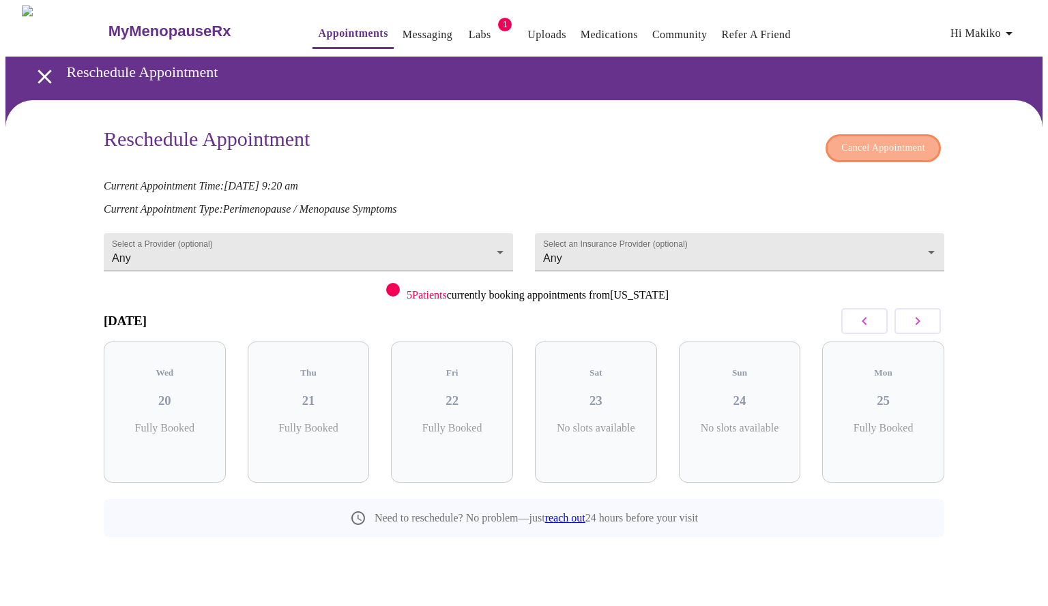
click at [881, 140] on span "Cancel Appointment" at bounding box center [883, 148] width 84 height 17
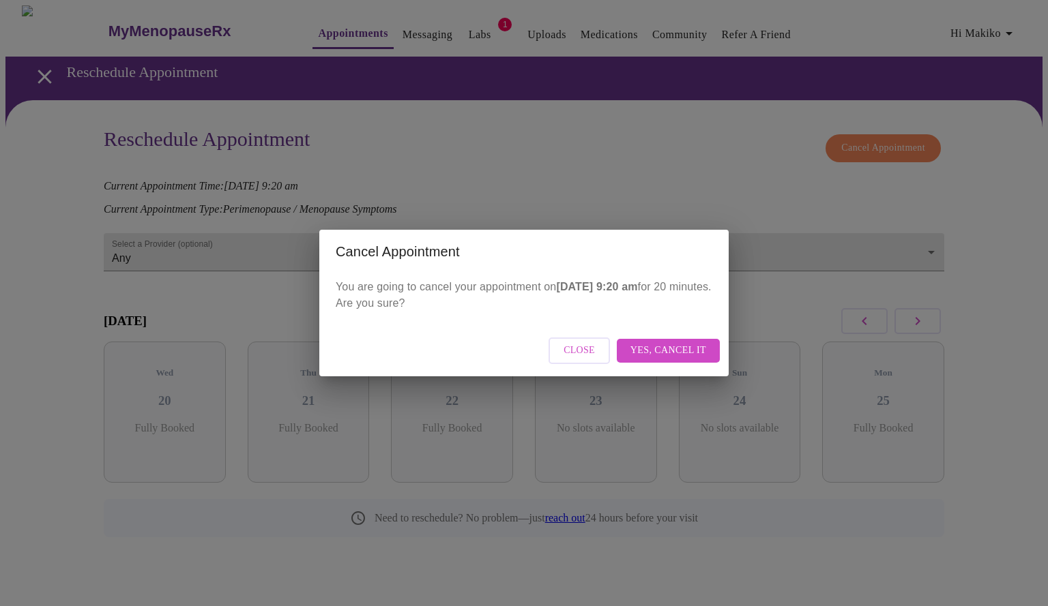
click at [658, 351] on span "Yes, cancel it" at bounding box center [668, 350] width 76 height 17
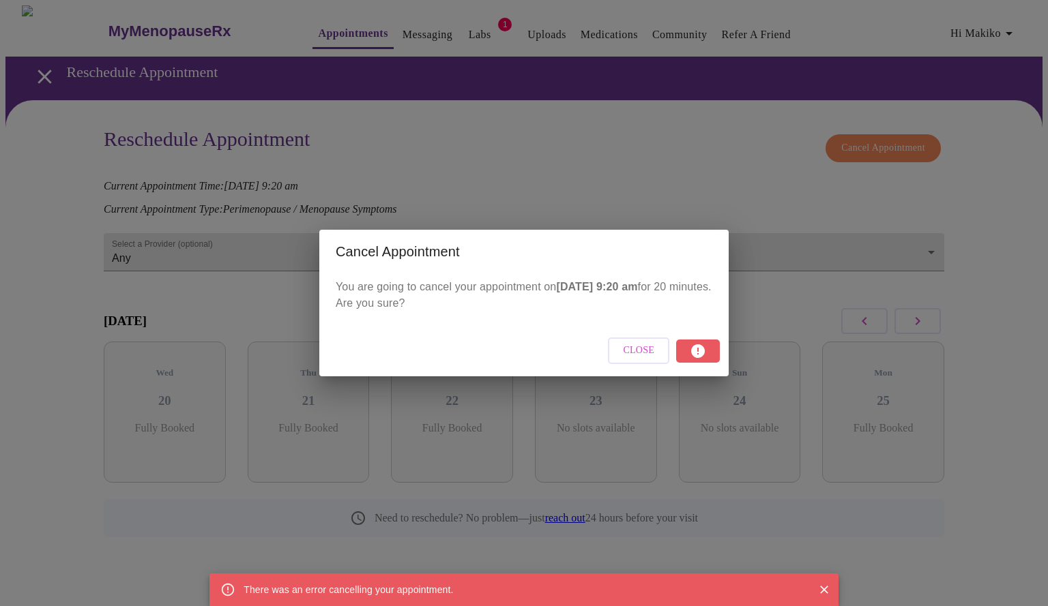
click at [548, 598] on div "There was an error cancelling your appointment." at bounding box center [523, 590] width 629 height 33
click at [645, 360] on button "Close" at bounding box center [638, 351] width 61 height 27
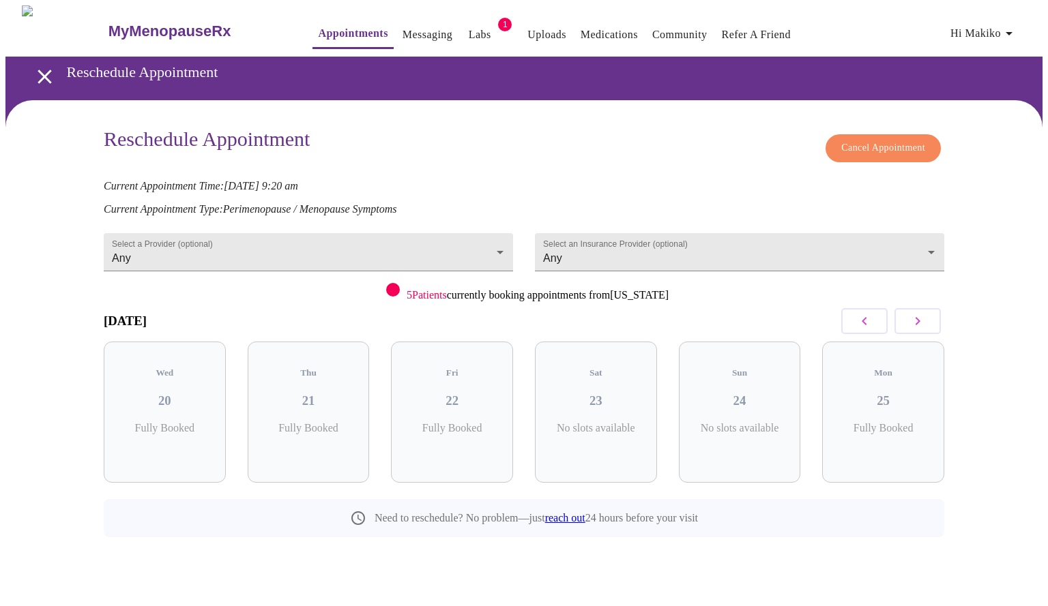
click at [568, 512] on link "reach out" at bounding box center [565, 518] width 40 height 12
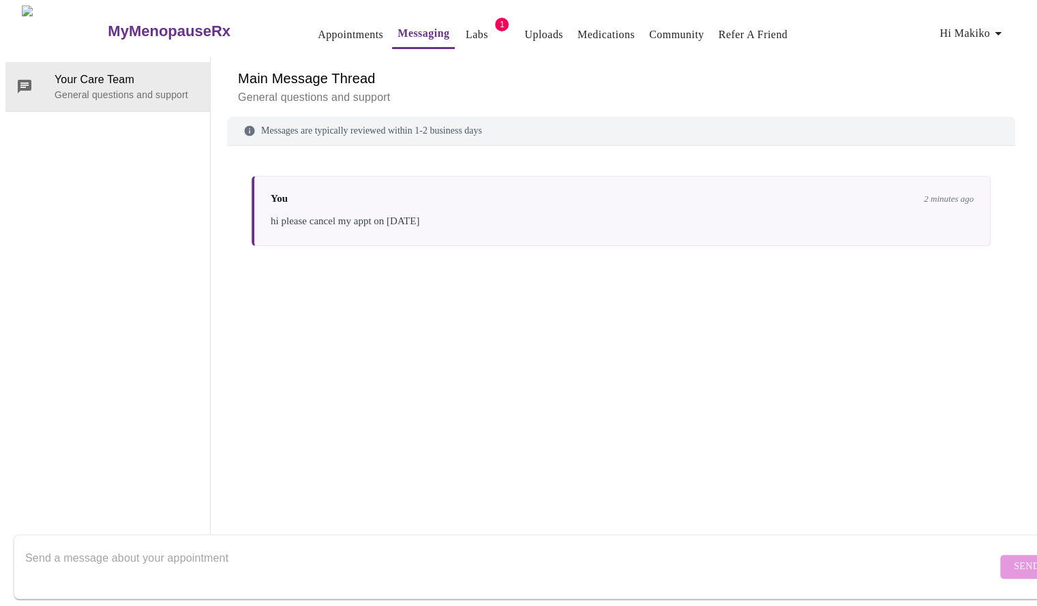
scroll to position [50, 0]
click at [454, 545] on textarea "Send a message about your appointment" at bounding box center [511, 567] width 972 height 44
type textarea "i tried to cancel online but there was an error message"
click at [1001, 555] on button "Send" at bounding box center [1027, 567] width 53 height 24
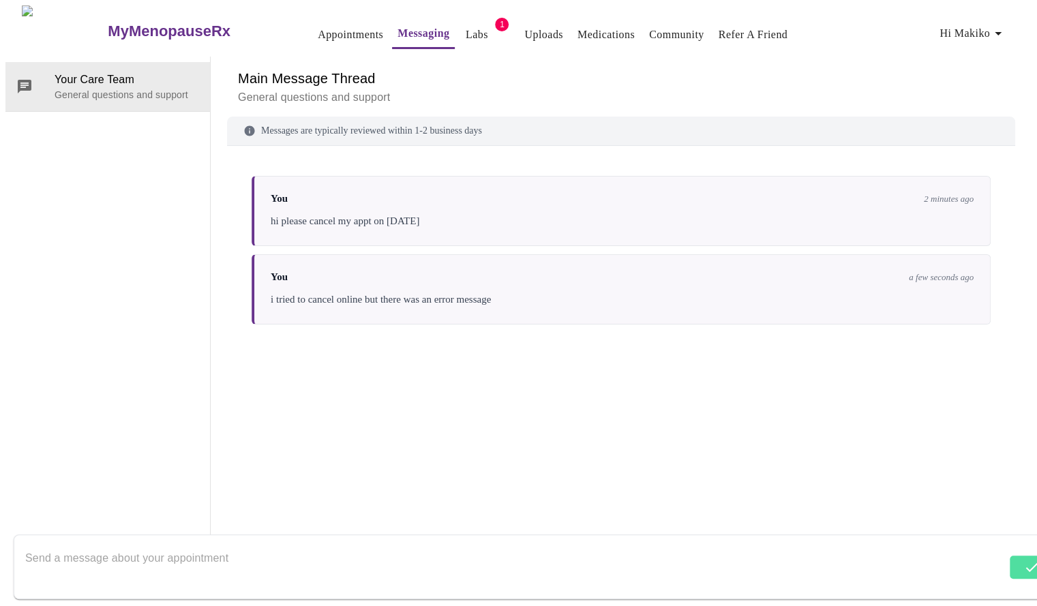
click at [798, 554] on textarea "Send a message about your appointment" at bounding box center [516, 567] width 982 height 44
type textarea "please also confirm the refund of my $99 payment , thank you"
click at [1014, 559] on span "Send" at bounding box center [1027, 567] width 26 height 17
